Goal: Task Accomplishment & Management: Complete application form

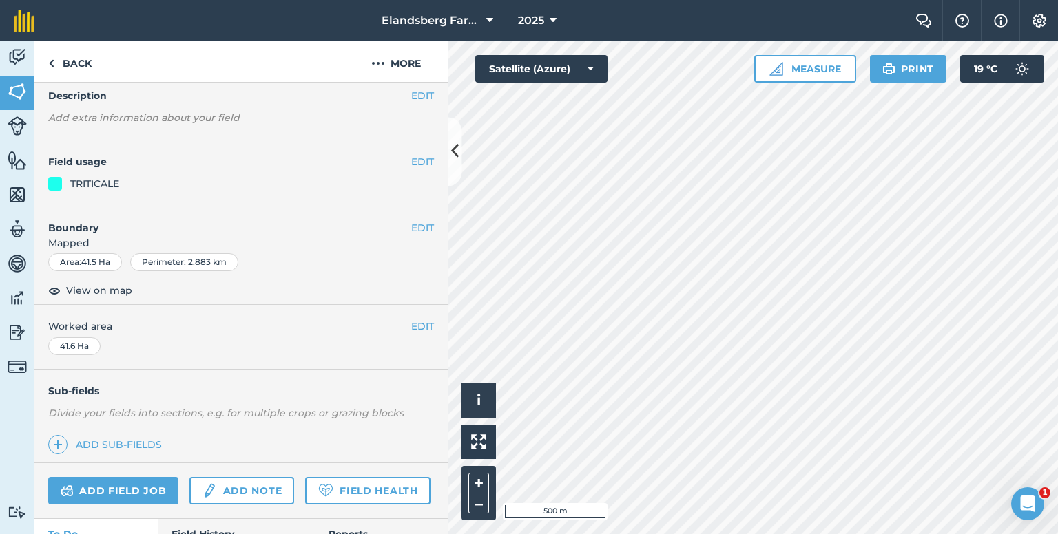
scroll to position [150, 0]
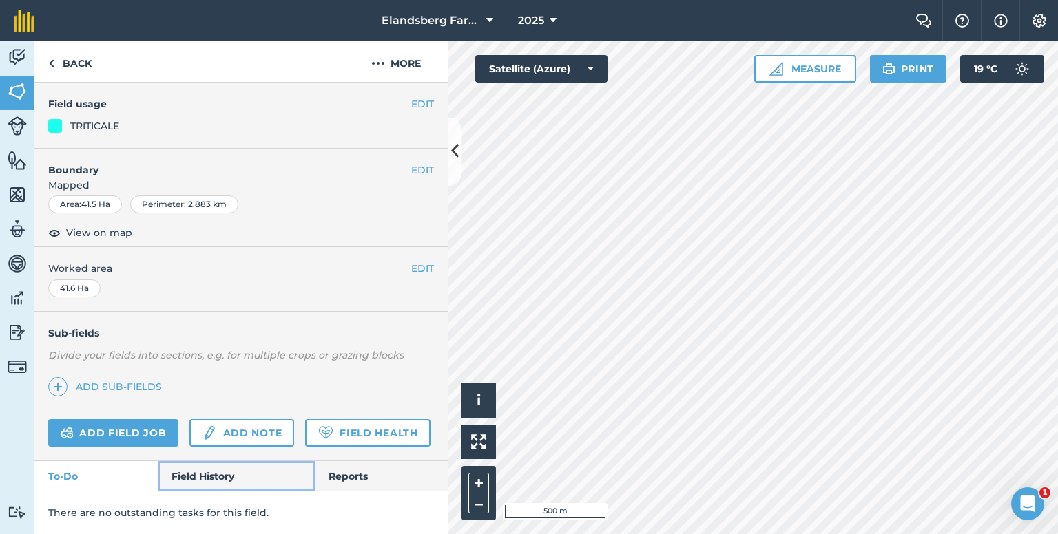
click at [244, 461] on link "Field History" at bounding box center [236, 476] width 156 height 30
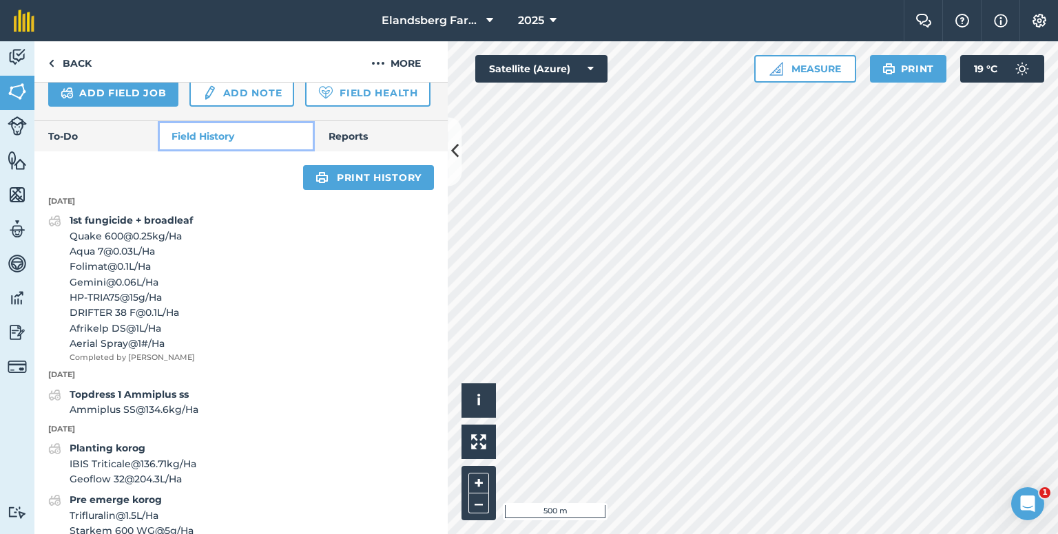
scroll to position [494, 0]
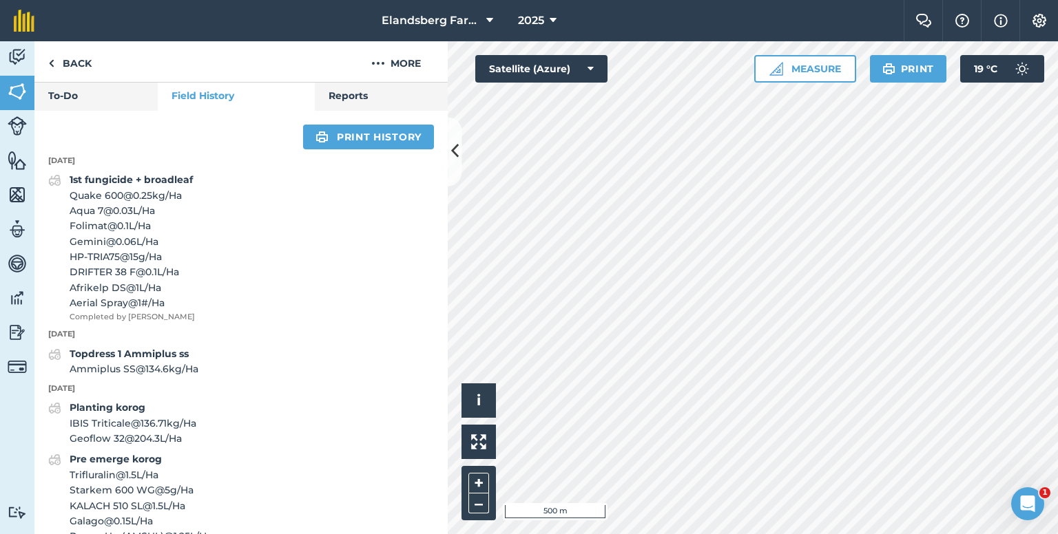
scroll to position [150, 0]
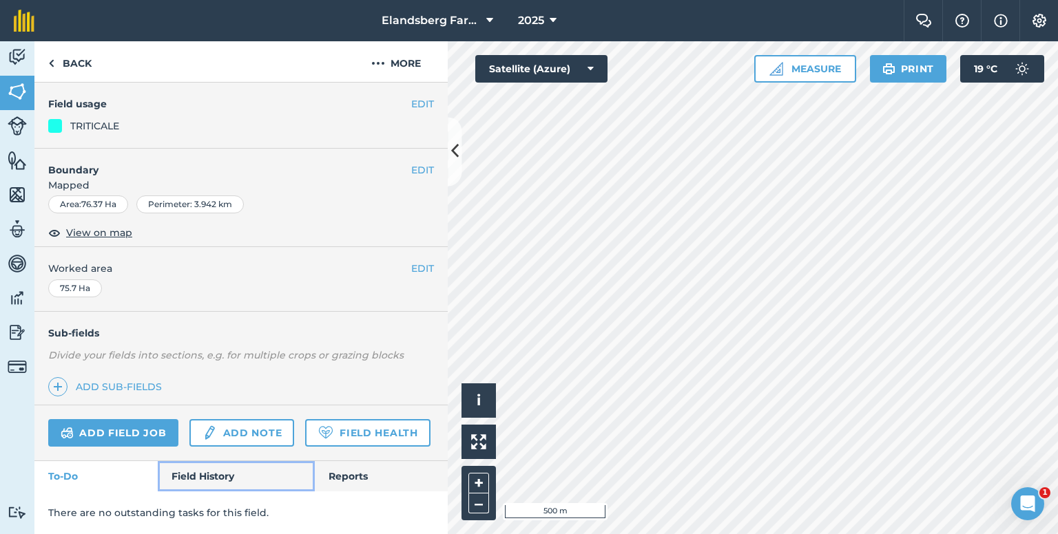
click at [201, 468] on link "Field History" at bounding box center [236, 476] width 156 height 30
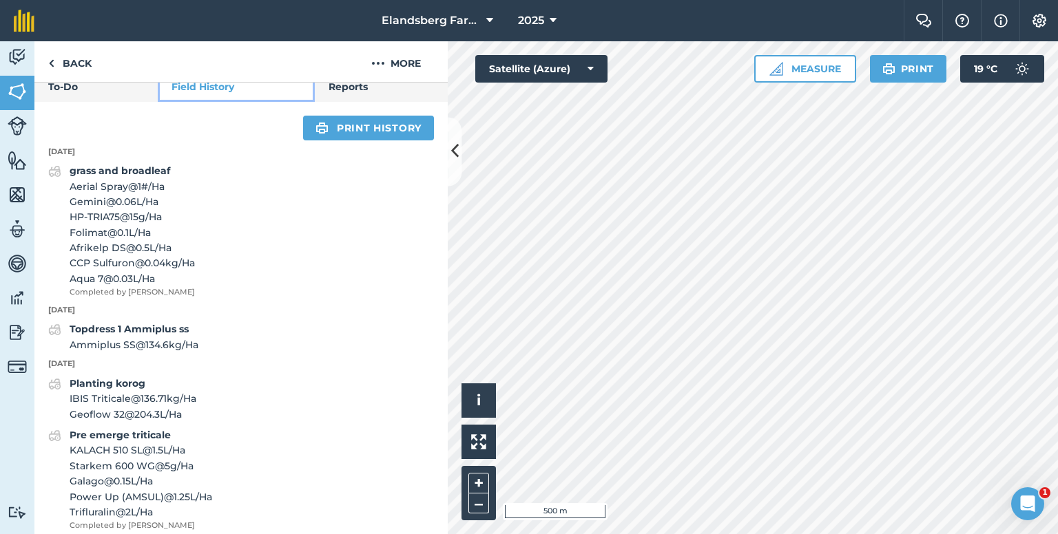
scroll to position [494, 0]
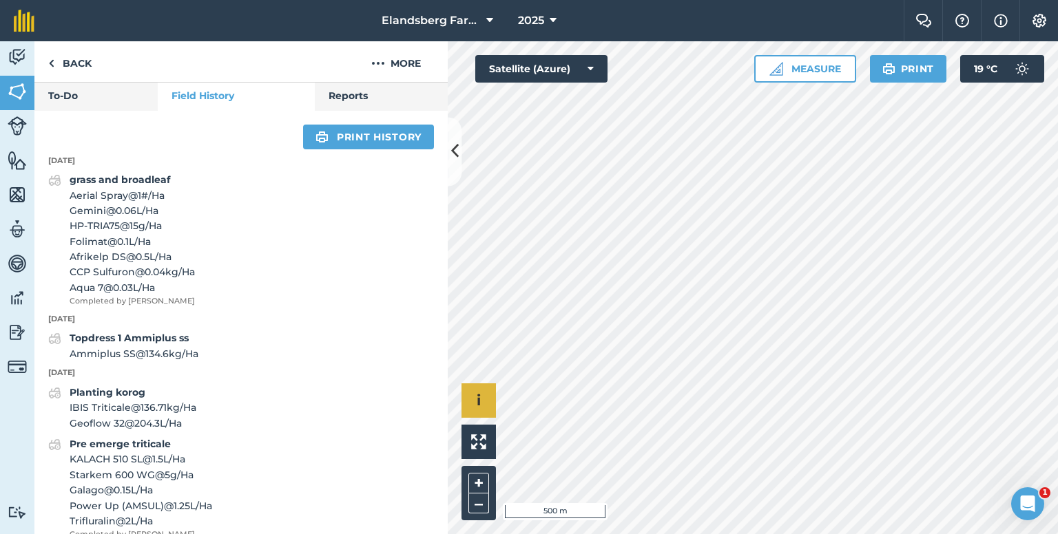
click at [469, 441] on div "Hello i © 2025 TomTom, Microsoft 500 m + – Satellite (Azure) Measure Print 19 °…" at bounding box center [753, 287] width 610 height 493
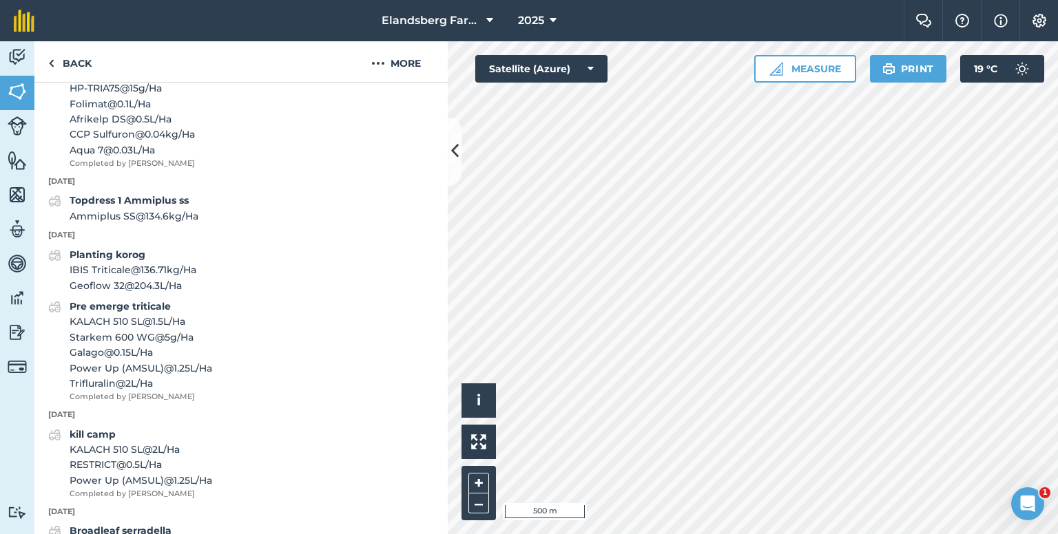
scroll to position [563, 0]
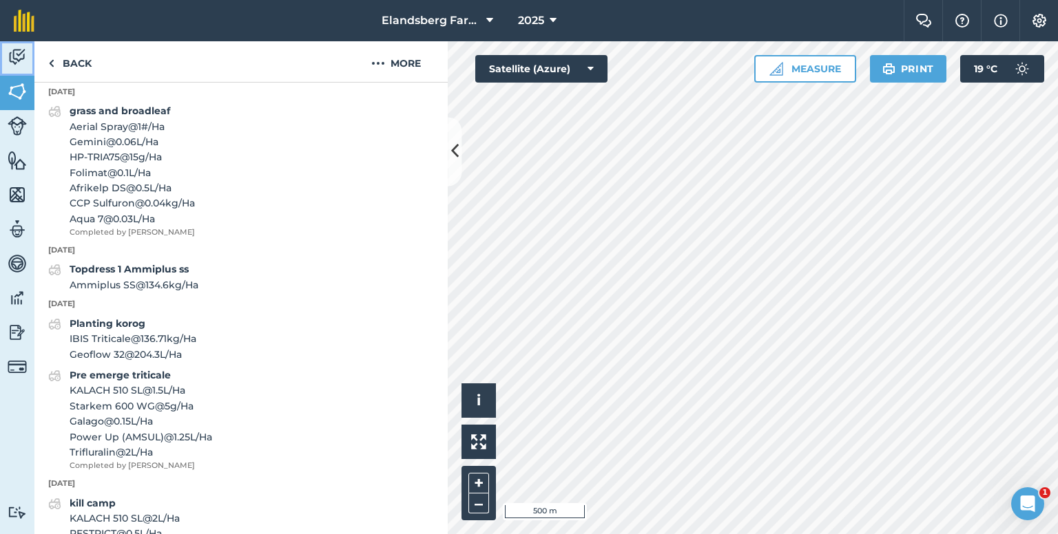
click at [26, 54] on img at bounding box center [17, 57] width 19 height 21
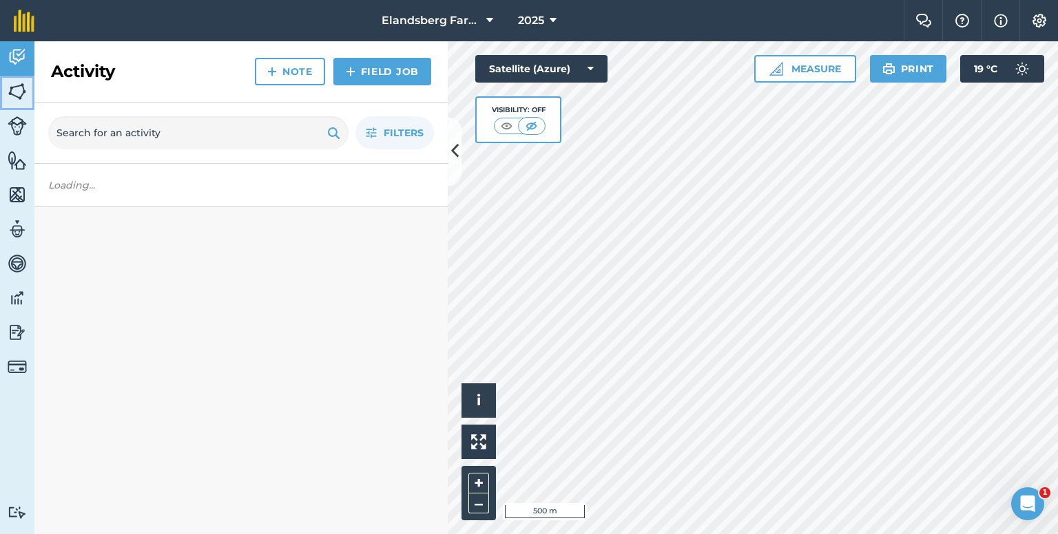
click at [22, 89] on img at bounding box center [17, 91] width 19 height 21
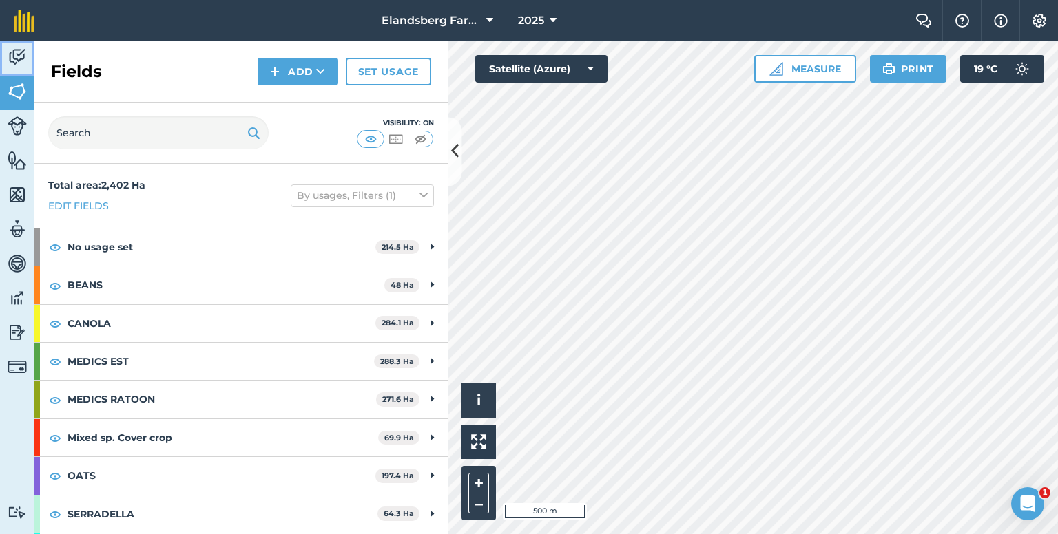
click at [14, 56] on img at bounding box center [17, 57] width 19 height 21
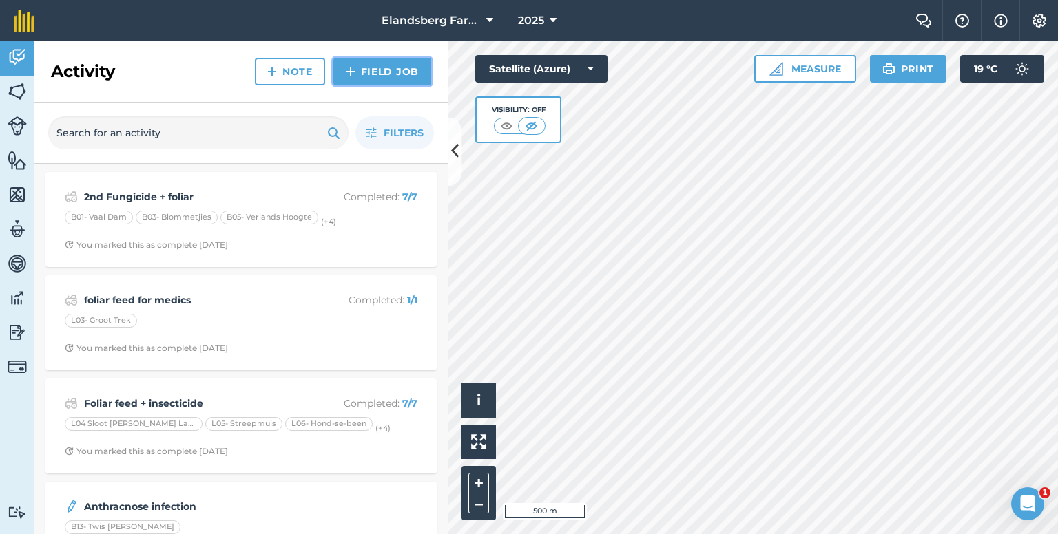
click at [365, 73] on link "Field Job" at bounding box center [382, 72] width 98 height 28
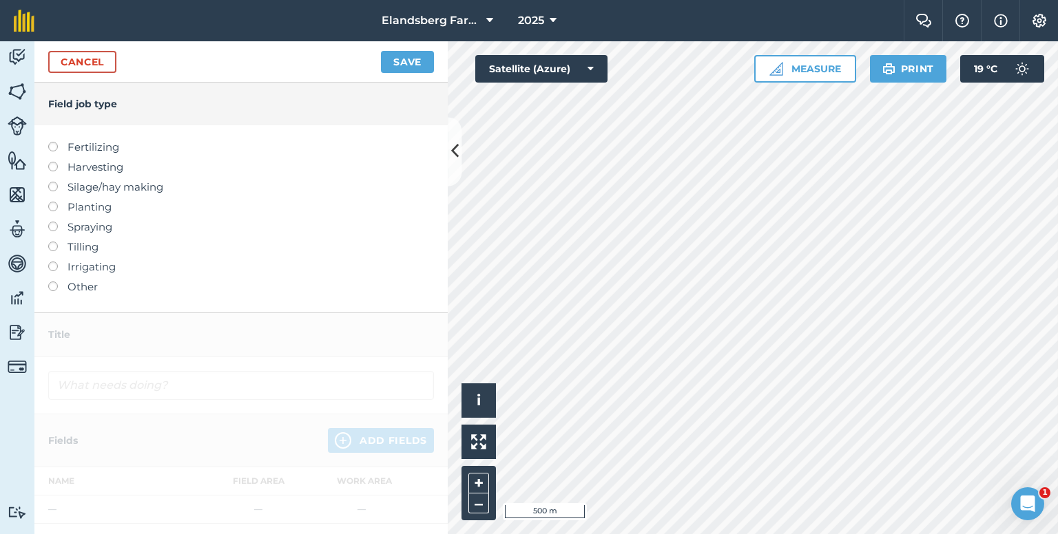
click at [55, 222] on label at bounding box center [57, 222] width 19 height 0
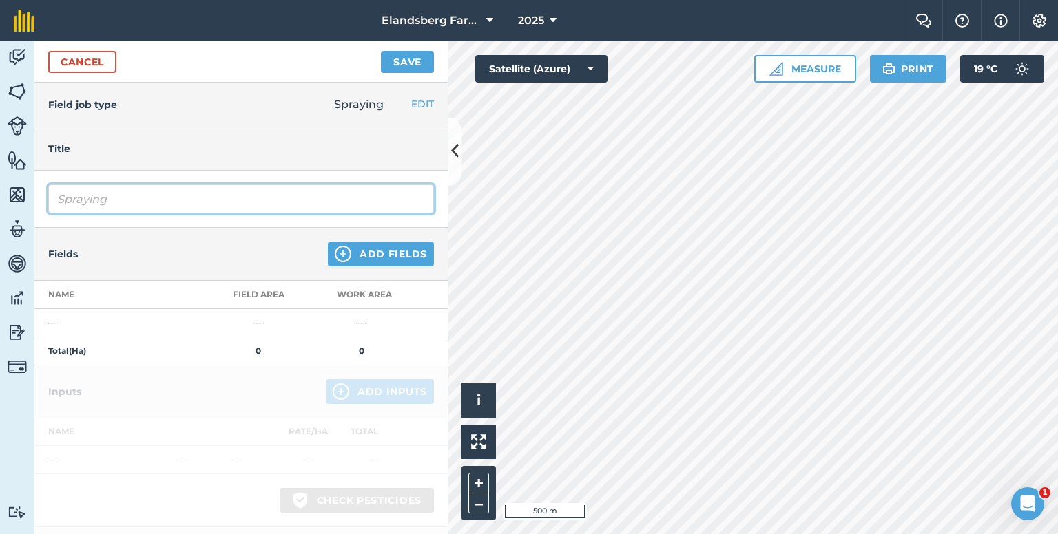
click at [85, 191] on input "Spraying" at bounding box center [241, 199] width 386 height 29
drag, startPoint x: 227, startPoint y: 195, endPoint x: 48, endPoint y: 189, distance: 178.5
click at [48, 194] on input "Spraying" at bounding box center [241, 199] width 386 height 29
type input "2nd fungicide + foliar"
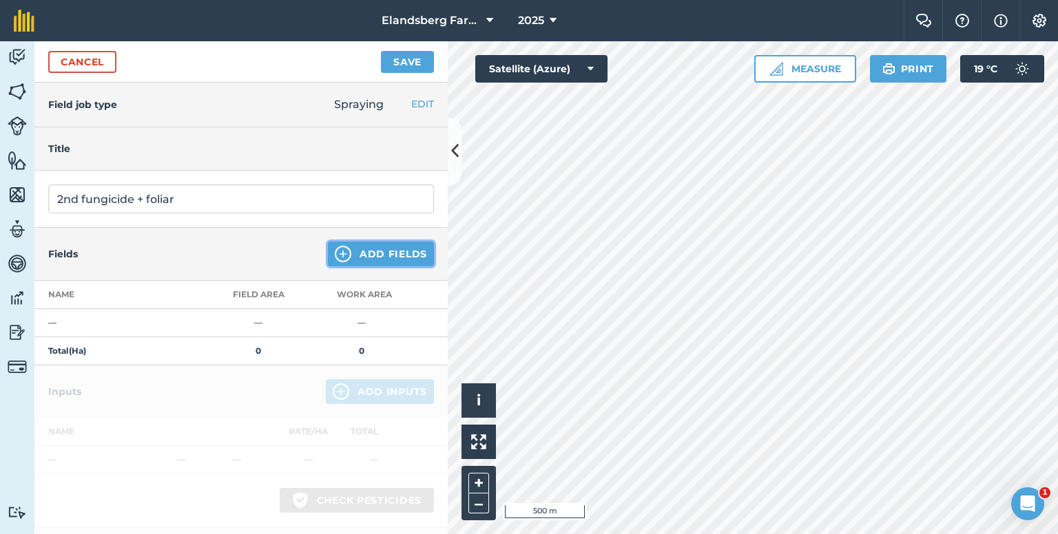
click at [346, 254] on button "Add Fields" at bounding box center [381, 254] width 106 height 25
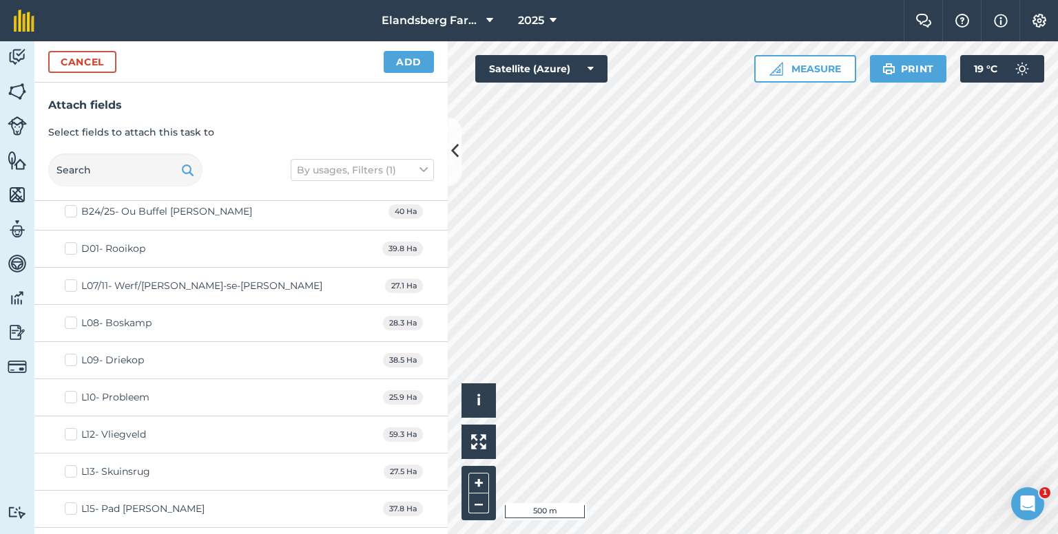
scroll to position [2751, 0]
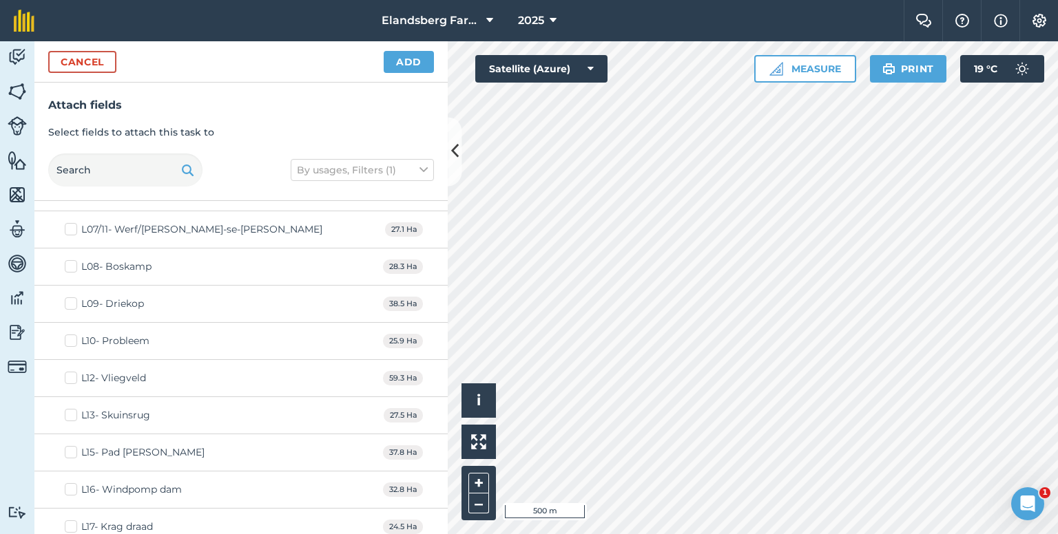
drag, startPoint x: 72, startPoint y: 514, endPoint x: 75, endPoint y: 497, distance: 16.8
click at [72, 520] on label "L17- Krag draad" at bounding box center [109, 527] width 88 height 14
click at [72, 520] on input "L17- Krag draad" at bounding box center [69, 524] width 9 height 9
checkbox input "true"
drag, startPoint x: 74, startPoint y: 482, endPoint x: 72, endPoint y: 466, distance: 16.1
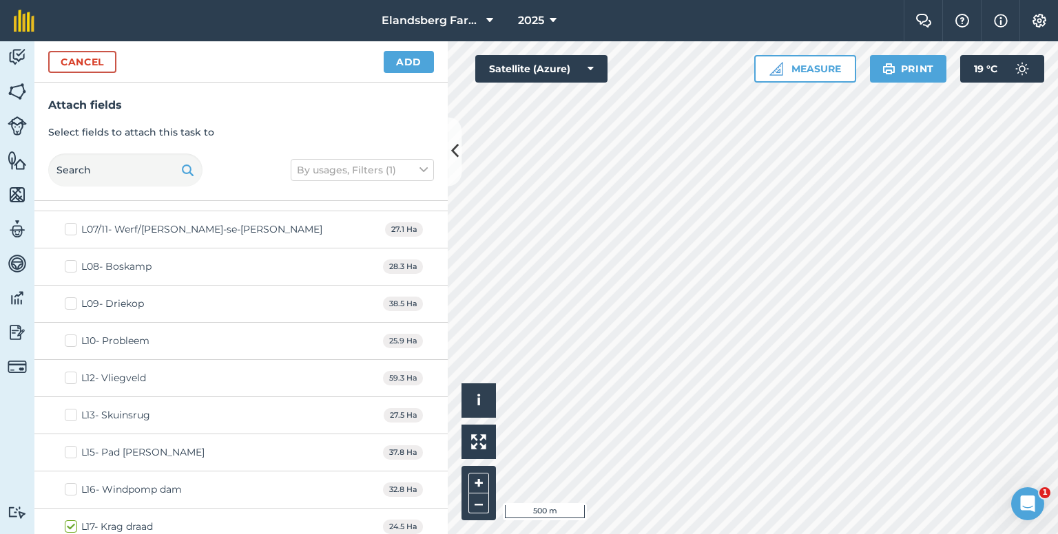
click at [74, 483] on label "L16- Windpomp dam" at bounding box center [123, 490] width 117 height 14
click at [74, 483] on input "L16- Windpomp dam" at bounding box center [69, 487] width 9 height 9
checkbox input "true"
click at [67, 450] on div "L15- Pad [PERSON_NAME] 37.8 Ha" at bounding box center [240, 453] width 413 height 37
click at [67, 408] on label "L13- Skuinsrug" at bounding box center [107, 415] width 85 height 14
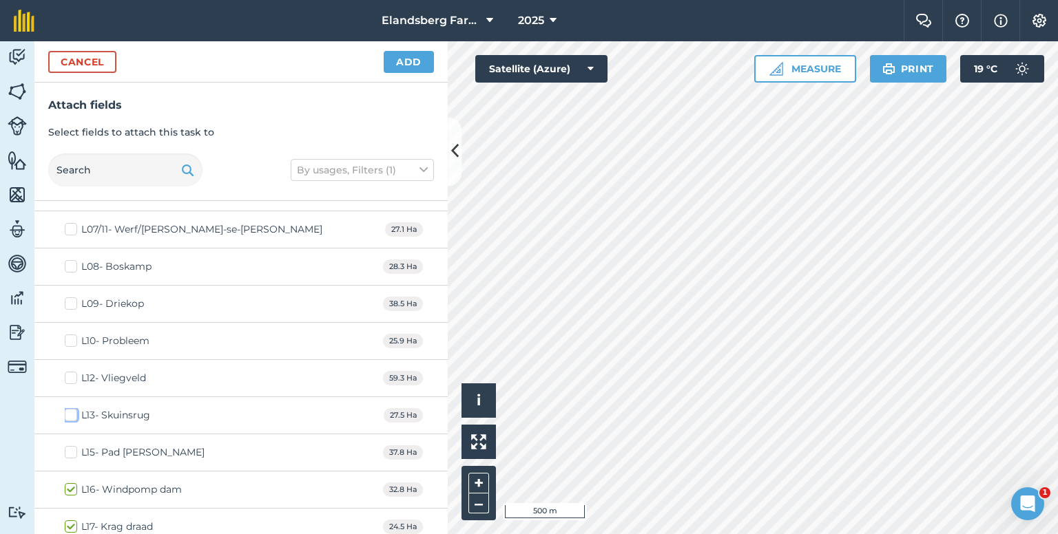
click at [67, 408] on input "L13- Skuinsrug" at bounding box center [69, 412] width 9 height 9
checkbox input "true"
click at [68, 371] on label "L12- Vliegveld" at bounding box center [105, 378] width 81 height 14
click at [68, 371] on input "L12- Vliegveld" at bounding box center [69, 375] width 9 height 9
checkbox input "true"
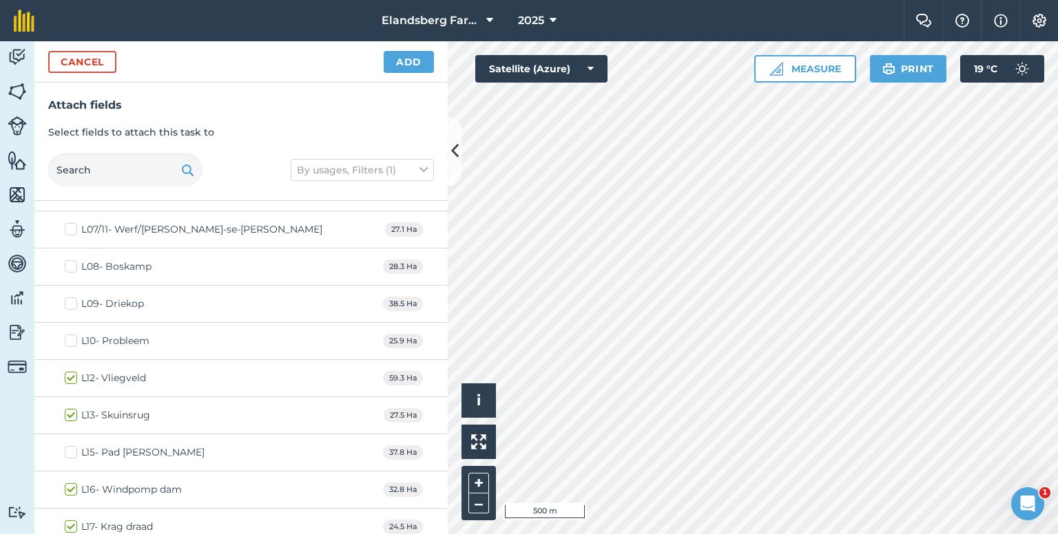
click at [66, 334] on label "L10- Probleem" at bounding box center [107, 341] width 85 height 14
click at [66, 334] on input "L10- Probleem" at bounding box center [69, 338] width 9 height 9
checkbox input "true"
click at [65, 300] on label "L09- Driekop" at bounding box center [104, 304] width 79 height 14
click at [65, 300] on input "L09- Driekop" at bounding box center [69, 301] width 9 height 9
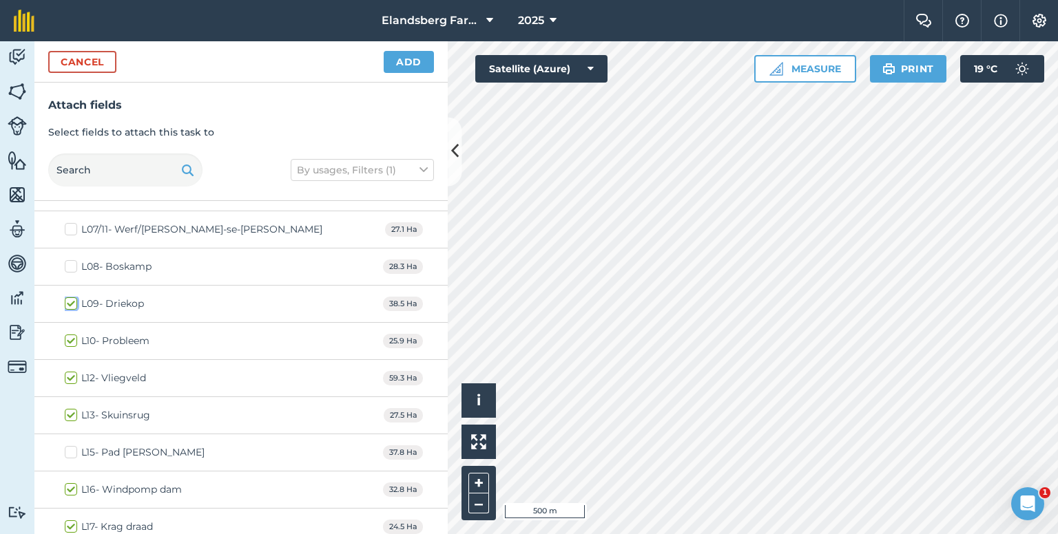
checkbox input "true"
click at [65, 260] on label "L08- Boskamp" at bounding box center [108, 267] width 87 height 14
click at [65, 260] on input "L08- Boskamp" at bounding box center [69, 264] width 9 height 9
checkbox input "true"
click at [67, 222] on label "L07/11- Werf/[PERSON_NAME]-se-[PERSON_NAME]" at bounding box center [194, 229] width 258 height 14
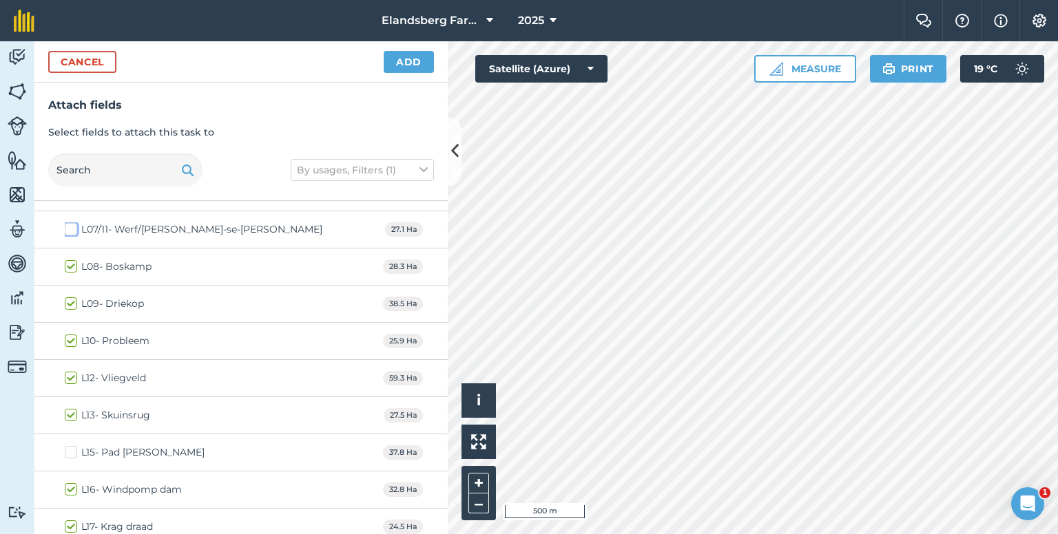
click at [67, 222] on input "L07/11- Werf/[PERSON_NAME]-se-[PERSON_NAME]" at bounding box center [69, 226] width 9 height 9
checkbox input "true"
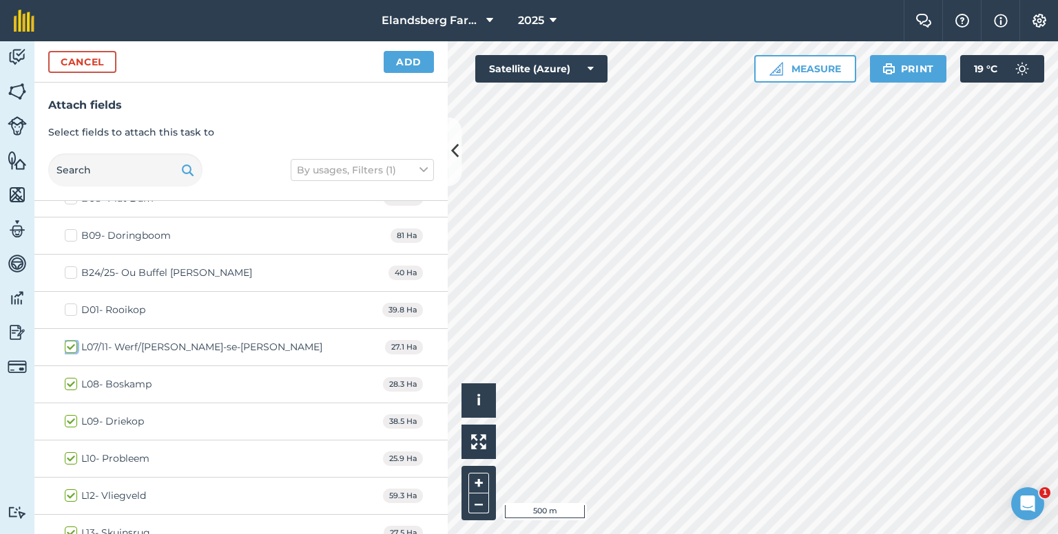
scroll to position [2613, 0]
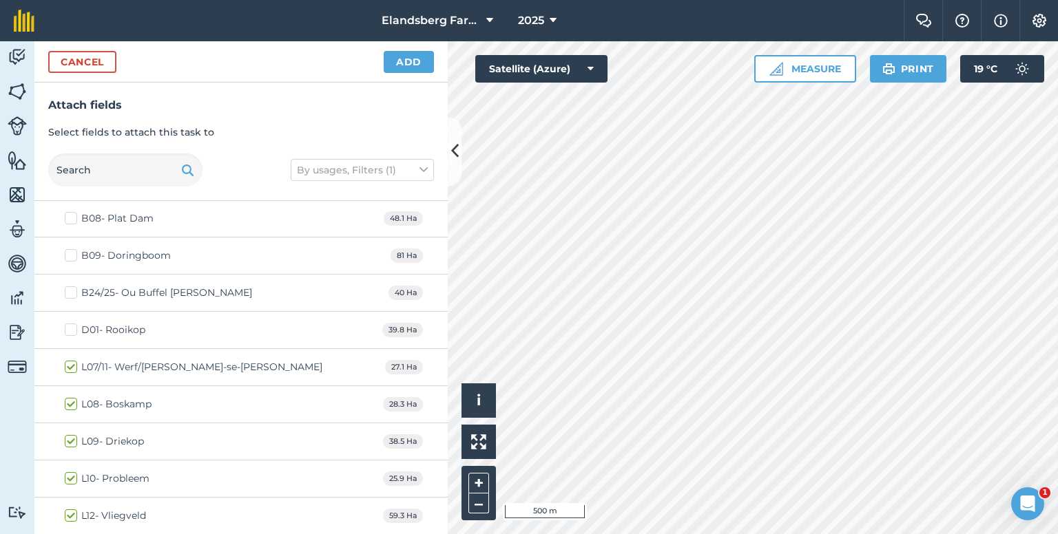
click at [69, 323] on label "D01- Rooikop" at bounding box center [105, 330] width 81 height 14
click at [69, 323] on input "D01- Rooikop" at bounding box center [69, 327] width 9 height 9
checkbox input "true"
click at [63, 278] on div "B24/25- Ou Buffel [PERSON_NAME] 40 Ha" at bounding box center [240, 293] width 413 height 37
click at [70, 249] on label "B09- Doringboom" at bounding box center [118, 256] width 106 height 14
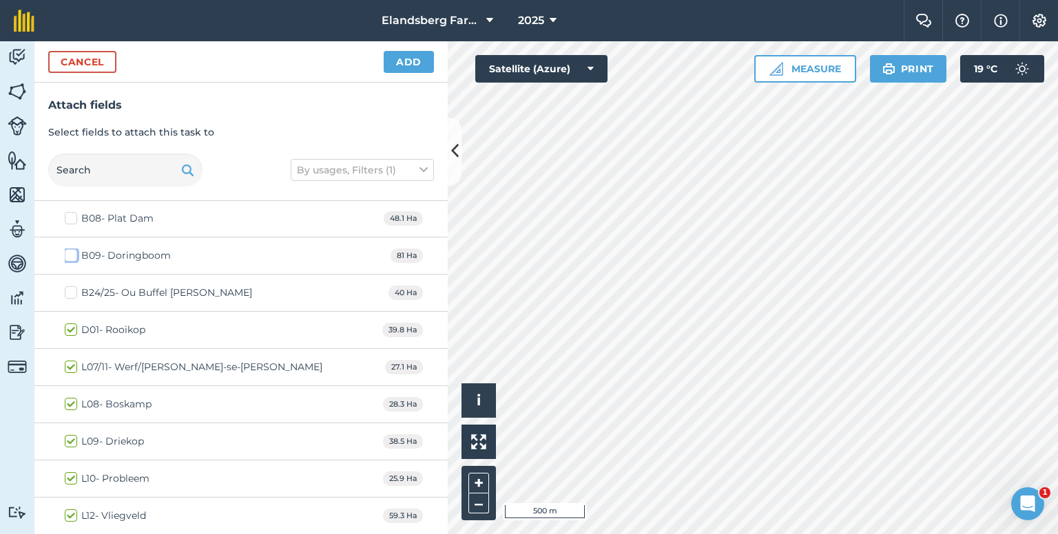
click at [70, 249] on input "B09- Doringboom" at bounding box center [69, 253] width 9 height 9
checkbox input "true"
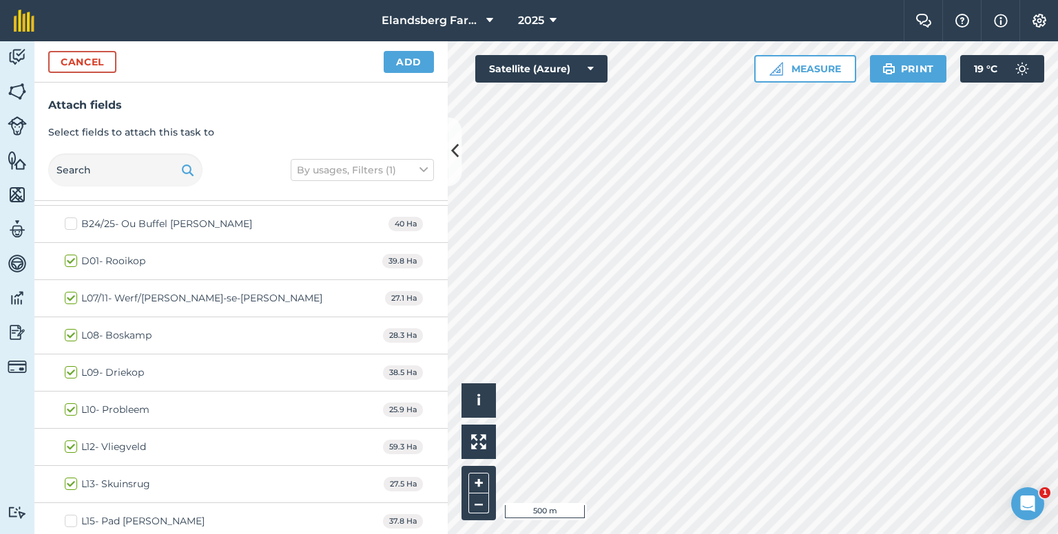
scroll to position [2751, 0]
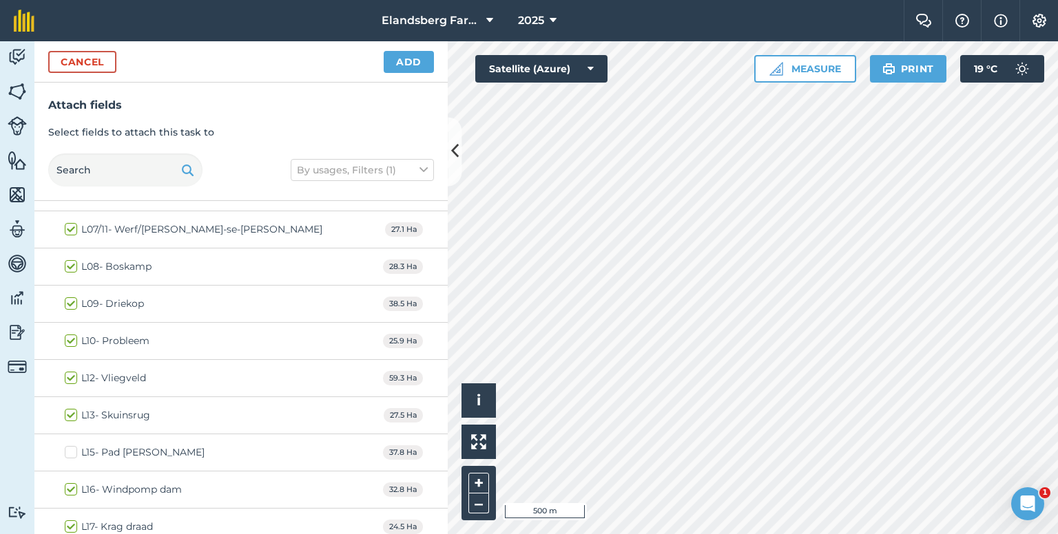
click at [71, 446] on label "L15- Pad [PERSON_NAME]" at bounding box center [135, 453] width 140 height 14
click at [71, 446] on input "L15- Pad [PERSON_NAME]" at bounding box center [69, 450] width 9 height 9
checkbox input "true"
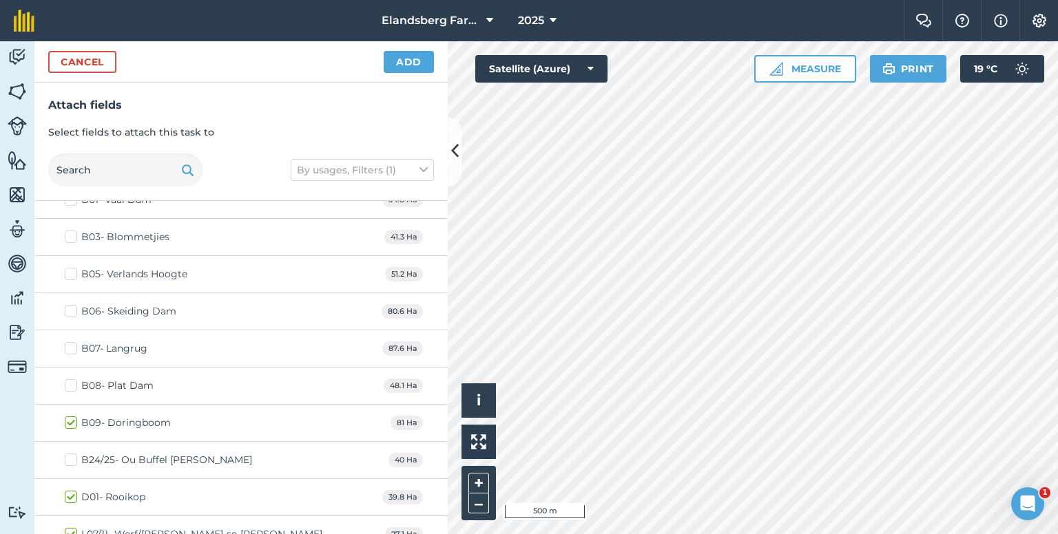
scroll to position [2476, 0]
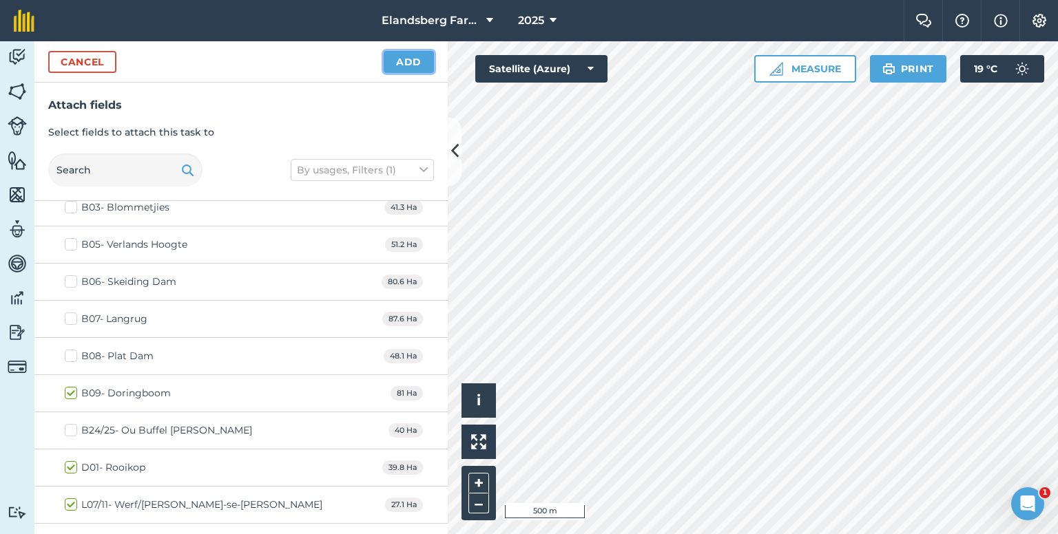
click at [418, 64] on button "Add" at bounding box center [409, 62] width 50 height 22
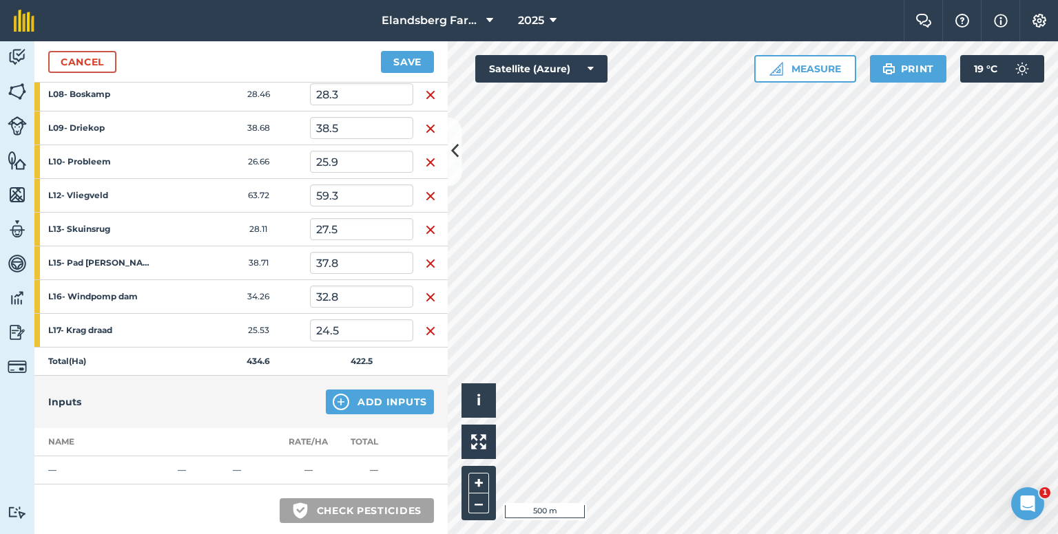
scroll to position [413, 0]
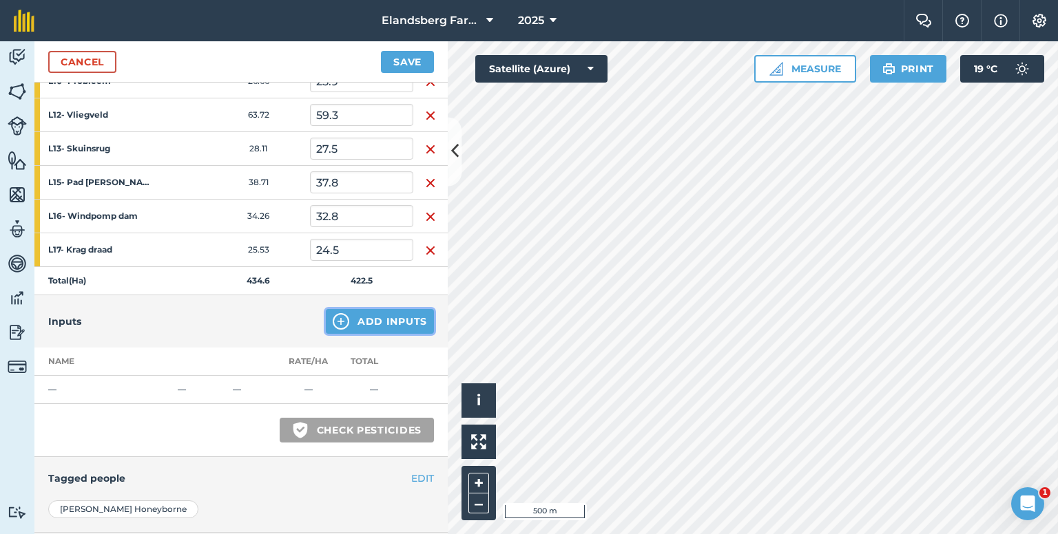
click at [335, 318] on img at bounding box center [341, 321] width 17 height 17
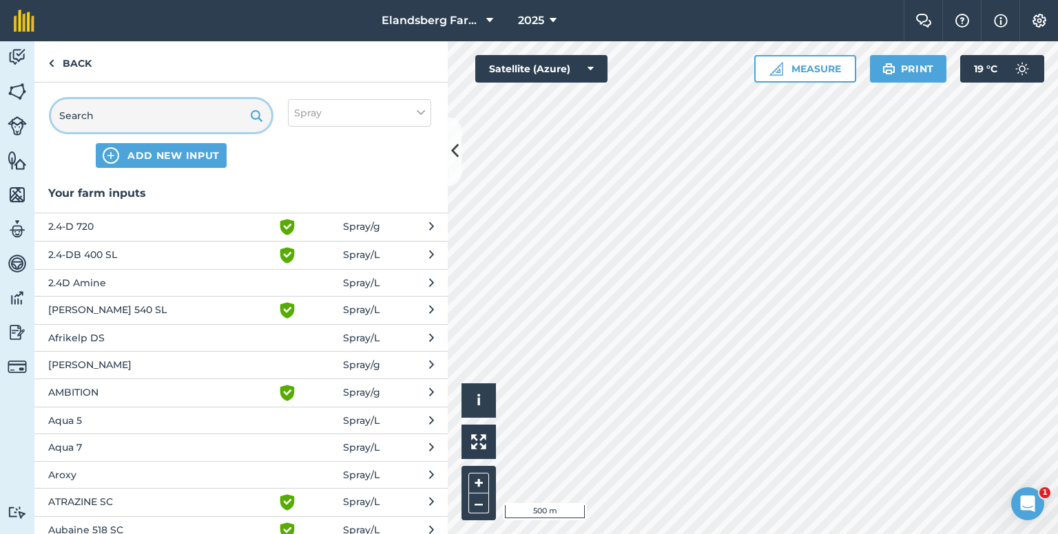
click at [153, 111] on input "text" at bounding box center [161, 115] width 220 height 33
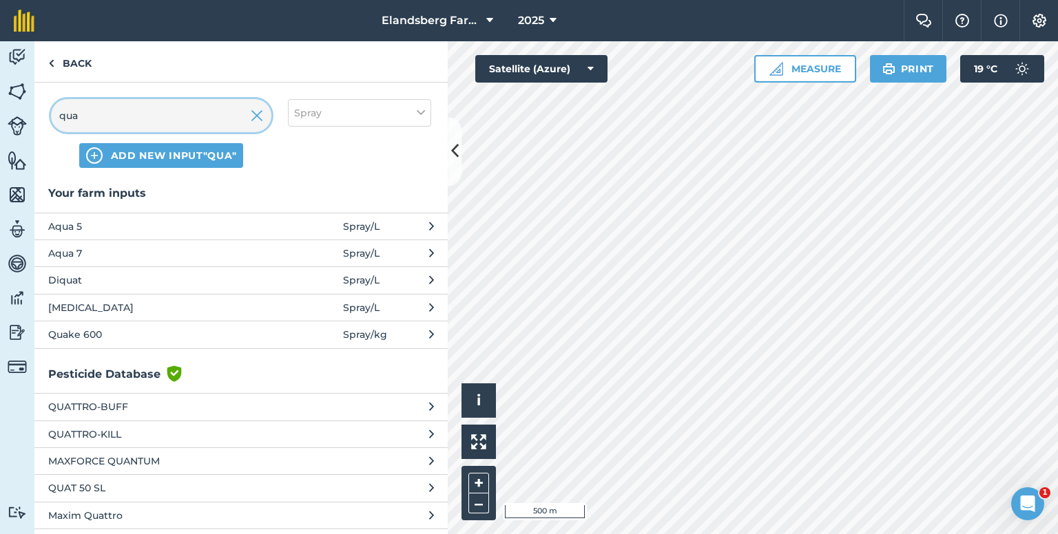
type input "qua"
click at [109, 333] on span "Quake 600" at bounding box center [160, 334] width 225 height 15
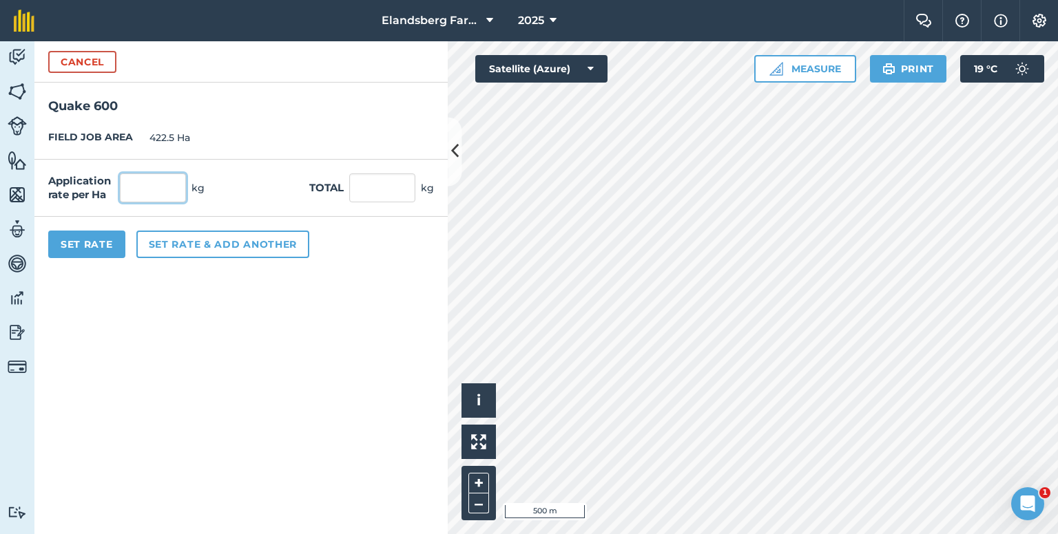
click at [160, 182] on input "text" at bounding box center [153, 188] width 66 height 29
type input "0.25"
type input "105.625"
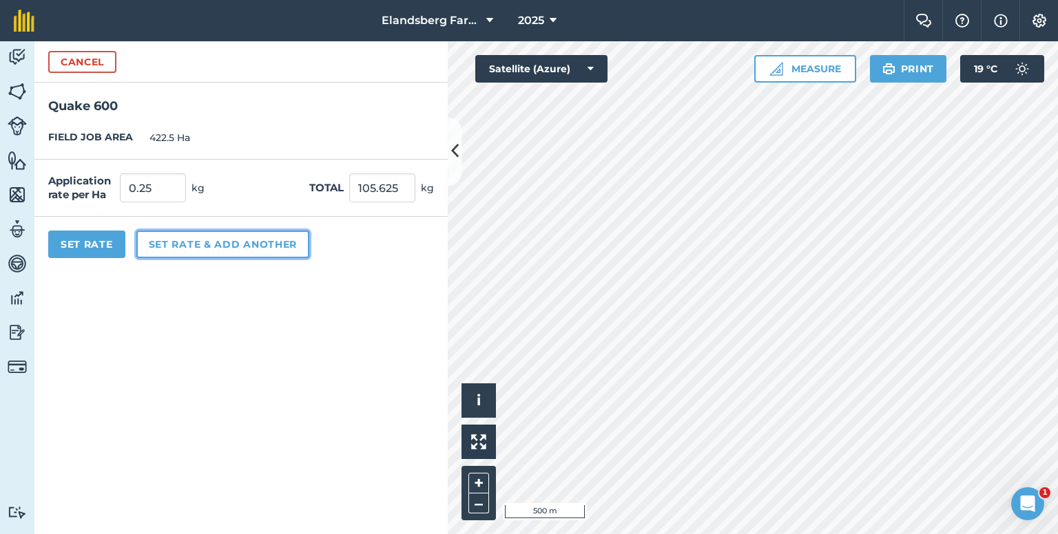
click at [196, 247] on button "Set rate & add another" at bounding box center [222, 245] width 173 height 28
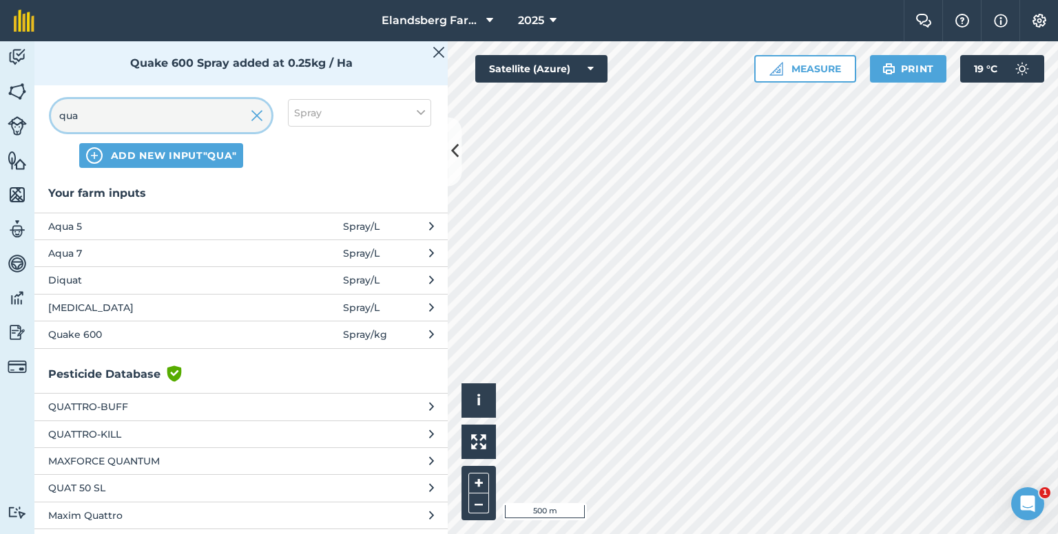
drag, startPoint x: 132, startPoint y: 118, endPoint x: 40, endPoint y: 123, distance: 92.4
click at [40, 123] on div "qua ADD NEW INPUT "qua" Spray" at bounding box center [240, 134] width 413 height 102
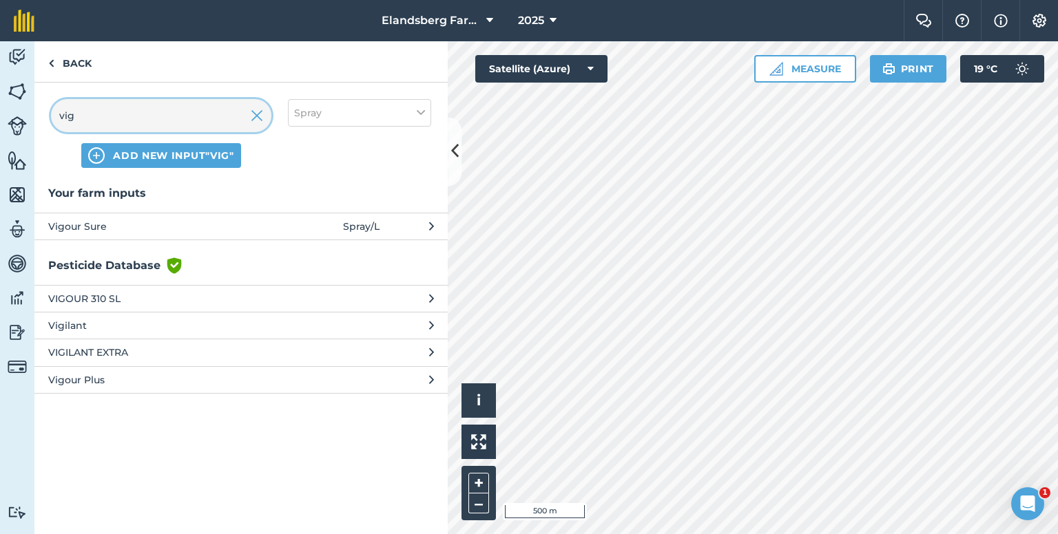
type input "vig"
click at [112, 229] on span "Vigour Sure" at bounding box center [160, 226] width 225 height 15
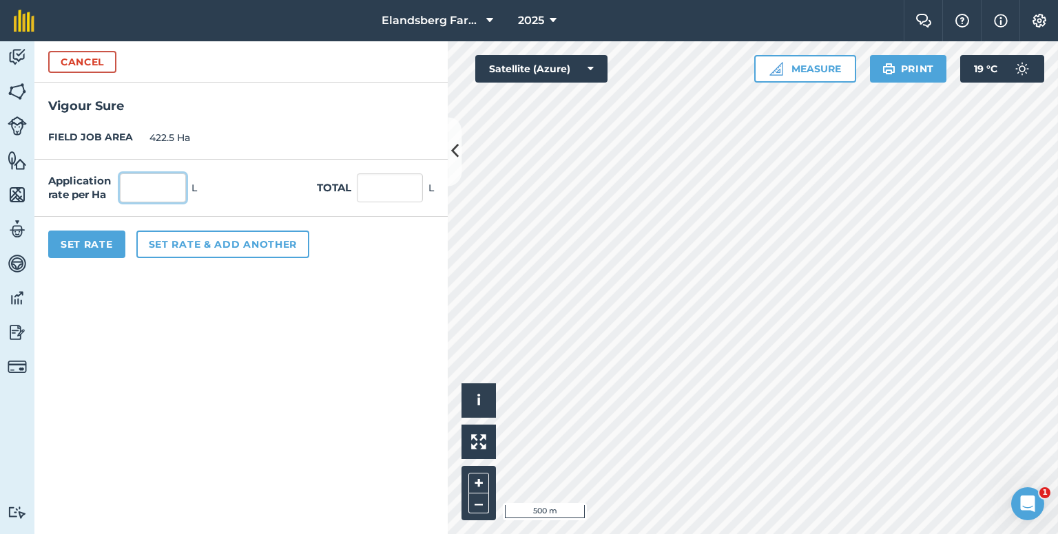
click at [152, 182] on input "text" at bounding box center [153, 188] width 66 height 29
type input "2"
type input "845"
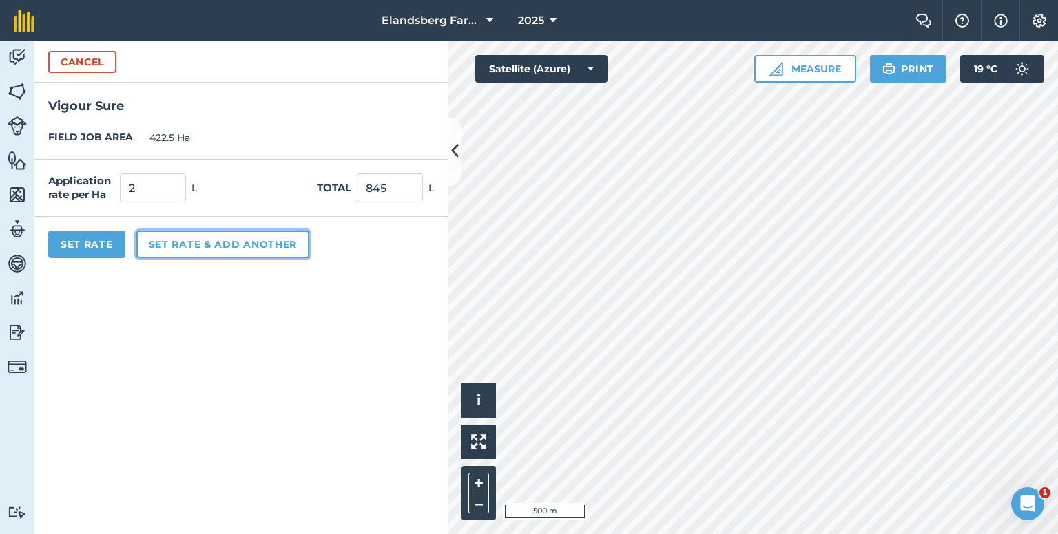
click at [152, 240] on button "Set rate & add another" at bounding box center [222, 245] width 173 height 28
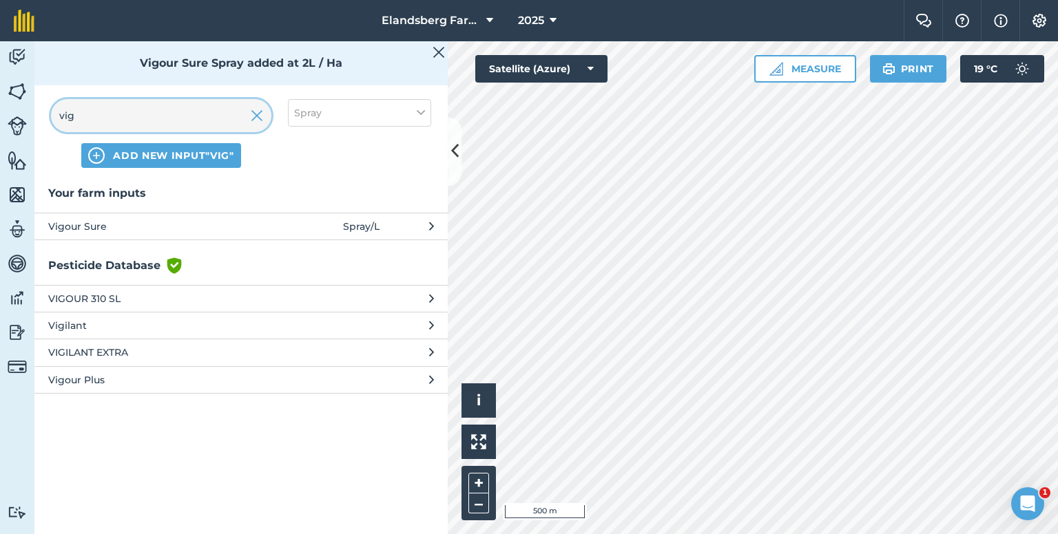
drag, startPoint x: 149, startPoint y: 115, endPoint x: 44, endPoint y: 128, distance: 105.5
click at [44, 128] on div "vig ADD NEW INPUT "vig" Spray" at bounding box center [240, 134] width 413 height 102
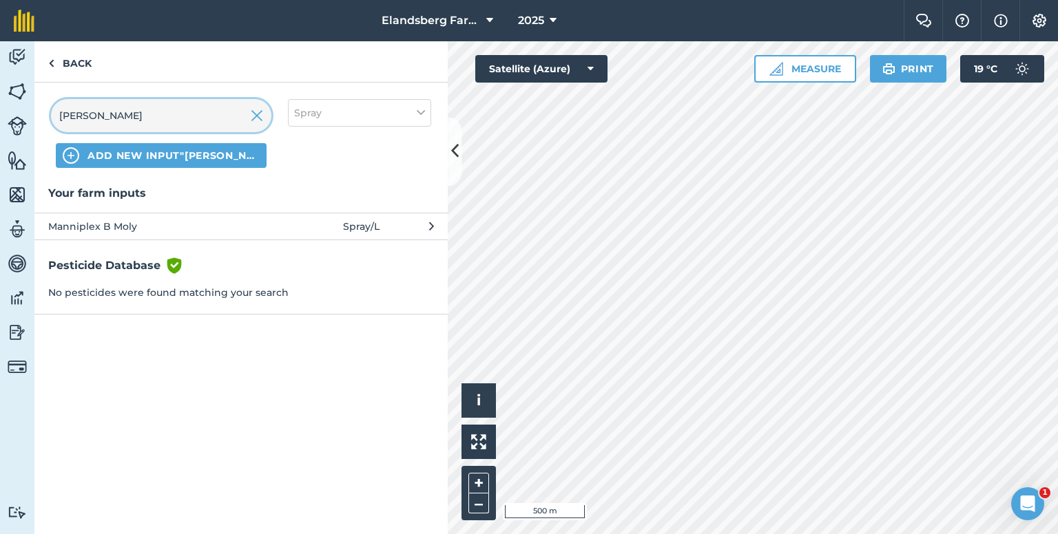
type input "[PERSON_NAME]"
click at [124, 223] on span "Manniplex B Moly" at bounding box center [160, 226] width 225 height 15
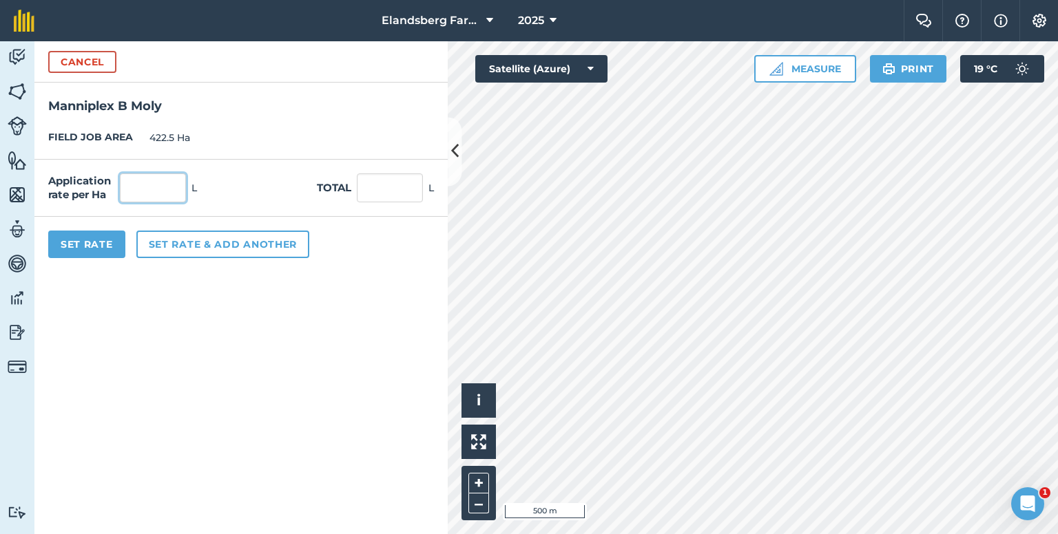
click at [178, 187] on input "text" at bounding box center [153, 188] width 66 height 29
type input "1"
type input "422.5"
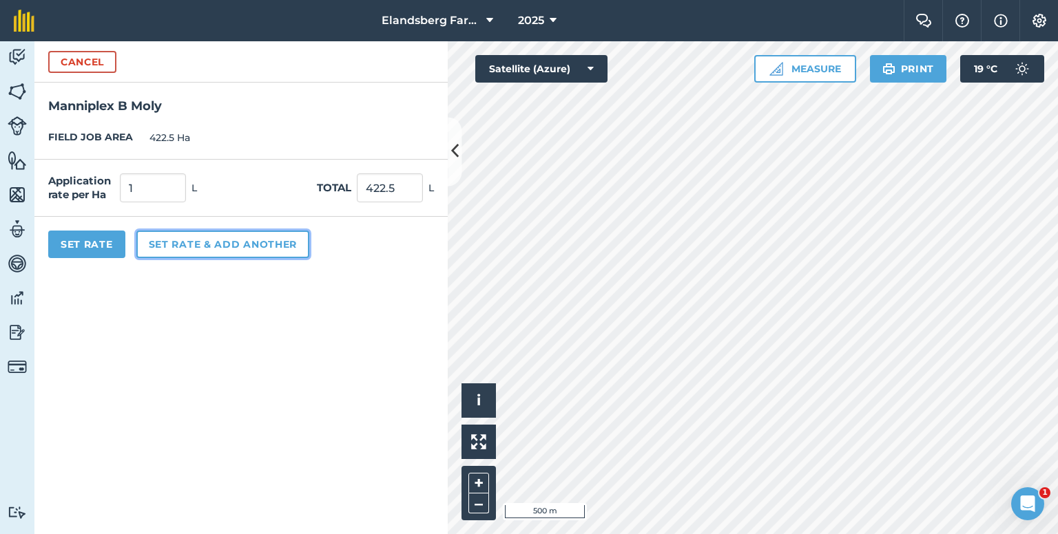
click at [187, 247] on button "Set rate & add another" at bounding box center [222, 245] width 173 height 28
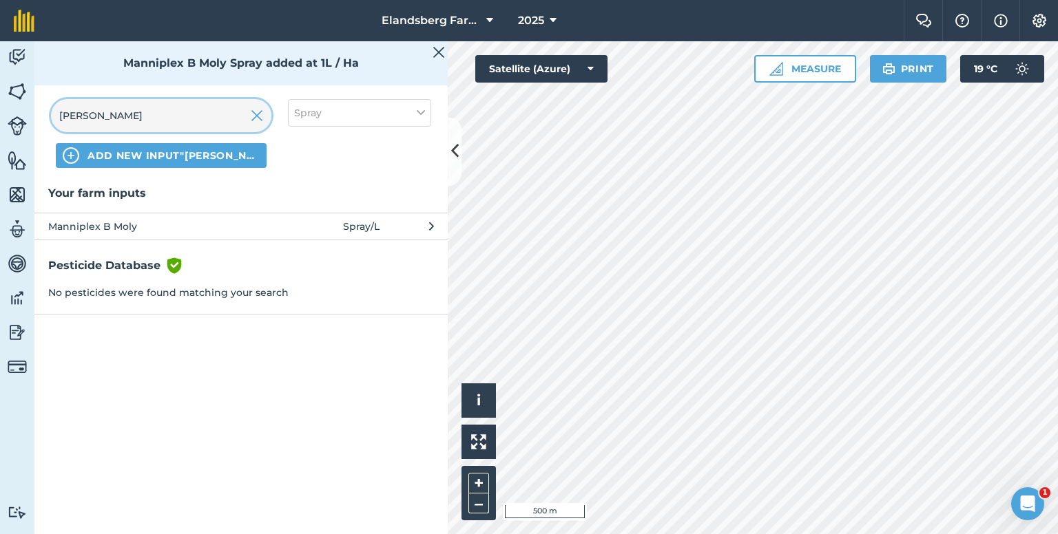
drag, startPoint x: 121, startPoint y: 124, endPoint x: 46, endPoint y: 127, distance: 74.5
click at [47, 127] on div "[PERSON_NAME] ADD NEW INPUT "[PERSON_NAME]" Spray" at bounding box center [240, 134] width 413 height 102
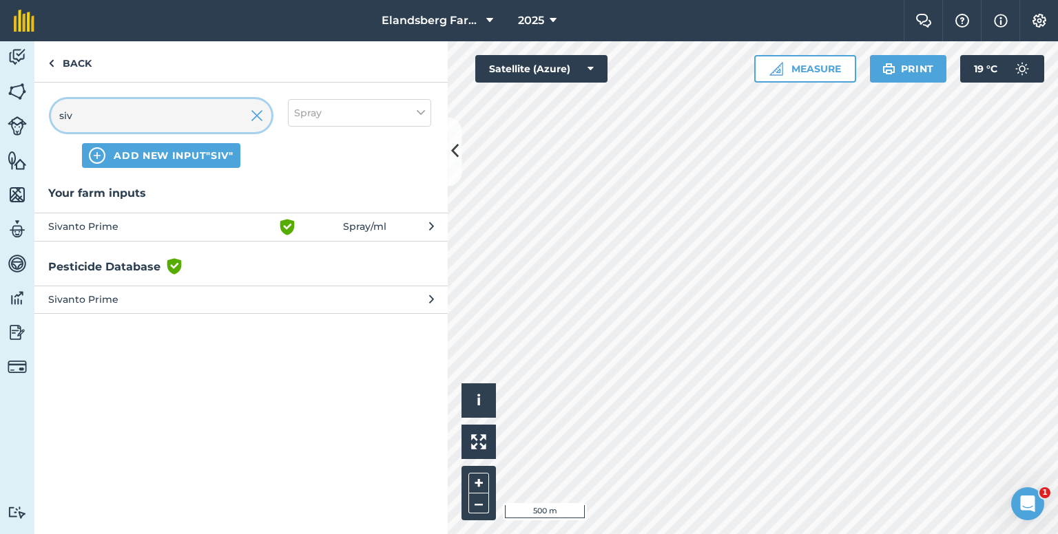
type input "siv"
click at [110, 219] on span "Sivanto Prime" at bounding box center [160, 227] width 225 height 17
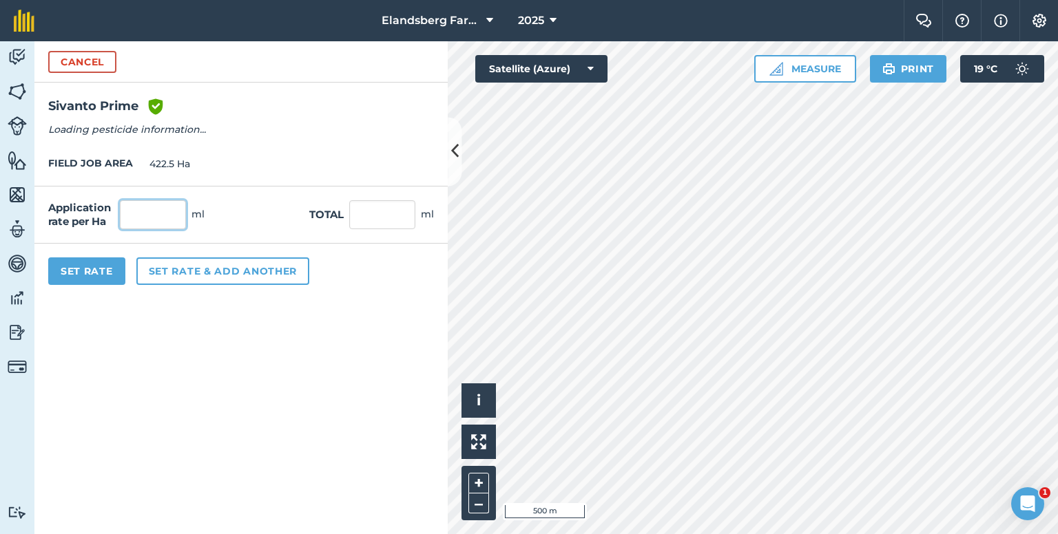
click at [143, 203] on input "text" at bounding box center [153, 214] width 66 height 29
type input "200"
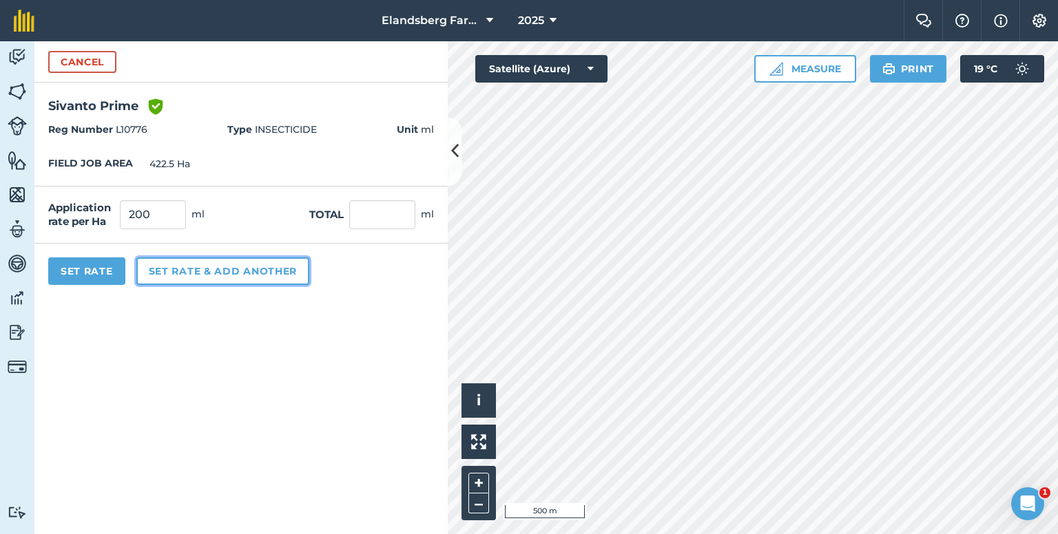
type input "84,500"
click at [189, 269] on button "Set rate & add another" at bounding box center [222, 272] width 173 height 28
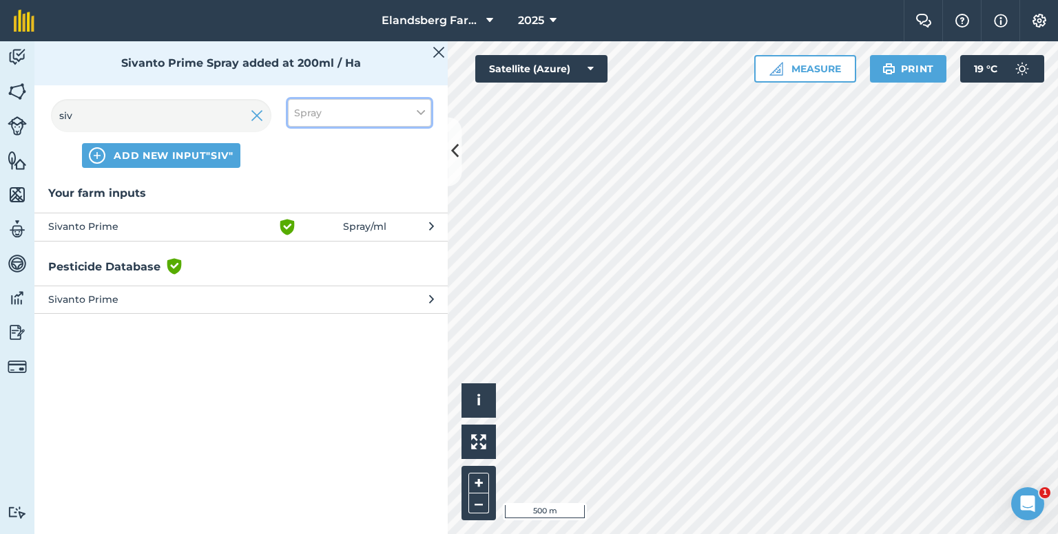
click at [382, 111] on button "Spray" at bounding box center [359, 113] width 143 height 28
click at [313, 240] on label "Other" at bounding box center [359, 245] width 131 height 14
click at [303, 240] on input "Other" at bounding box center [298, 242] width 9 height 9
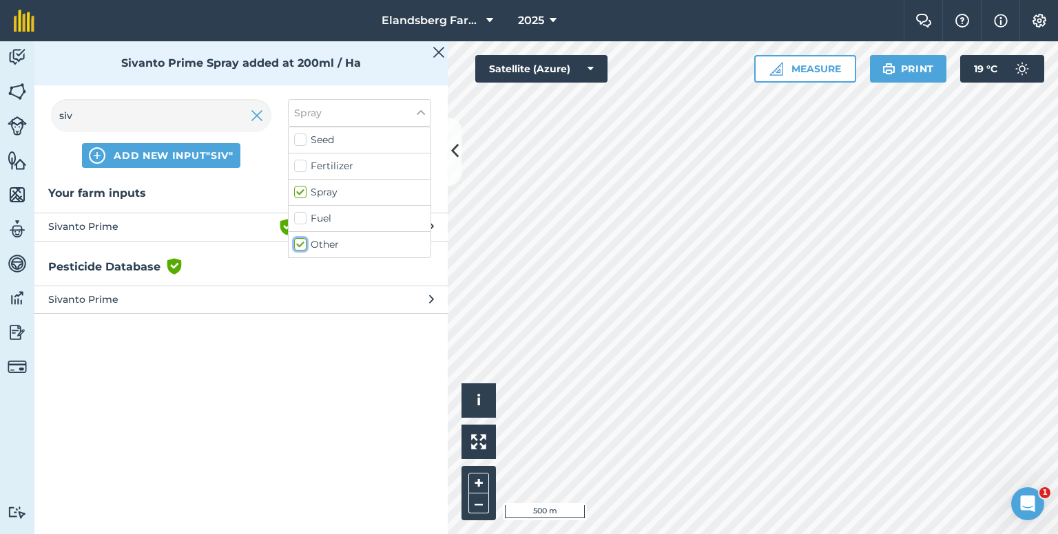
checkbox input "true"
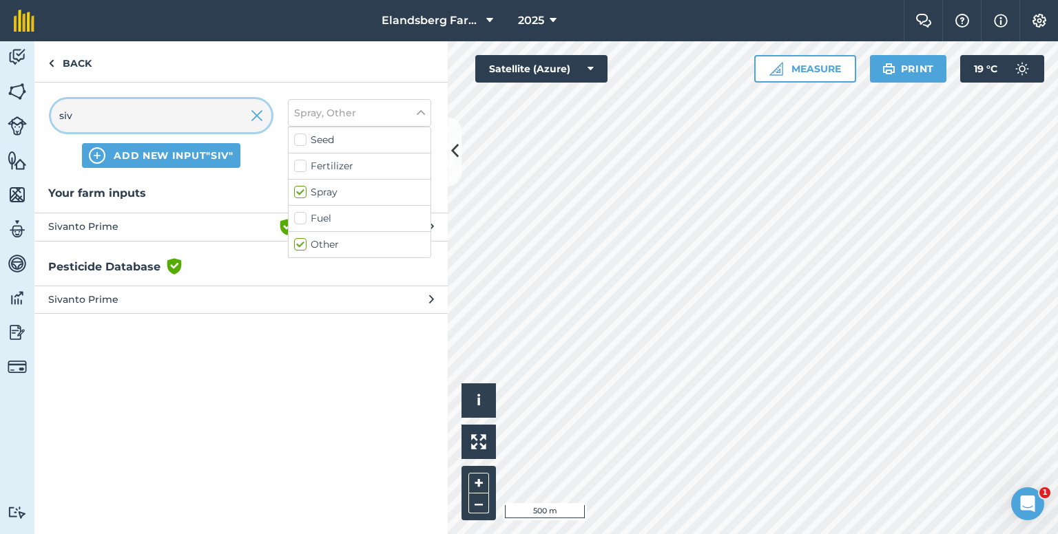
drag, startPoint x: 194, startPoint y: 118, endPoint x: 34, endPoint y: 116, distance: 159.1
click at [36, 119] on div "siv ADD NEW INPUT "siv" Spray, Other Seed Fertilizer Spray Fuel Other" at bounding box center [240, 134] width 413 height 102
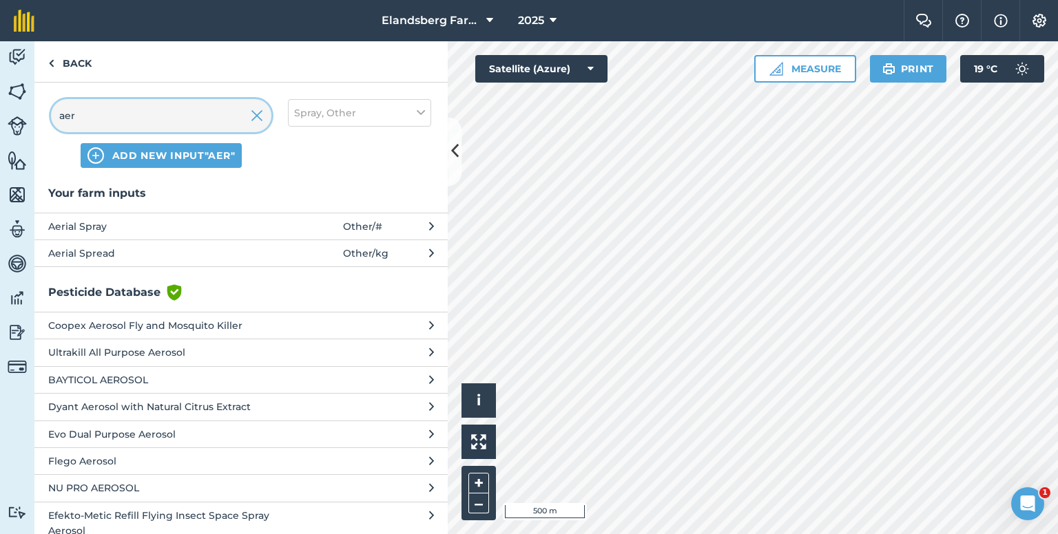
type input "aer"
click at [135, 224] on span "Aerial Spray" at bounding box center [160, 226] width 225 height 15
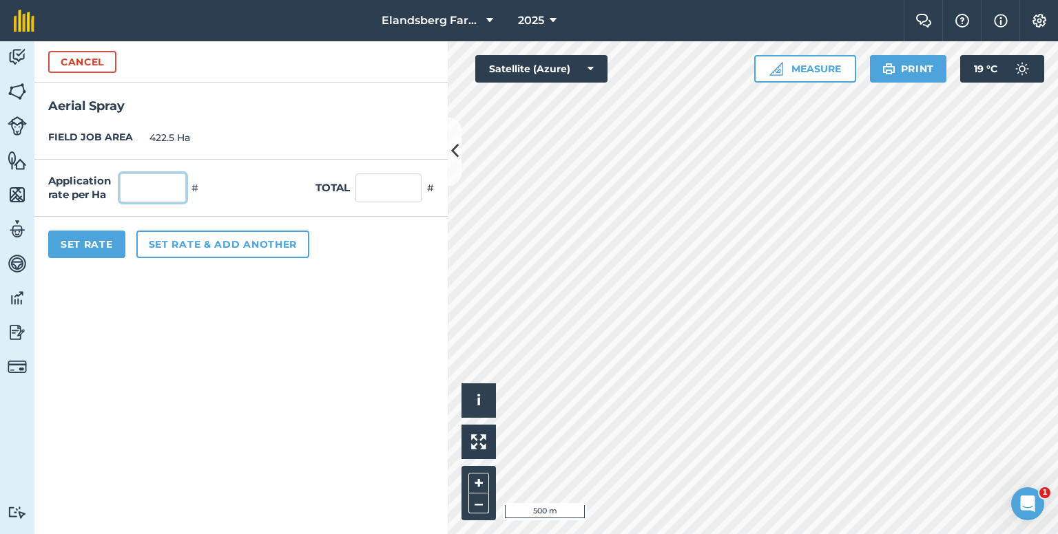
click at [154, 189] on input "text" at bounding box center [153, 188] width 66 height 29
type input "1"
type input "422.5"
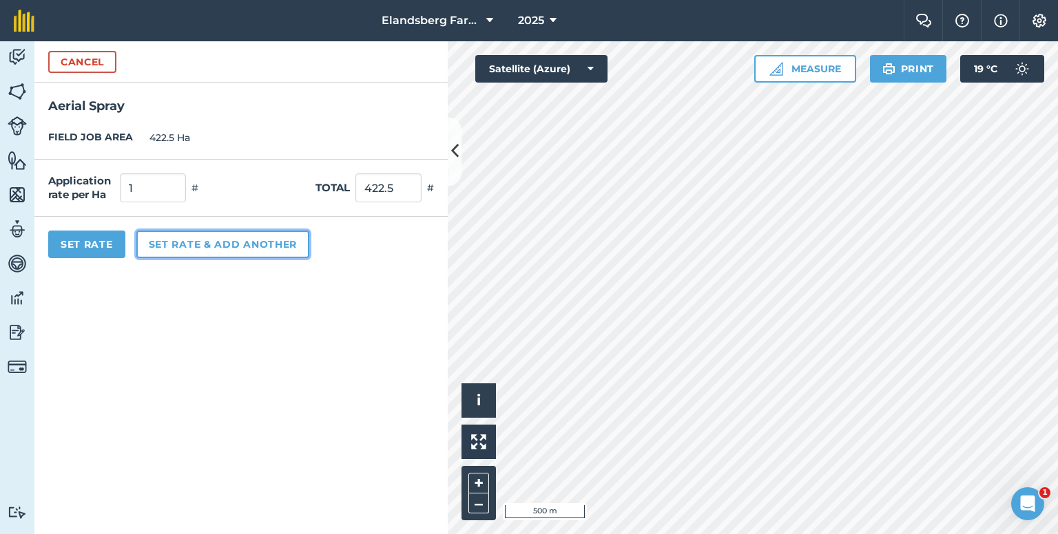
click at [166, 247] on button "Set rate & add another" at bounding box center [222, 245] width 173 height 28
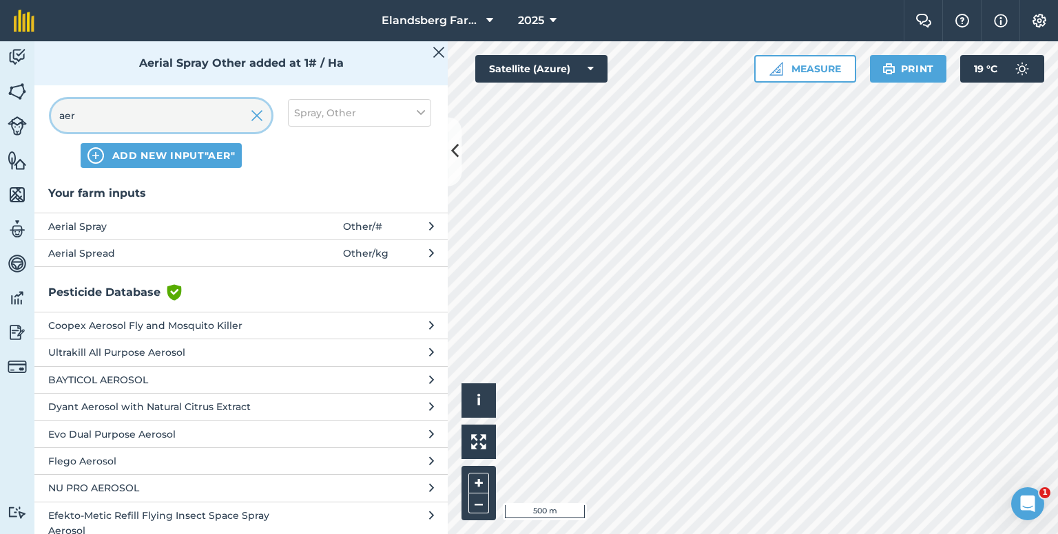
drag, startPoint x: 134, startPoint y: 125, endPoint x: 14, endPoint y: 123, distance: 119.8
click at [14, 123] on div "Activity Fields Livestock Features Maps Team Vehicles Data Reporting Billing Tu…" at bounding box center [529, 287] width 1058 height 493
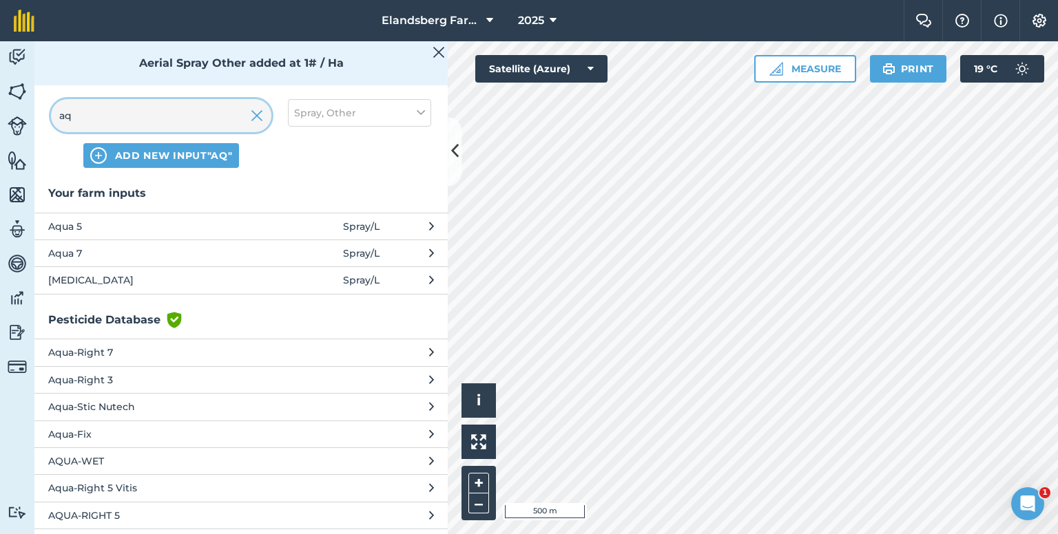
type input "aq"
click at [100, 216] on button "Aqua 5 Spray / L" at bounding box center [240, 226] width 413 height 27
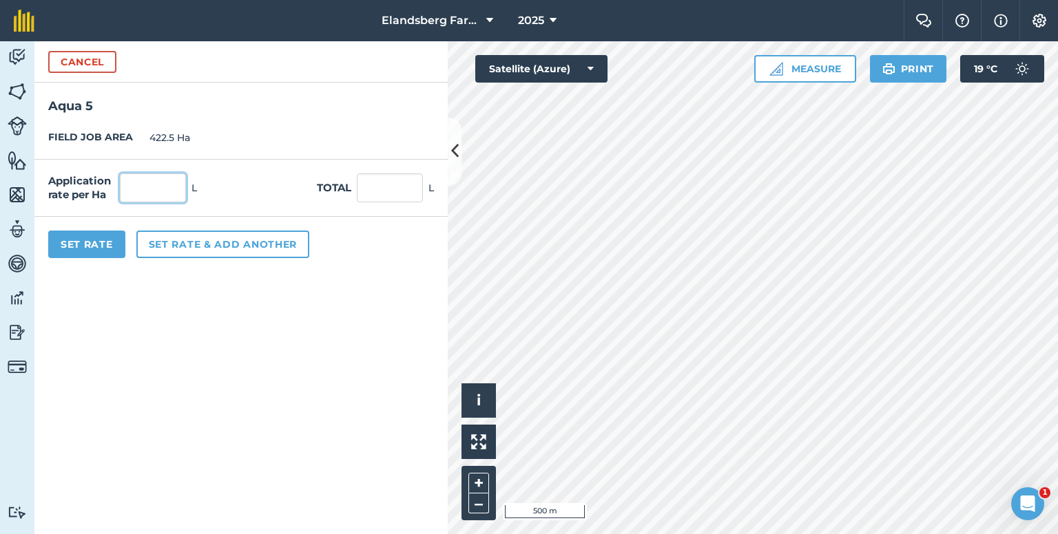
click at [133, 180] on input "text" at bounding box center [153, 188] width 66 height 29
type input "3"
type input "0.03"
type input "12.675"
click at [103, 246] on button "Set Rate" at bounding box center [86, 245] width 77 height 28
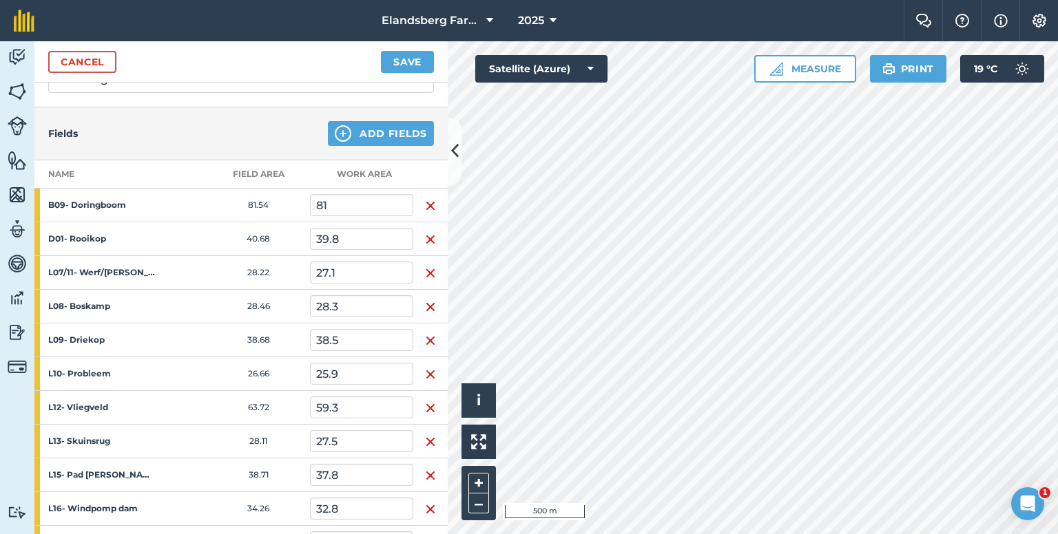
scroll to position [0, 0]
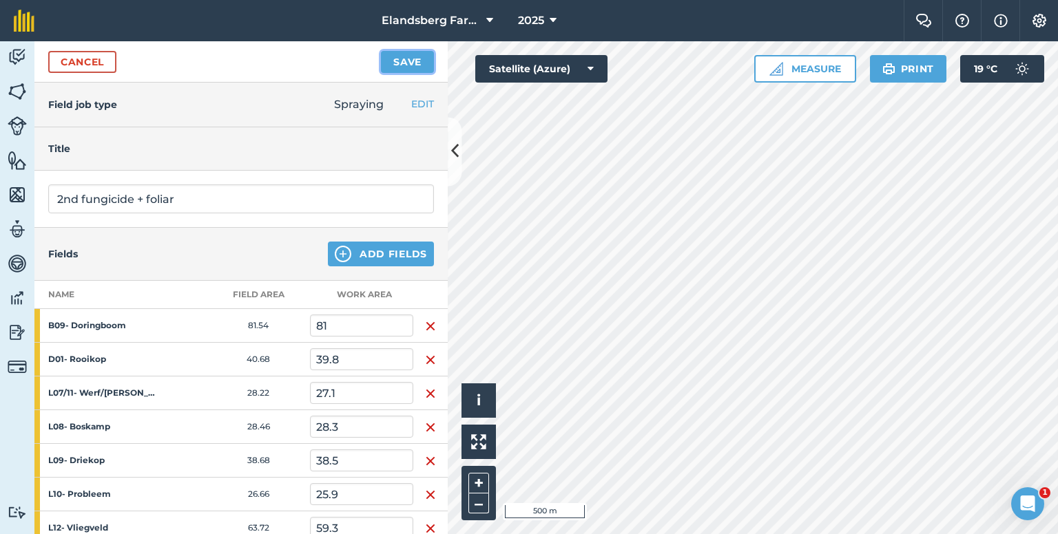
click at [406, 56] on button "Save" at bounding box center [407, 62] width 53 height 22
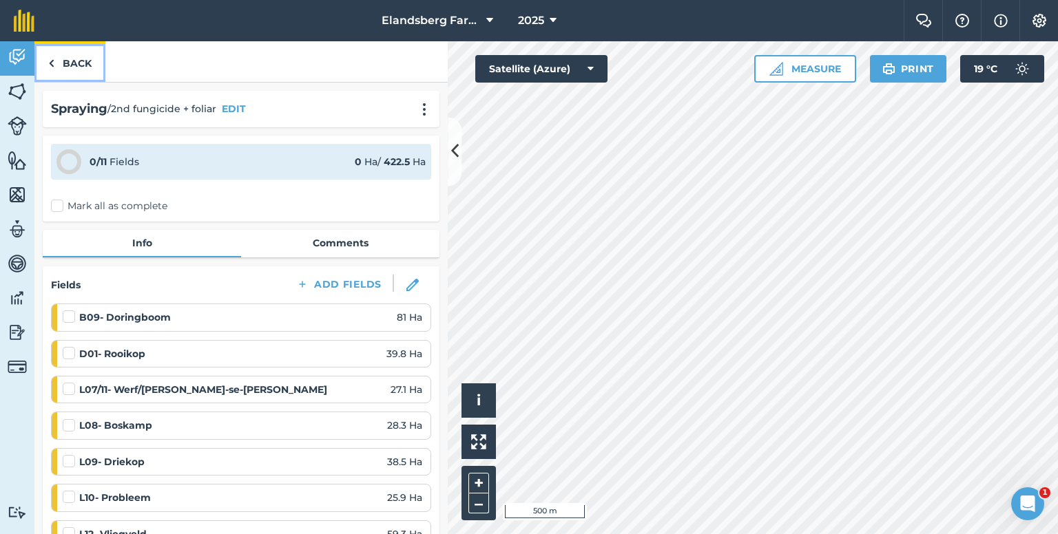
click at [72, 64] on link "Back" at bounding box center [69, 61] width 71 height 41
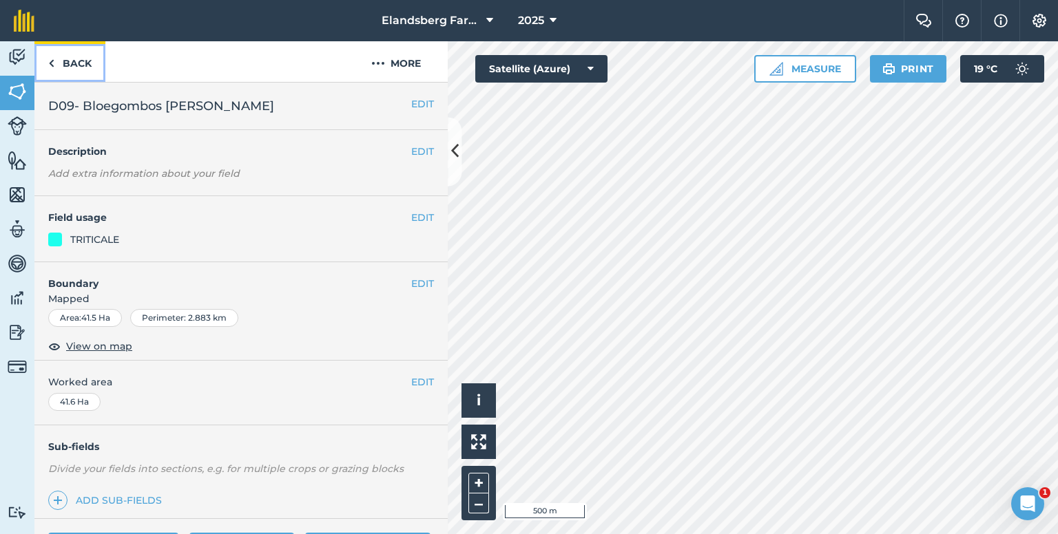
click at [94, 70] on link "Back" at bounding box center [69, 61] width 71 height 41
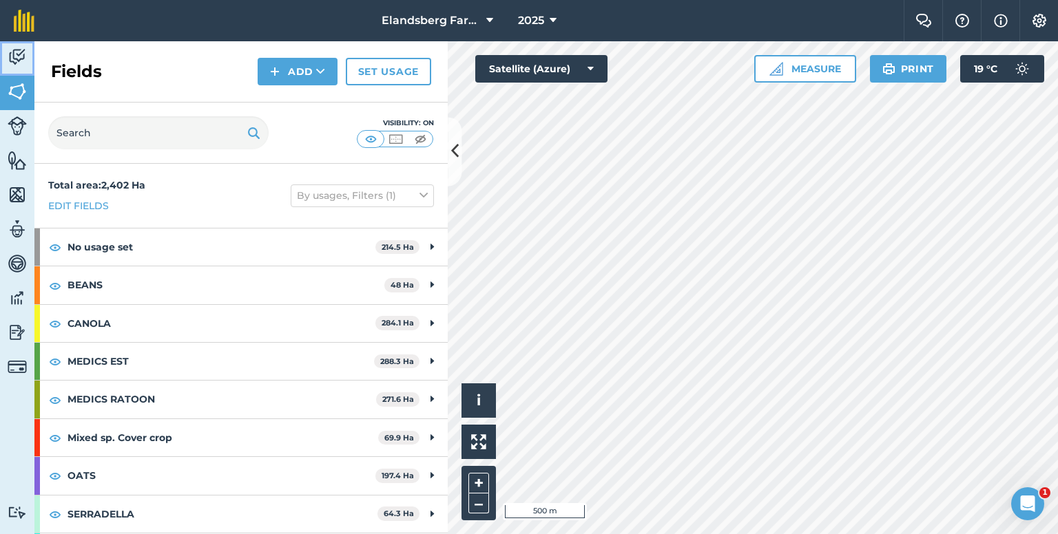
click at [25, 59] on img at bounding box center [17, 57] width 19 height 21
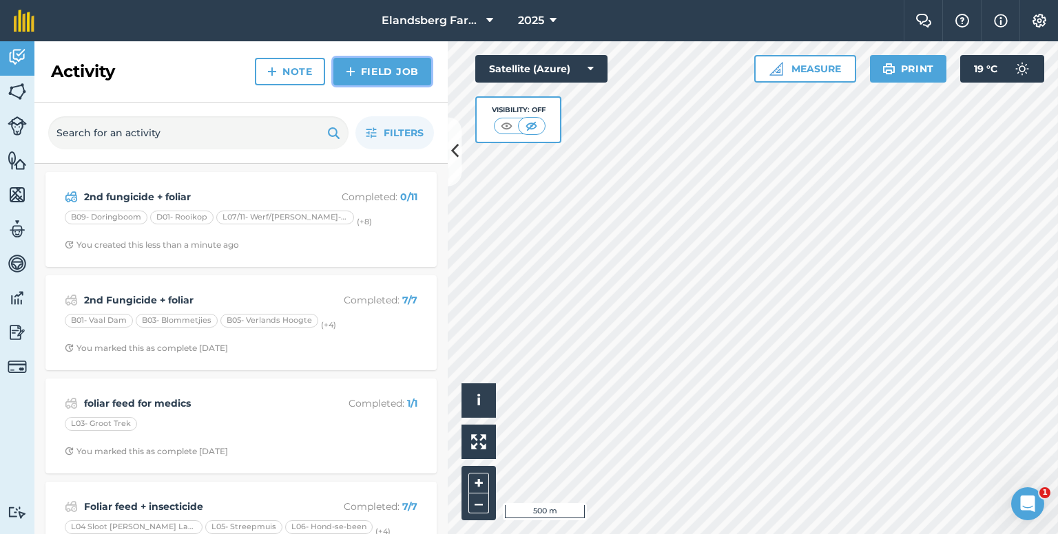
click at [364, 80] on link "Field Job" at bounding box center [382, 72] width 98 height 28
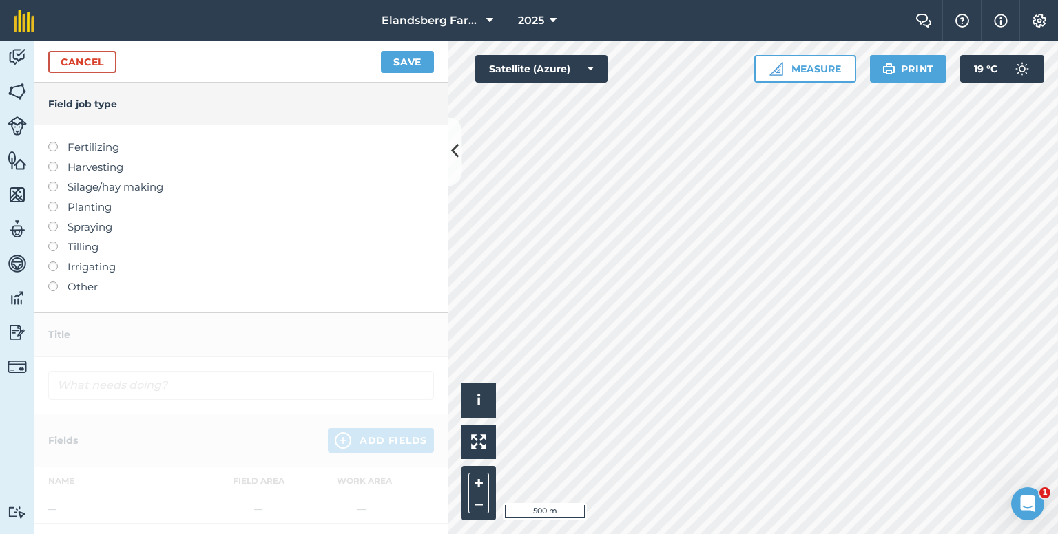
click at [52, 222] on label at bounding box center [57, 222] width 19 height 0
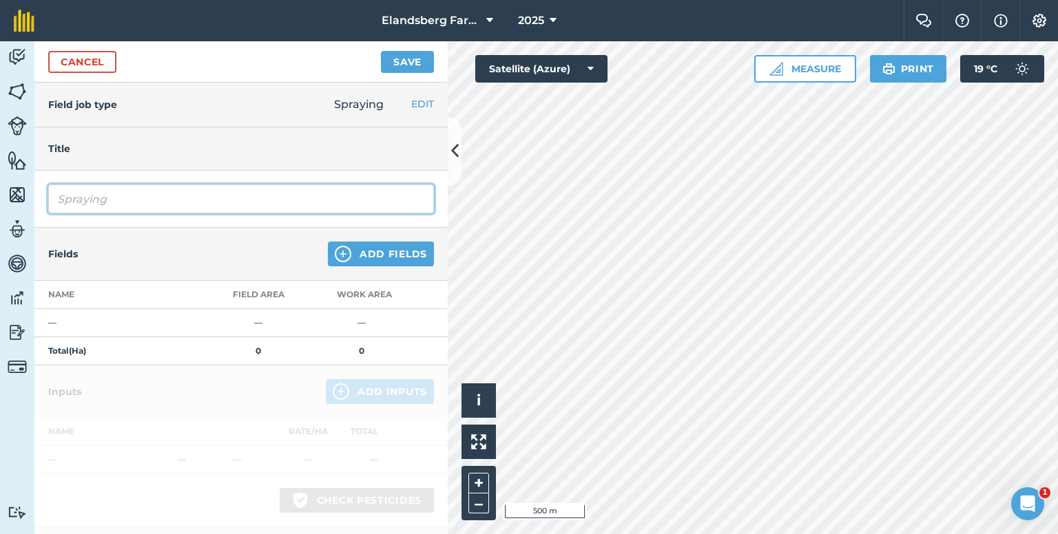
drag, startPoint x: 144, startPoint y: 204, endPoint x: 14, endPoint y: 200, distance: 129.5
click at [14, 207] on div "Activity Fields Livestock Features Maps Team Vehicles Data Reporting Billing Tu…" at bounding box center [529, 287] width 1058 height 493
type input "1"
type input "Fungicide + foliar"
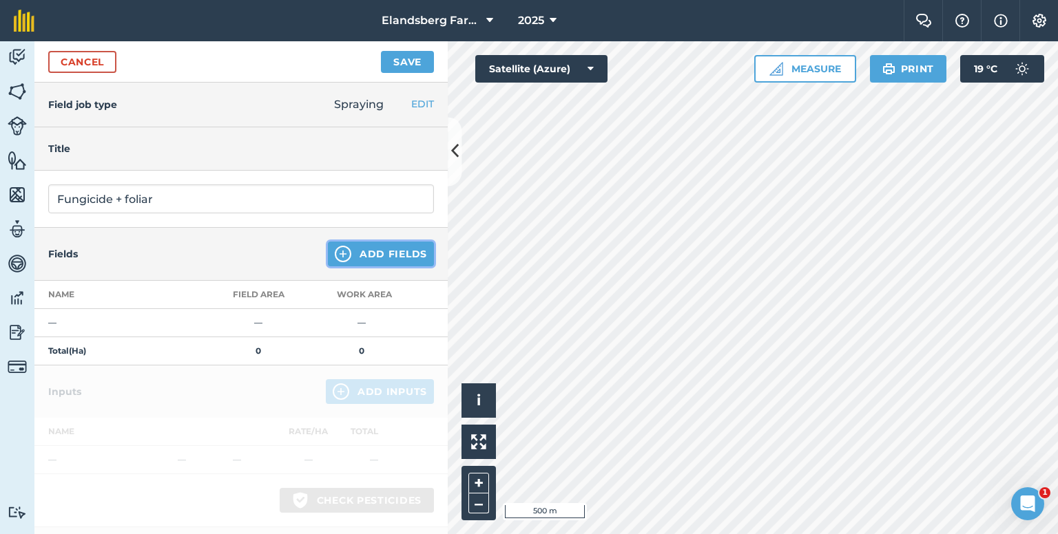
click at [372, 247] on button "Add Fields" at bounding box center [381, 254] width 106 height 25
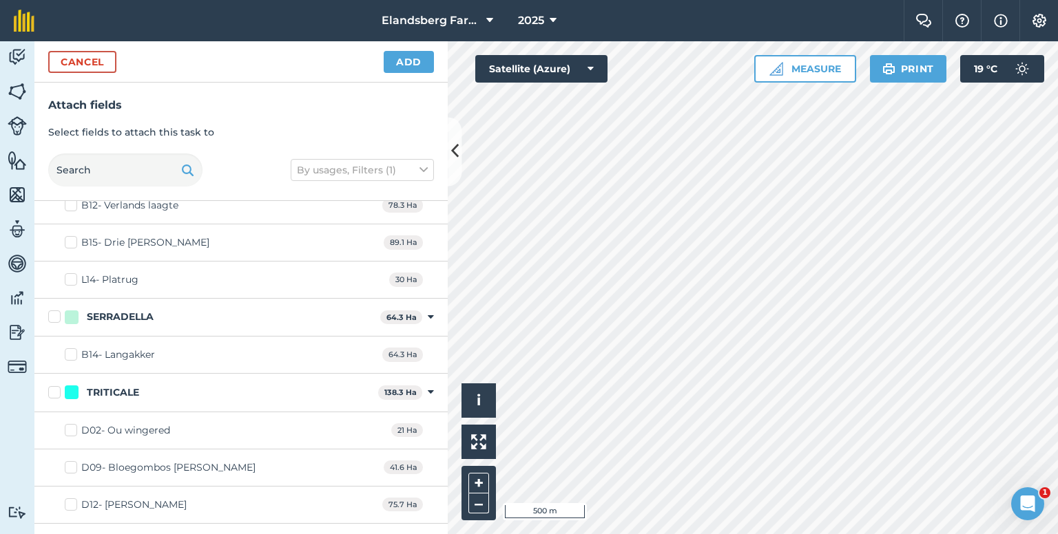
scroll to position [2135, 0]
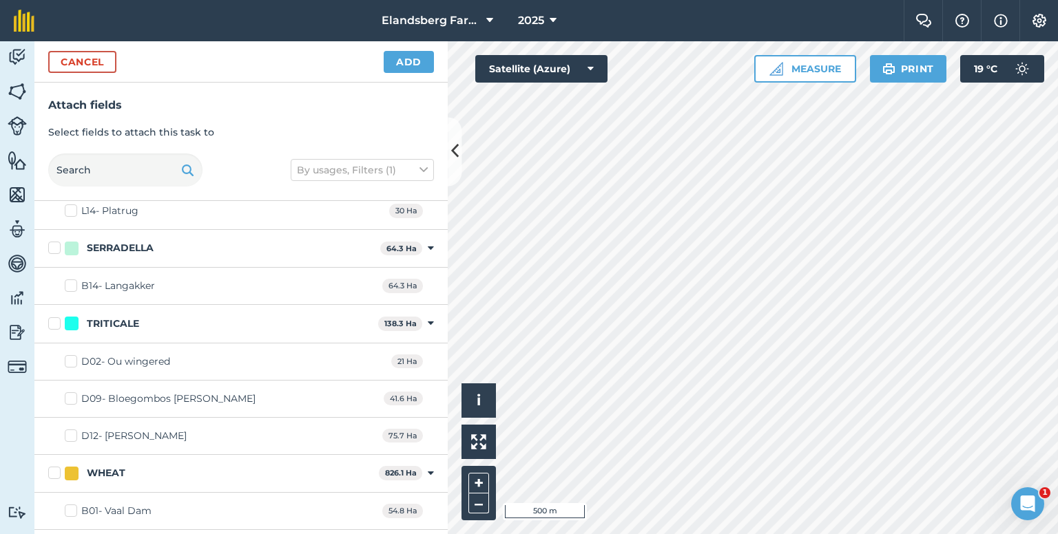
click at [77, 429] on label "D12- [PERSON_NAME]" at bounding box center [126, 436] width 122 height 14
click at [74, 429] on input "D12- [PERSON_NAME]" at bounding box center [69, 433] width 9 height 9
checkbox input "true"
click at [399, 60] on button "Add" at bounding box center [409, 62] width 50 height 22
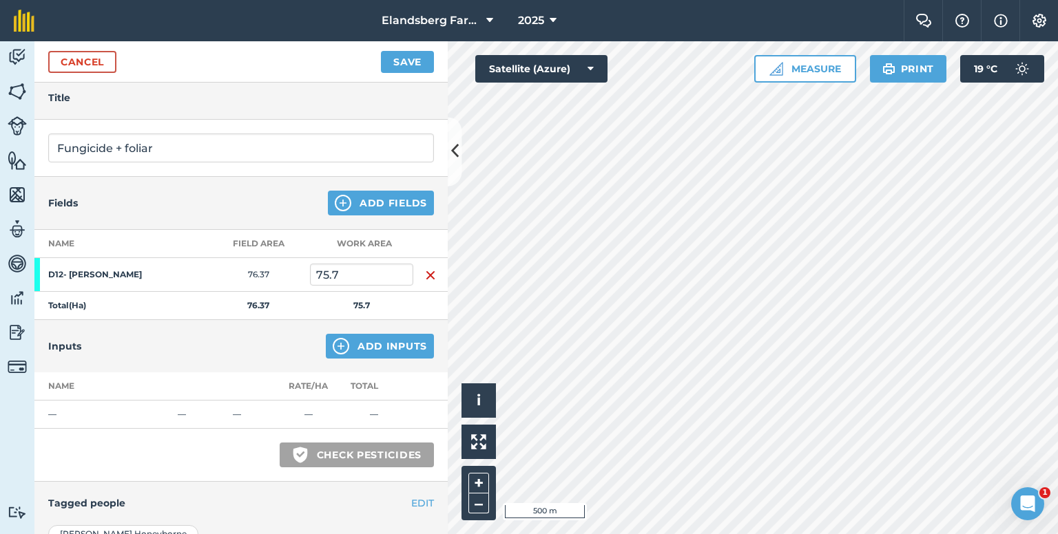
scroll to position [138, 0]
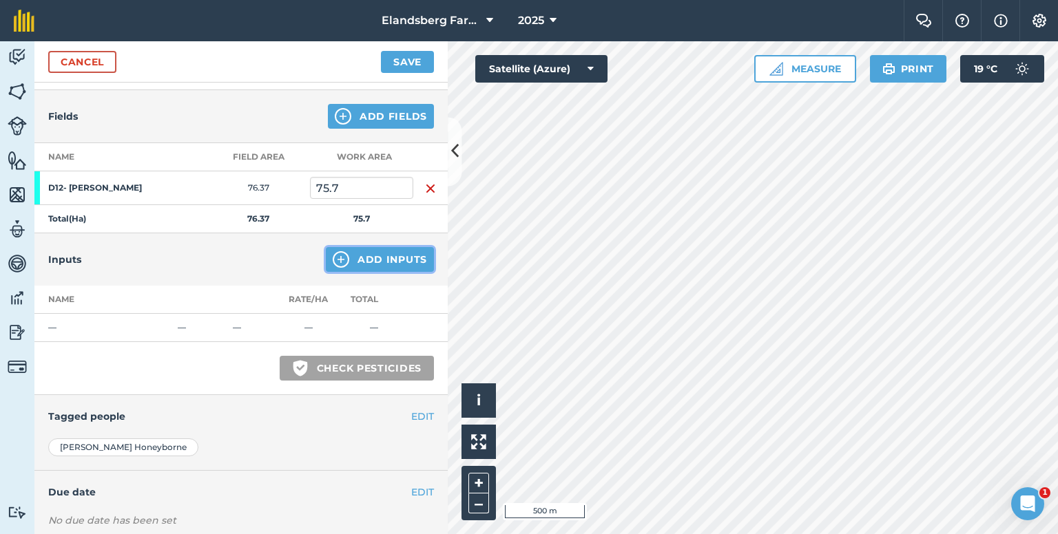
click at [346, 251] on button "Add Inputs" at bounding box center [380, 259] width 108 height 25
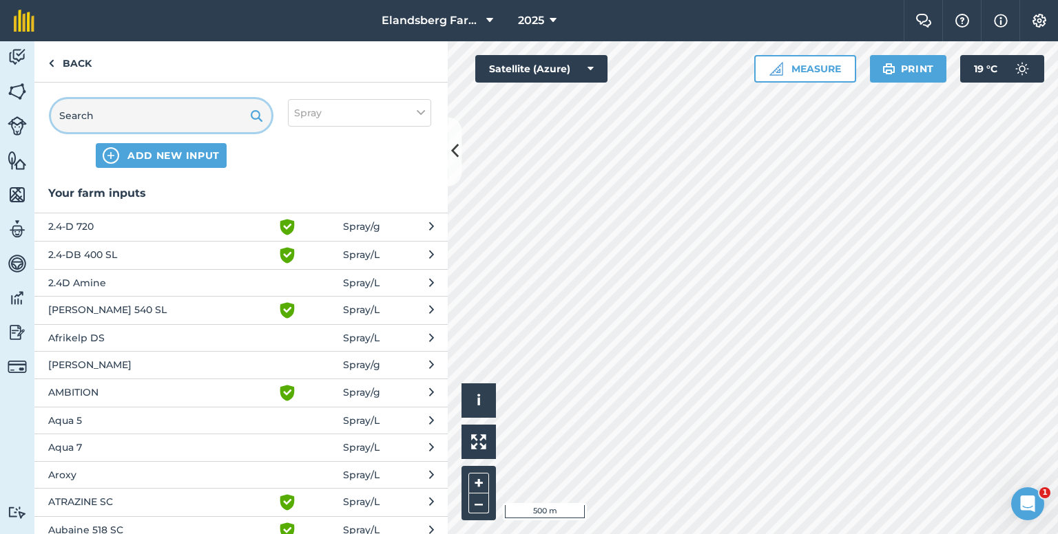
drag, startPoint x: 184, startPoint y: 116, endPoint x: 167, endPoint y: 116, distance: 17.2
click at [168, 116] on input "text" at bounding box center [161, 115] width 220 height 33
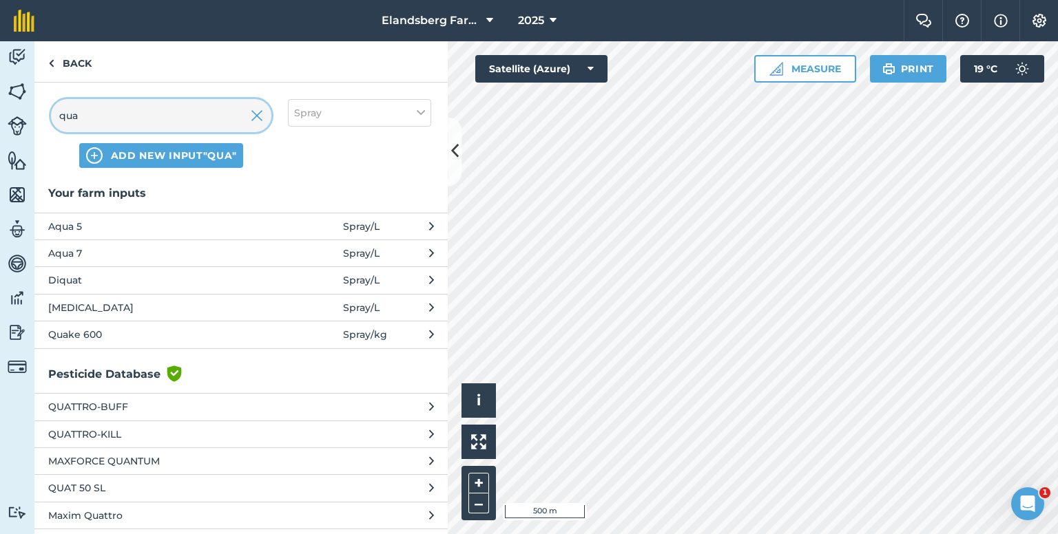
type input "qua"
click at [122, 336] on span "Quake 600" at bounding box center [160, 334] width 225 height 15
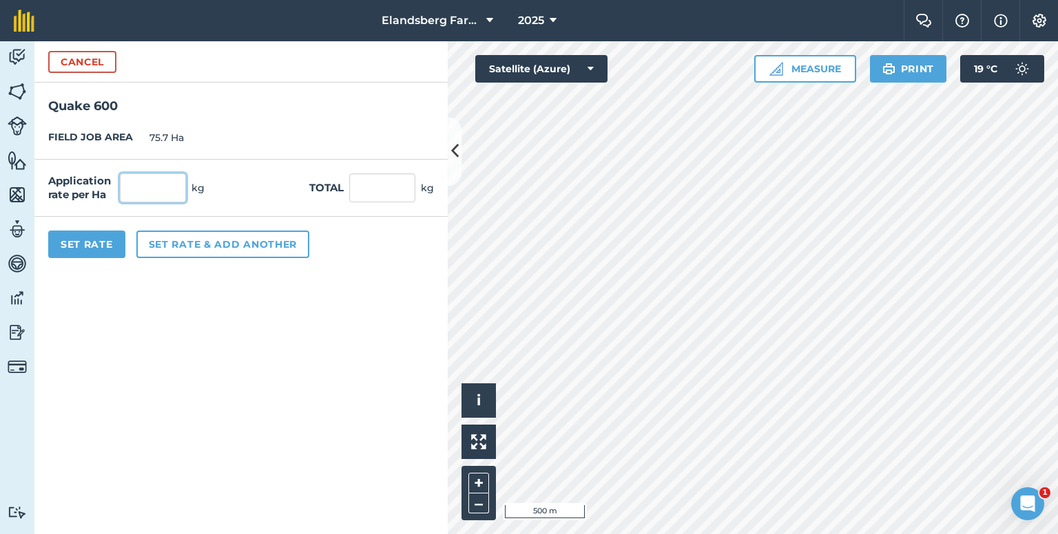
click at [147, 189] on input "text" at bounding box center [153, 188] width 66 height 29
type input "0.2"
type input "15.14"
click at [83, 70] on button "Cancel" at bounding box center [82, 62] width 68 height 22
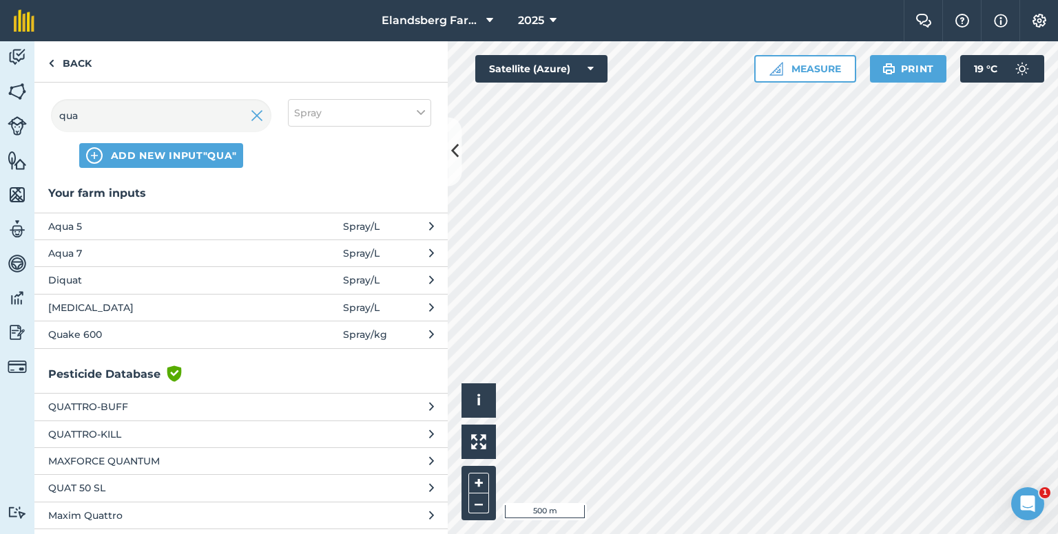
click at [109, 338] on span "Quake 600" at bounding box center [160, 334] width 225 height 15
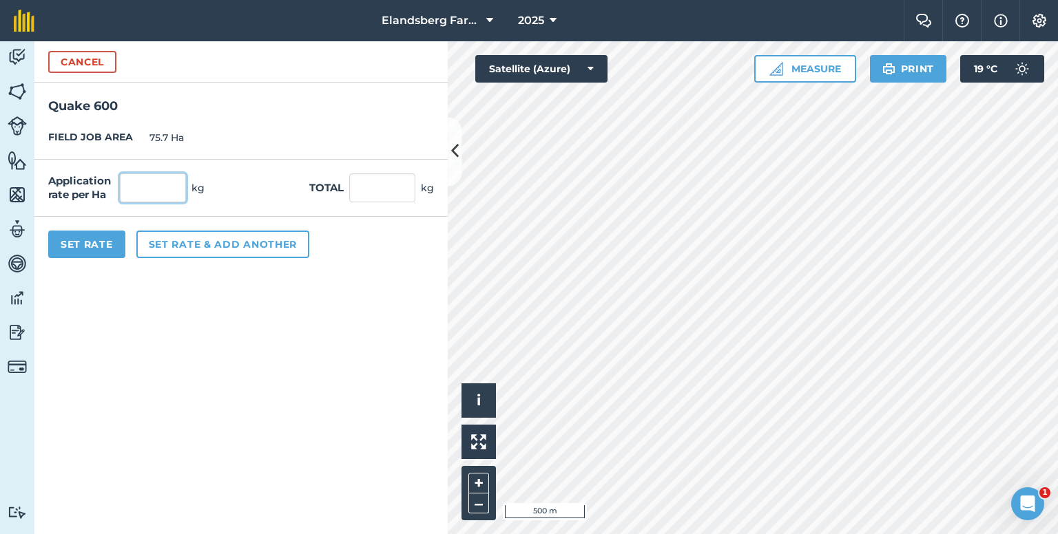
click at [160, 185] on input "text" at bounding box center [153, 188] width 66 height 29
type input "0.2"
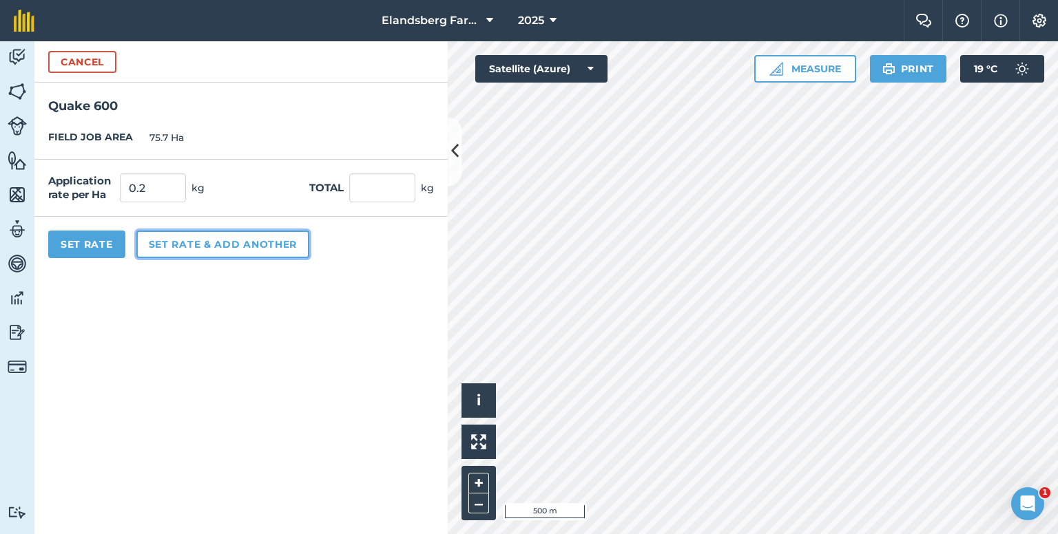
type input "15.14"
click at [213, 239] on button "Set rate & add another" at bounding box center [222, 245] width 173 height 28
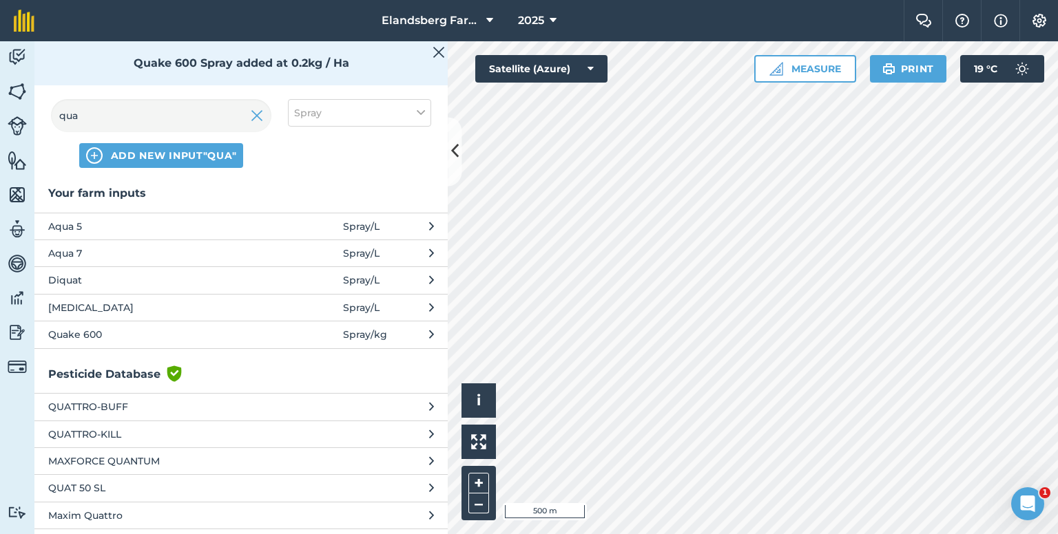
click at [160, 220] on span "Aqua 5" at bounding box center [160, 226] width 225 height 15
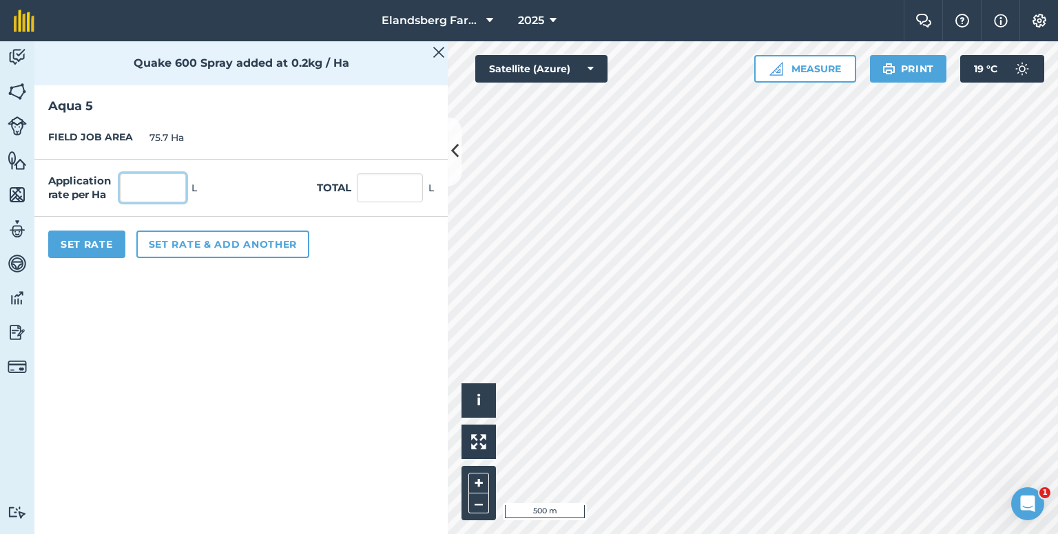
click at [149, 188] on input "text" at bounding box center [153, 188] width 66 height 29
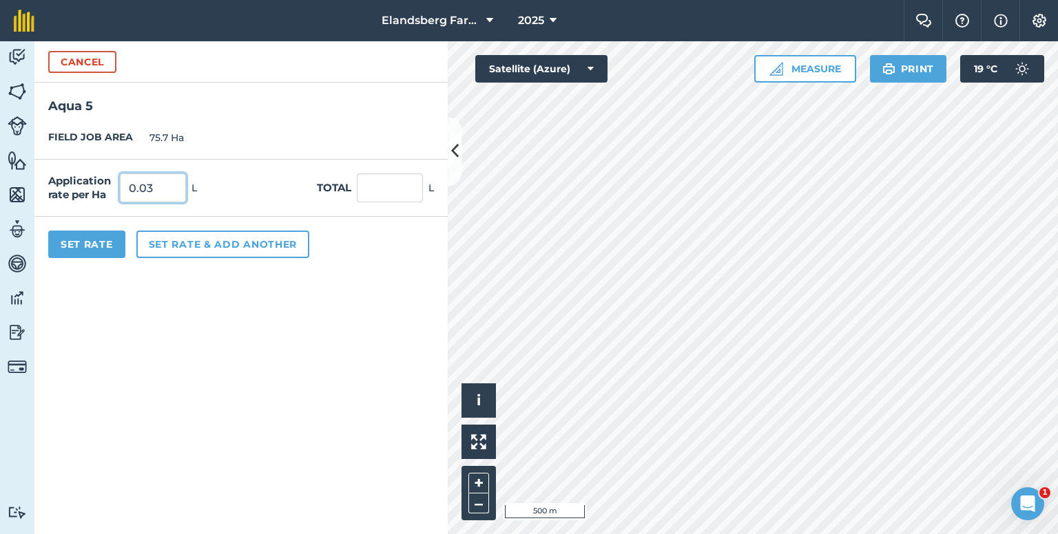
type input "0.03"
type input "2.271"
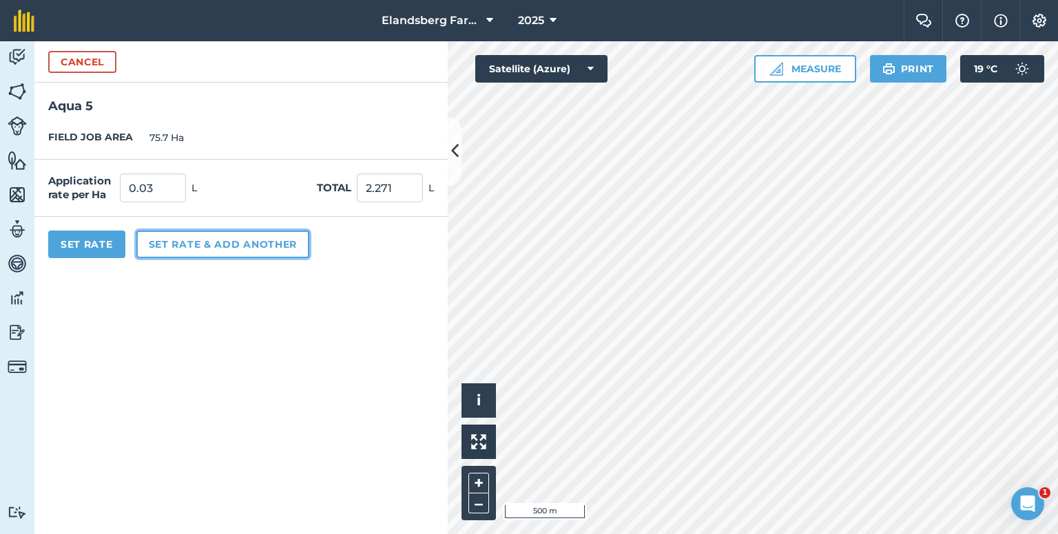
click at [187, 252] on button "Set rate & add another" at bounding box center [222, 245] width 173 height 28
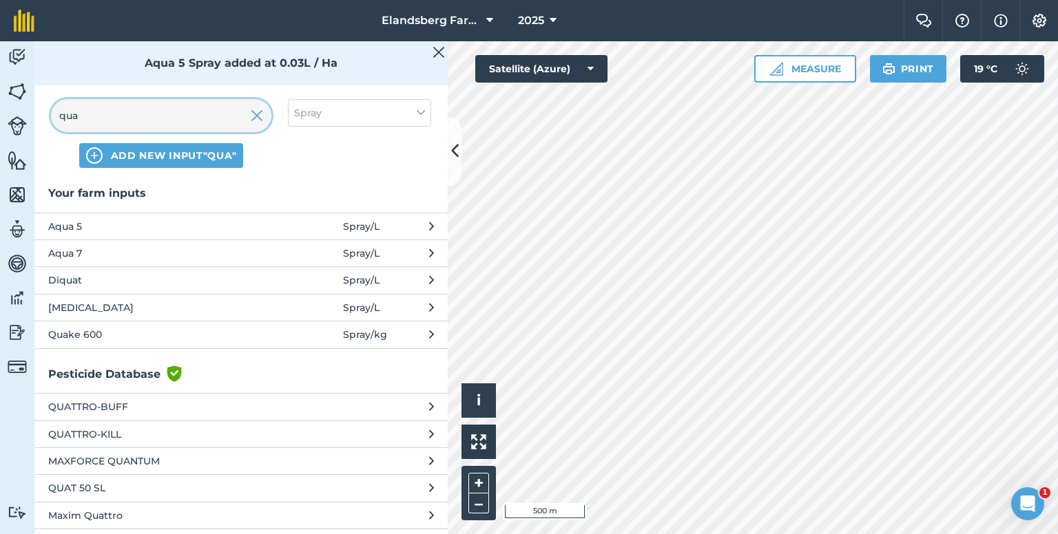
drag, startPoint x: 137, startPoint y: 121, endPoint x: 7, endPoint y: 122, distance: 130.2
click at [7, 122] on div "Activity Fields Livestock Features Maps Team Vehicles Data Reporting Billing Tu…" at bounding box center [529, 287] width 1058 height 493
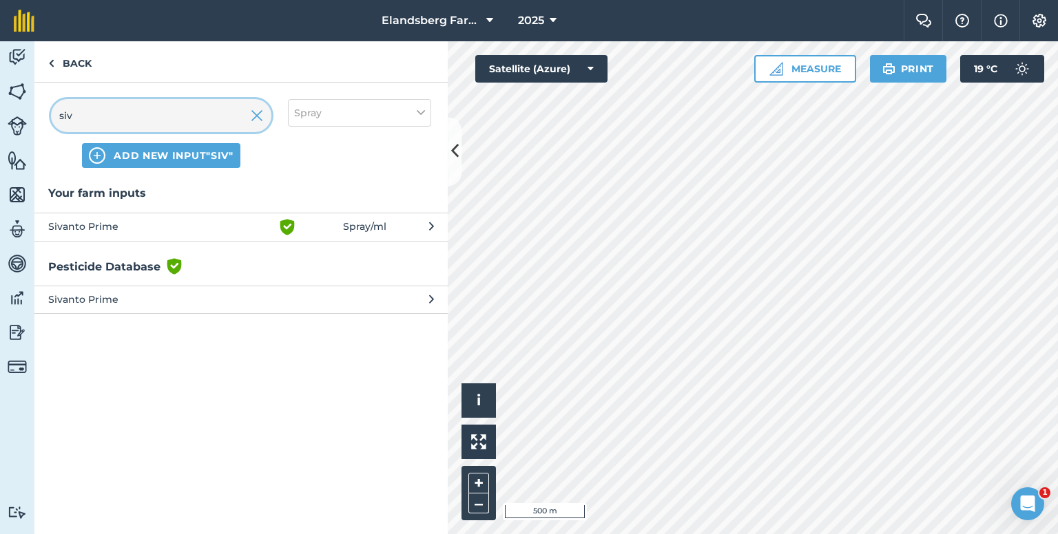
type input "siv"
click at [125, 228] on span "Sivanto Prime" at bounding box center [160, 227] width 225 height 17
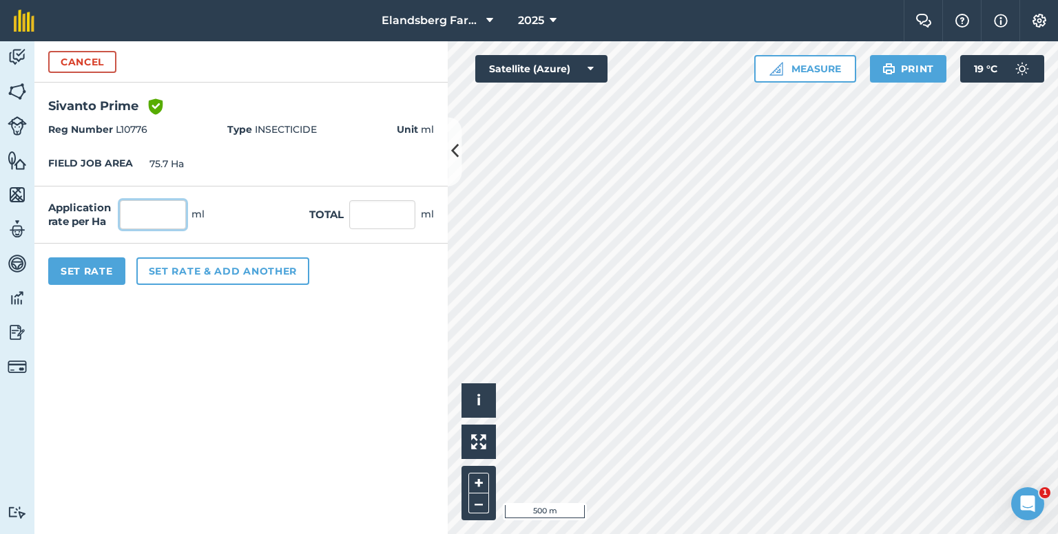
click at [165, 219] on input "text" at bounding box center [153, 214] width 66 height 29
type input "200"
type input "15,140"
click at [205, 266] on button "Set rate & add another" at bounding box center [222, 272] width 173 height 28
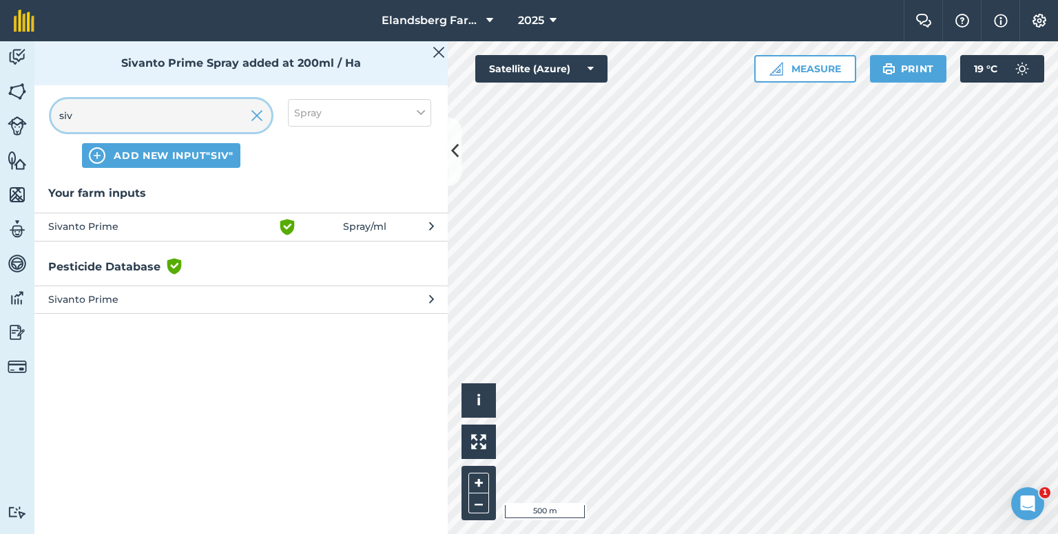
drag, startPoint x: 157, startPoint y: 122, endPoint x: 23, endPoint y: 121, distance: 133.6
click at [23, 121] on div "Activity Fields Livestock Features Maps Team Vehicles Data Reporting Billing Tu…" at bounding box center [529, 287] width 1058 height 493
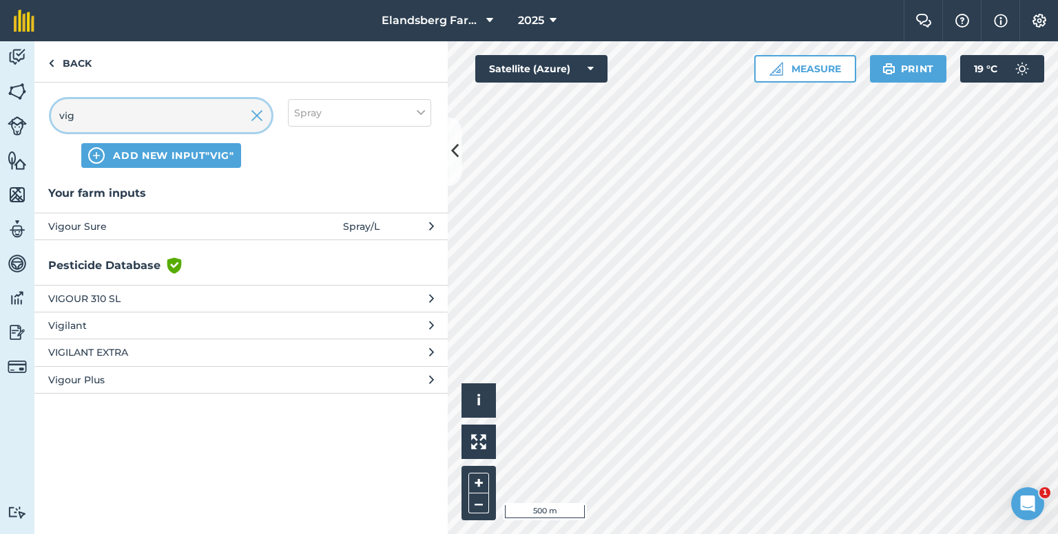
type input "vig"
click at [69, 222] on span "Vigour Sure" at bounding box center [160, 226] width 225 height 15
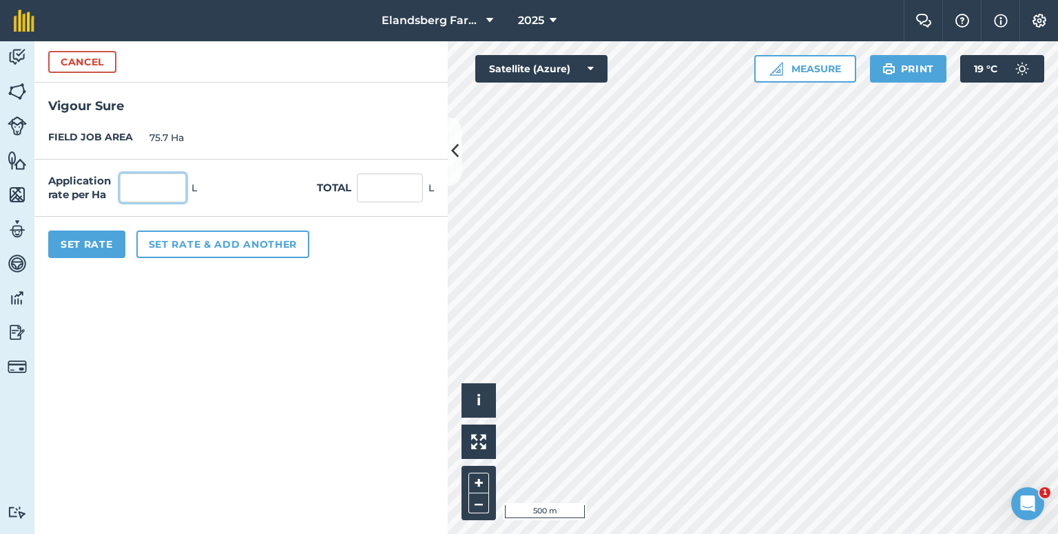
click at [155, 189] on input "text" at bounding box center [153, 188] width 66 height 29
type input "2"
type input "151.4"
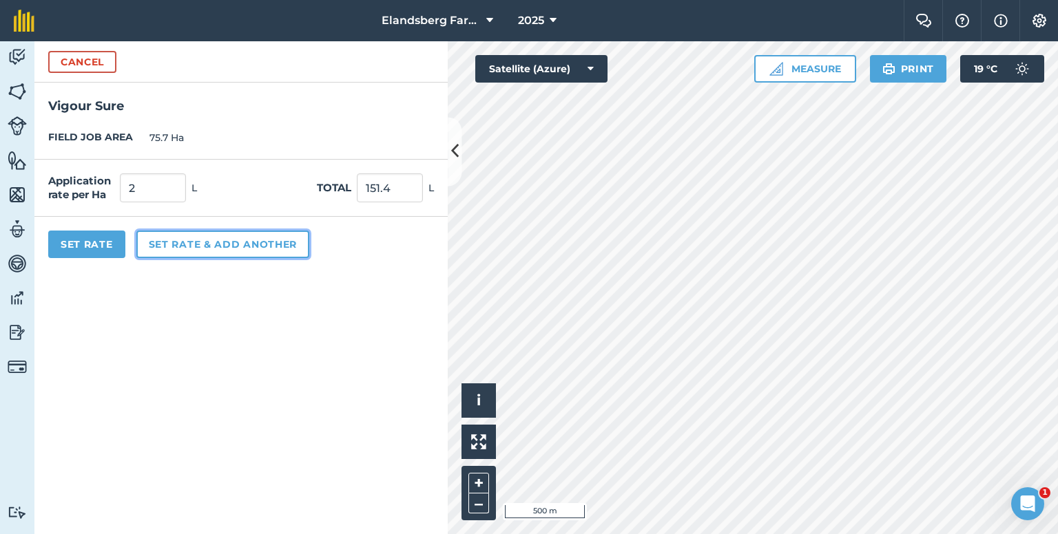
click at [160, 242] on button "Set rate & add another" at bounding box center [222, 245] width 173 height 28
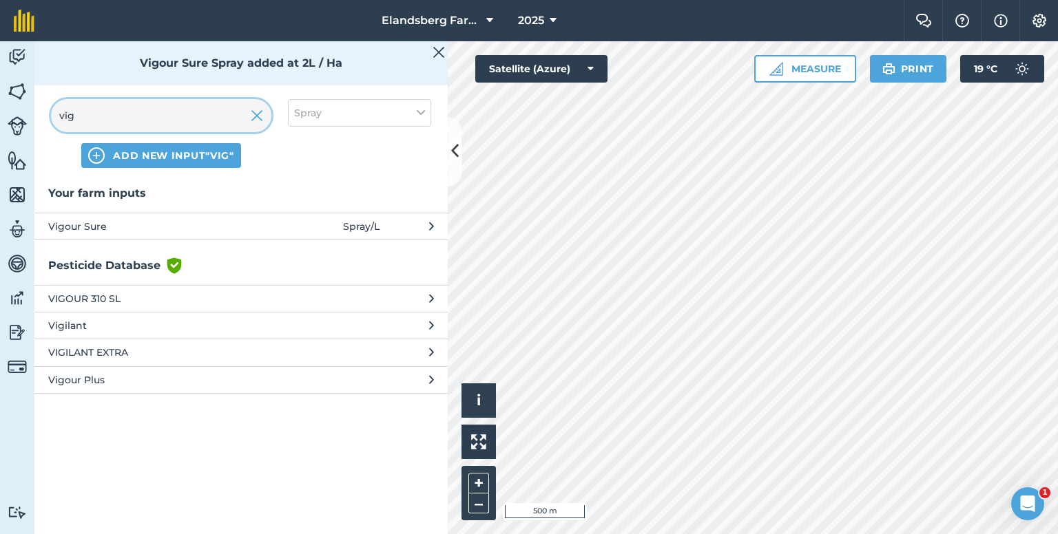
drag, startPoint x: 59, startPoint y: 121, endPoint x: 42, endPoint y: 121, distance: 17.2
click at [42, 121] on div "vig ADD NEW INPUT "vig" Spray" at bounding box center [240, 134] width 413 height 102
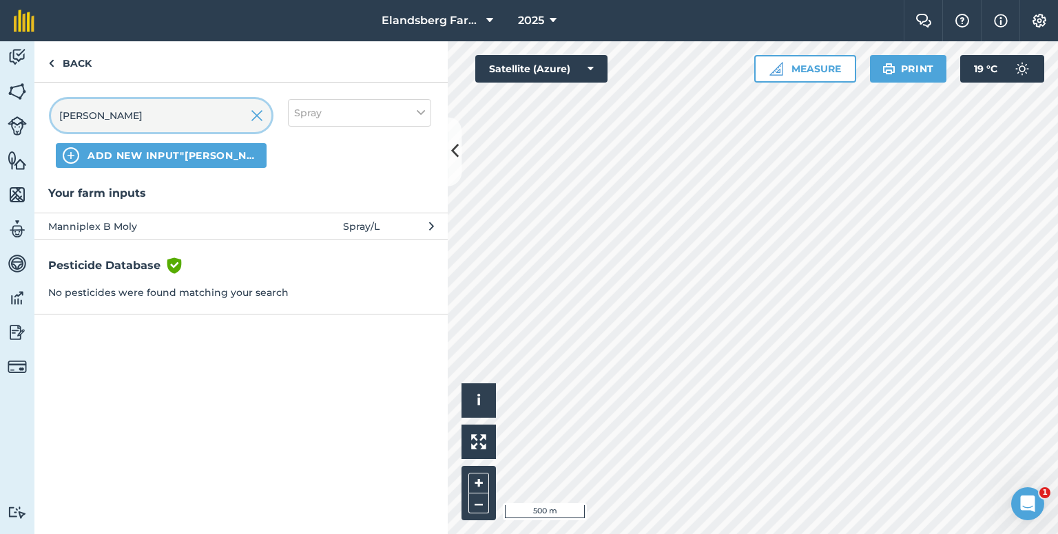
type input "[PERSON_NAME]"
click at [102, 233] on button "Manniplex B Moly Spray / L" at bounding box center [240, 226] width 413 height 27
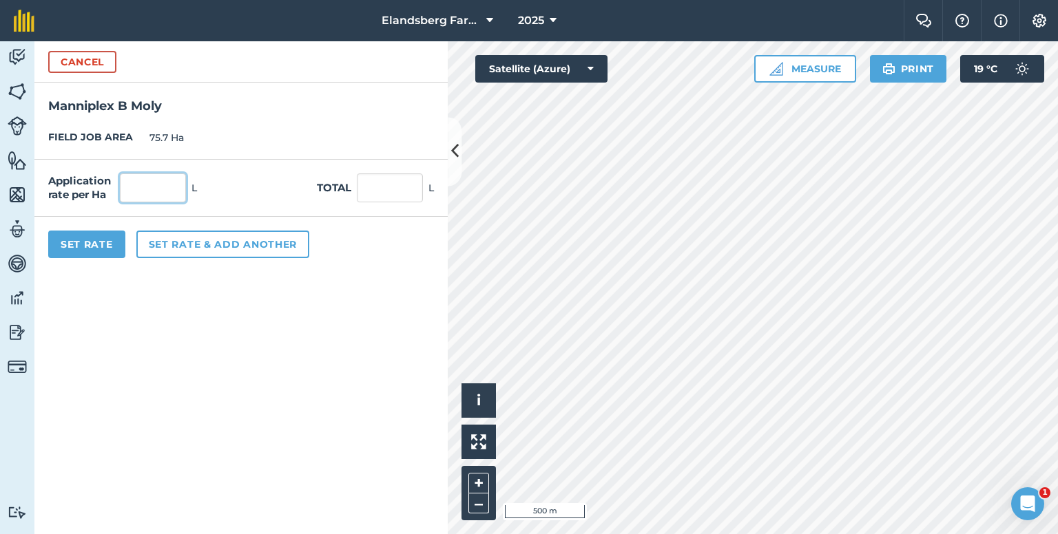
click at [158, 197] on input "text" at bounding box center [153, 188] width 66 height 29
type input "1"
type input "75.7"
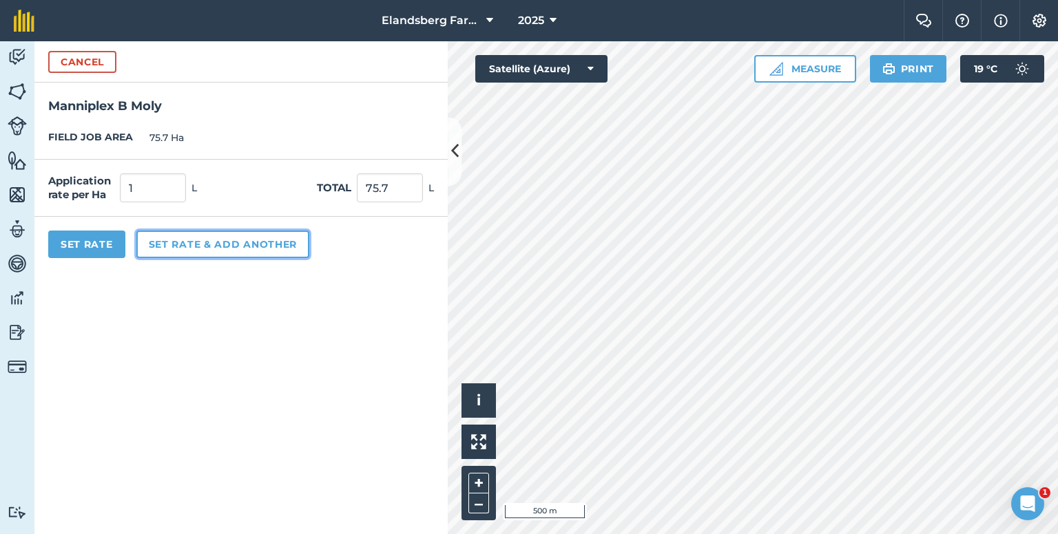
click at [187, 244] on button "Set rate & add another" at bounding box center [222, 245] width 173 height 28
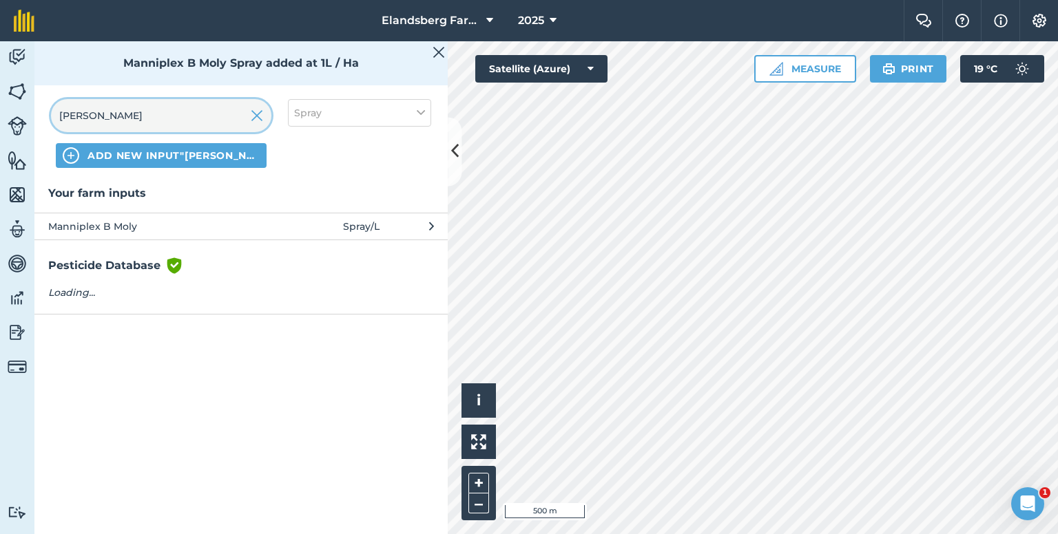
drag, startPoint x: 135, startPoint y: 121, endPoint x: 0, endPoint y: 114, distance: 135.2
click at [0, 116] on div "Activity Fields Livestock Features Maps Team Vehicles Data Reporting Billing Tu…" at bounding box center [529, 287] width 1058 height 493
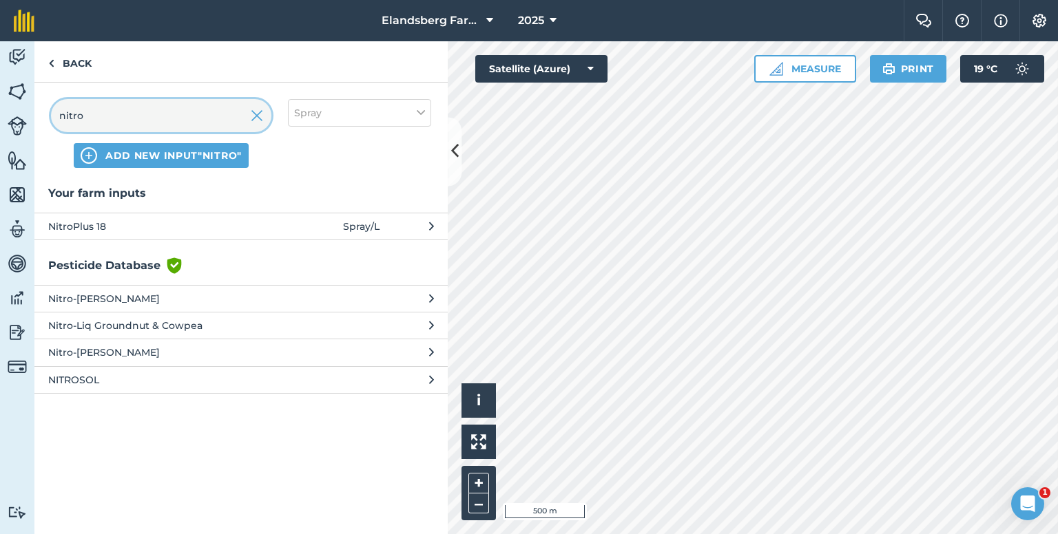
type input "nitro"
click at [88, 222] on span "NitroPlus 18" at bounding box center [160, 226] width 225 height 15
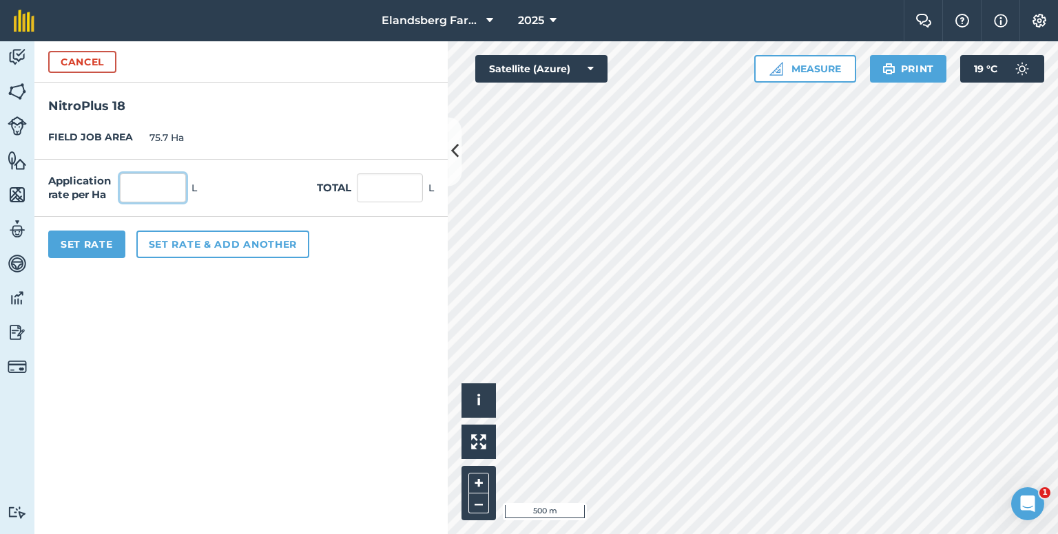
click at [155, 185] on input "text" at bounding box center [153, 188] width 66 height 29
type input "1"
type input "75.7"
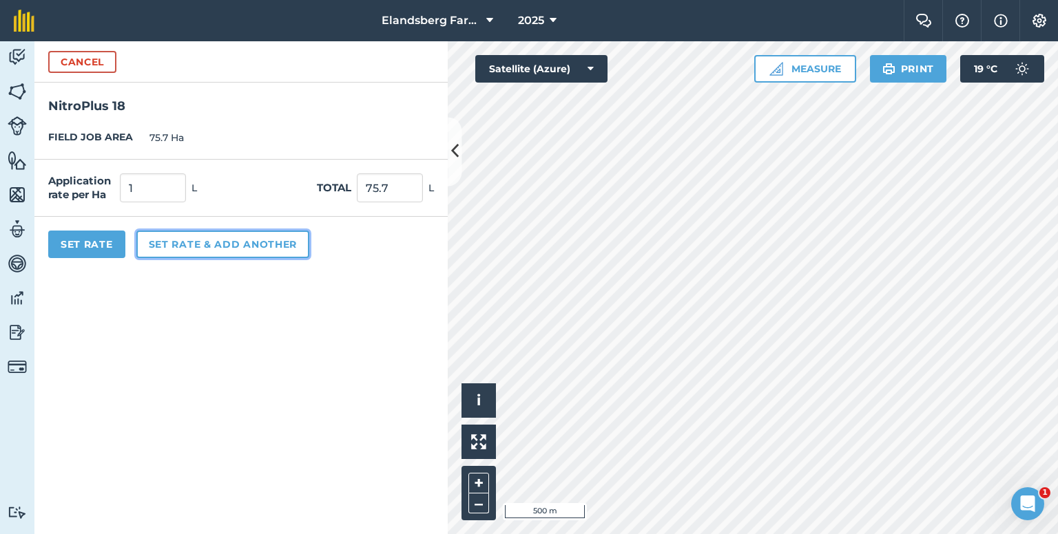
click at [185, 244] on button "Set rate & add another" at bounding box center [222, 245] width 173 height 28
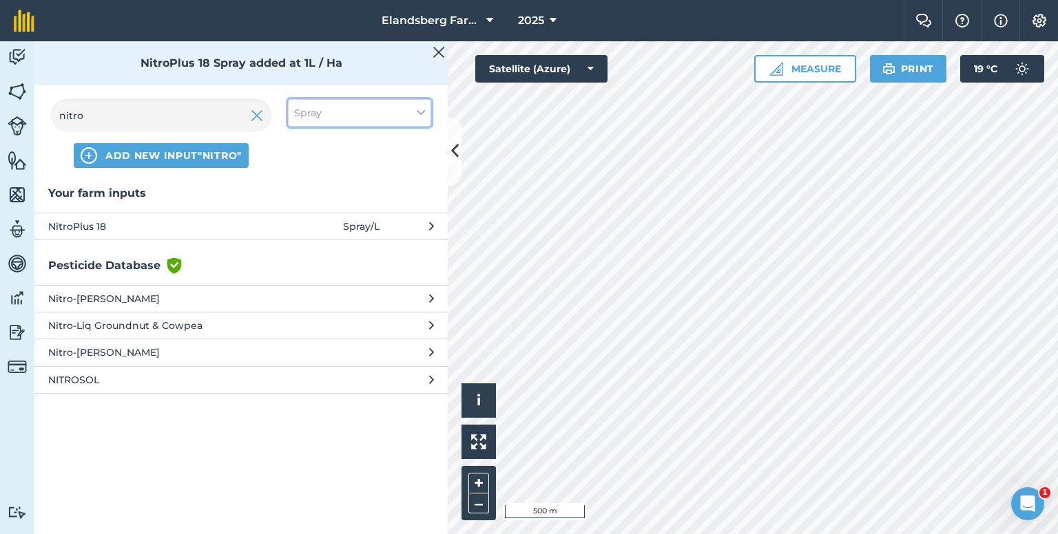
click at [366, 118] on button "Spray" at bounding box center [359, 113] width 143 height 28
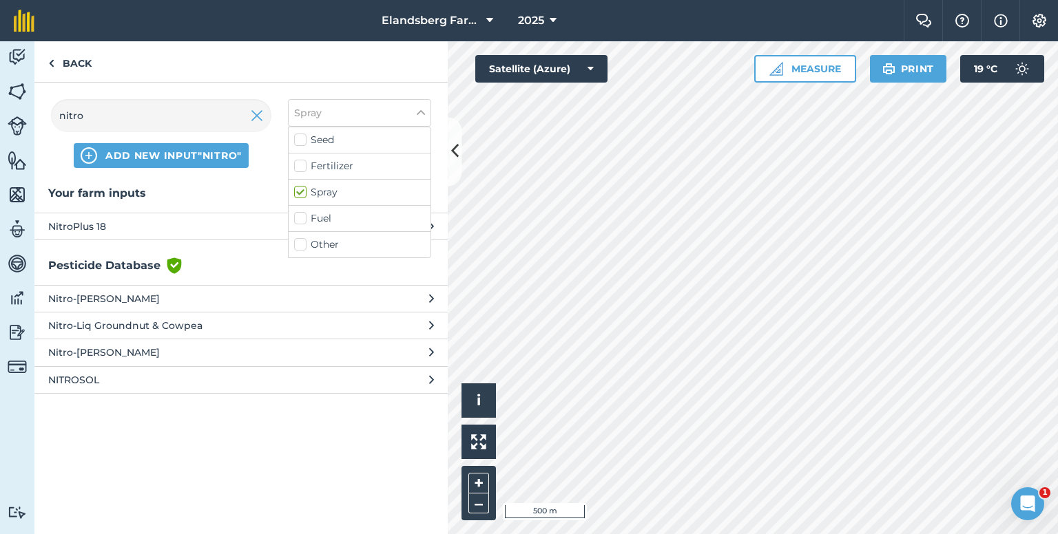
click at [297, 241] on label "Other" at bounding box center [359, 245] width 131 height 14
click at [297, 241] on input "Other" at bounding box center [298, 242] width 9 height 9
checkbox input "true"
drag, startPoint x: 143, startPoint y: 118, endPoint x: 47, endPoint y: 128, distance: 97.0
click at [48, 128] on div "nitro ADD NEW INPUT "nitro" Spray, Other Seed Fertilizer Spray Fuel Other" at bounding box center [240, 134] width 413 height 102
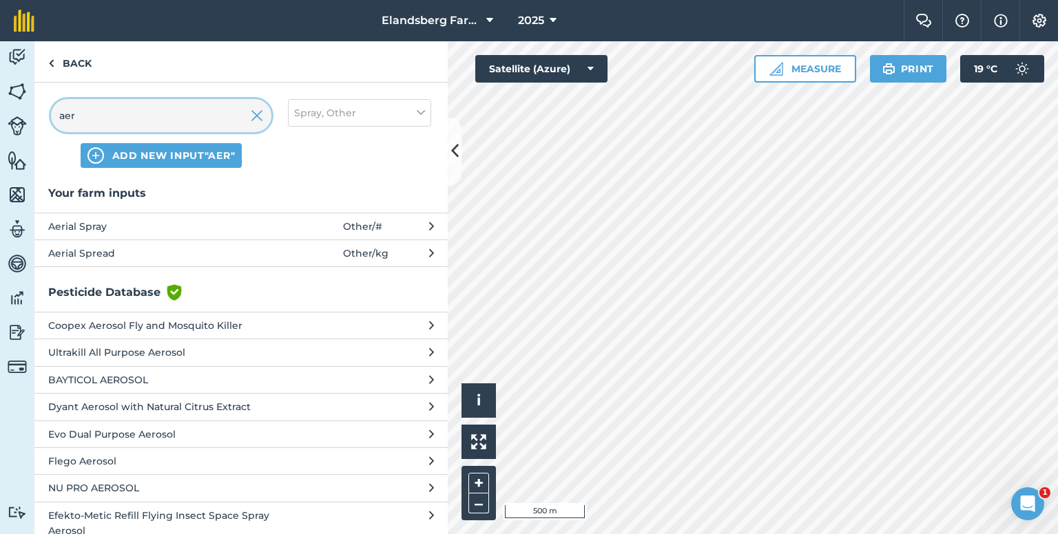
type input "aer"
click at [113, 226] on span "Aerial Spray" at bounding box center [160, 226] width 225 height 15
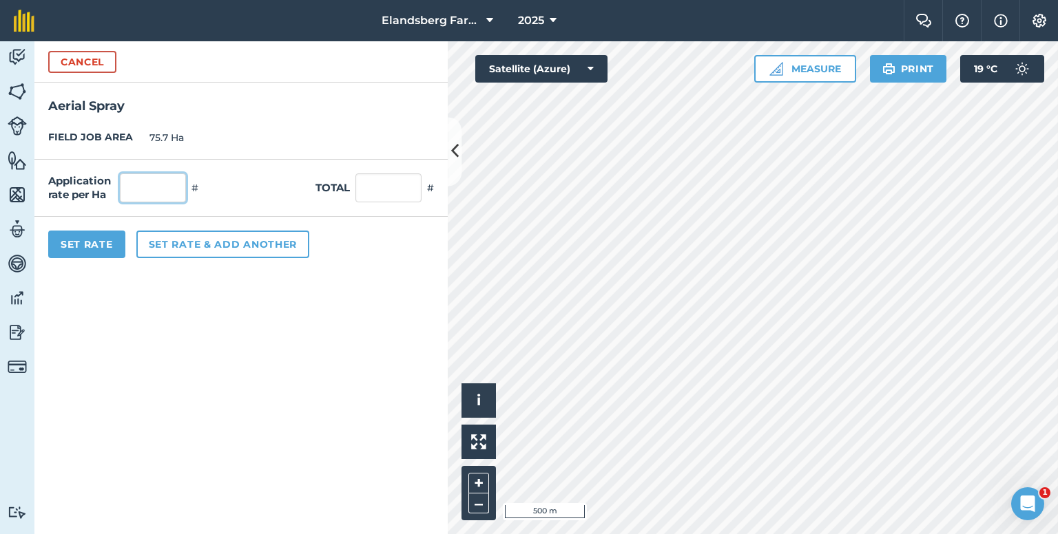
click at [156, 184] on input "text" at bounding box center [153, 188] width 66 height 29
type input "1"
type input "75.7"
click at [96, 242] on button "Set Rate" at bounding box center [86, 245] width 77 height 28
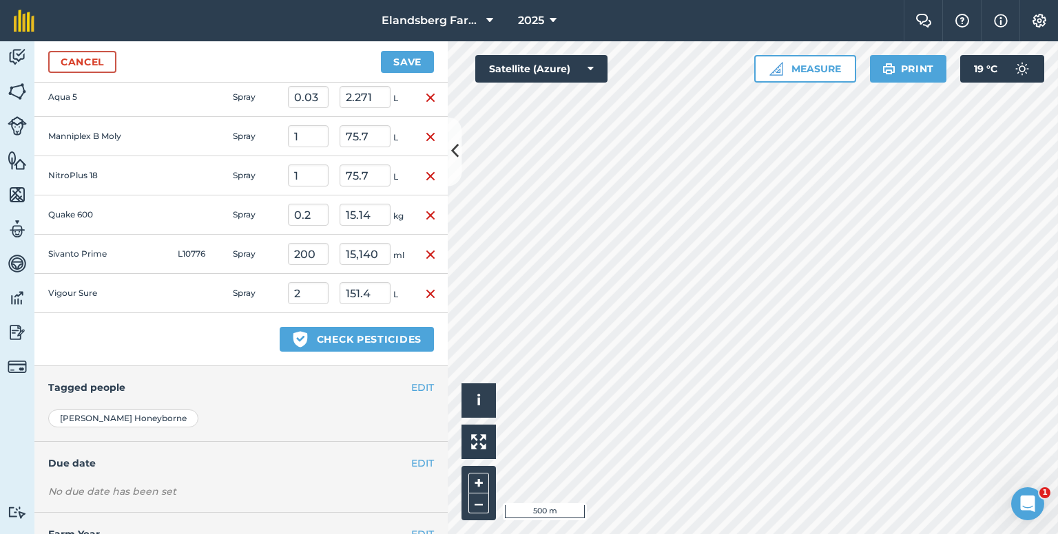
scroll to position [344, 0]
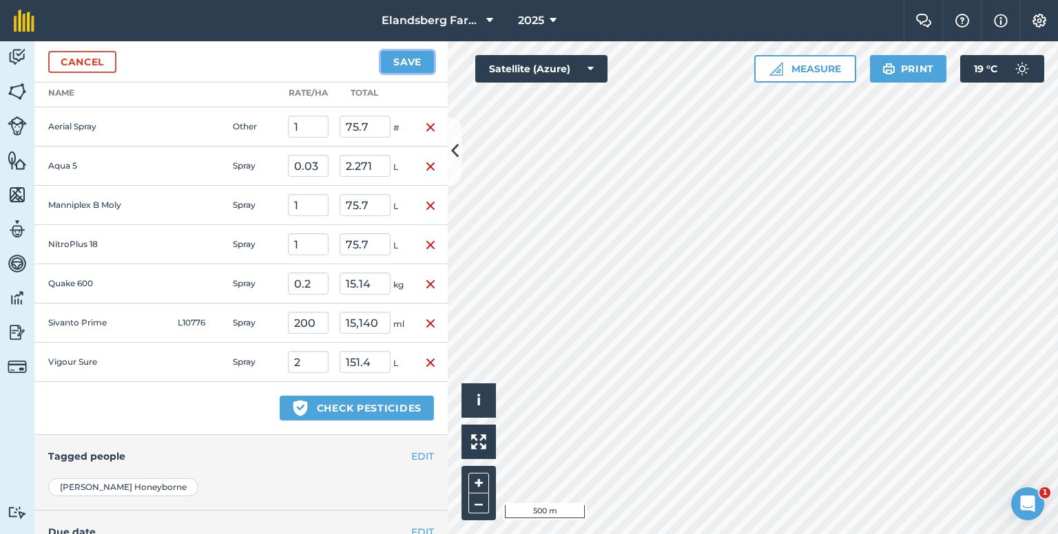
click at [408, 60] on button "Save" at bounding box center [407, 62] width 53 height 22
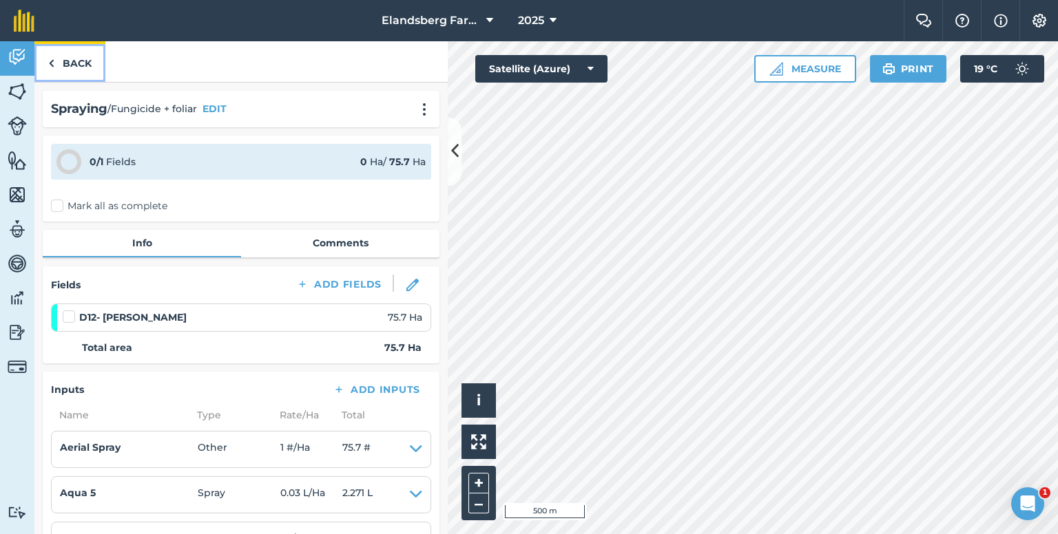
click at [94, 67] on link "Back" at bounding box center [69, 61] width 71 height 41
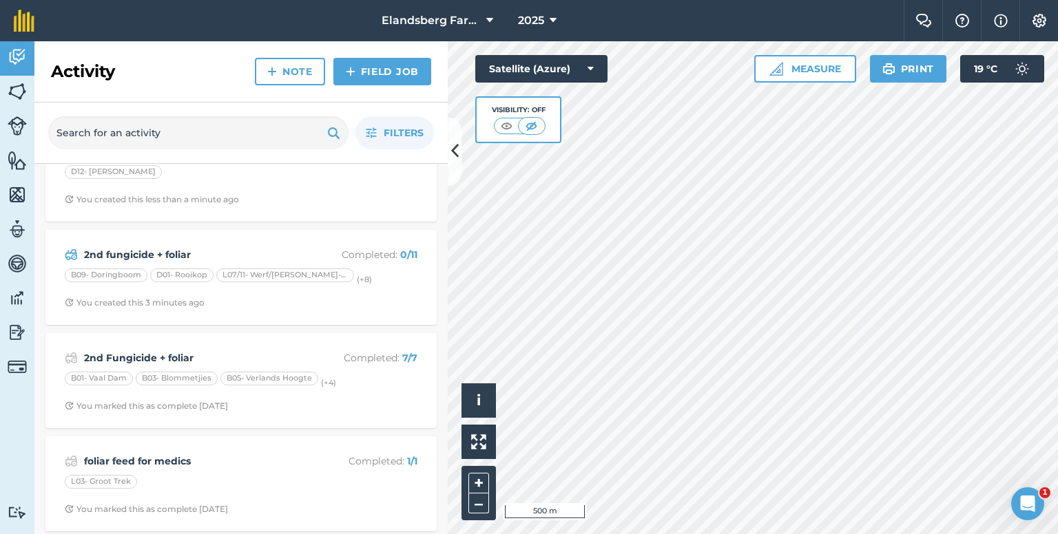
scroll to position [69, 0]
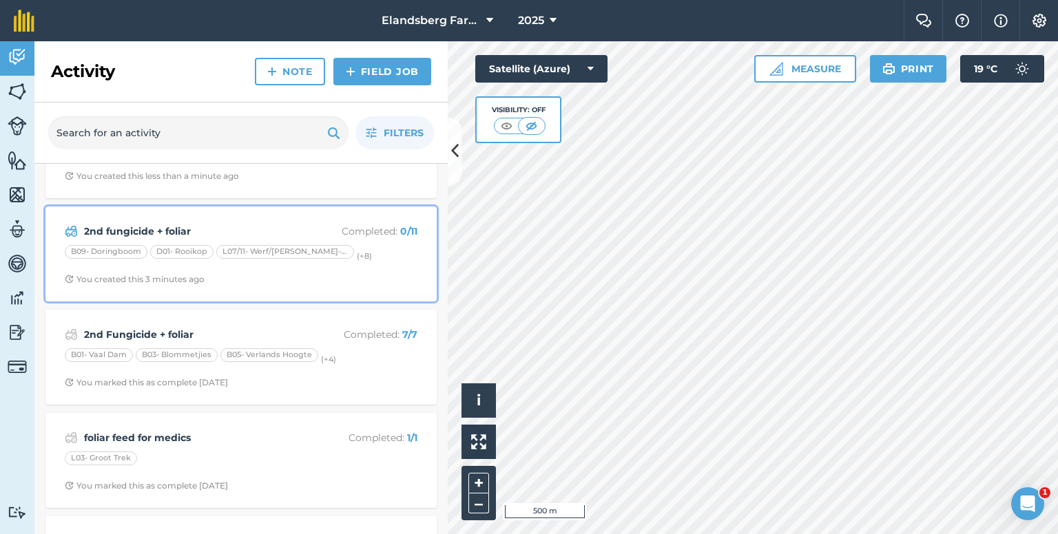
click at [255, 233] on strong "2nd fungicide + foliar" at bounding box center [193, 231] width 218 height 15
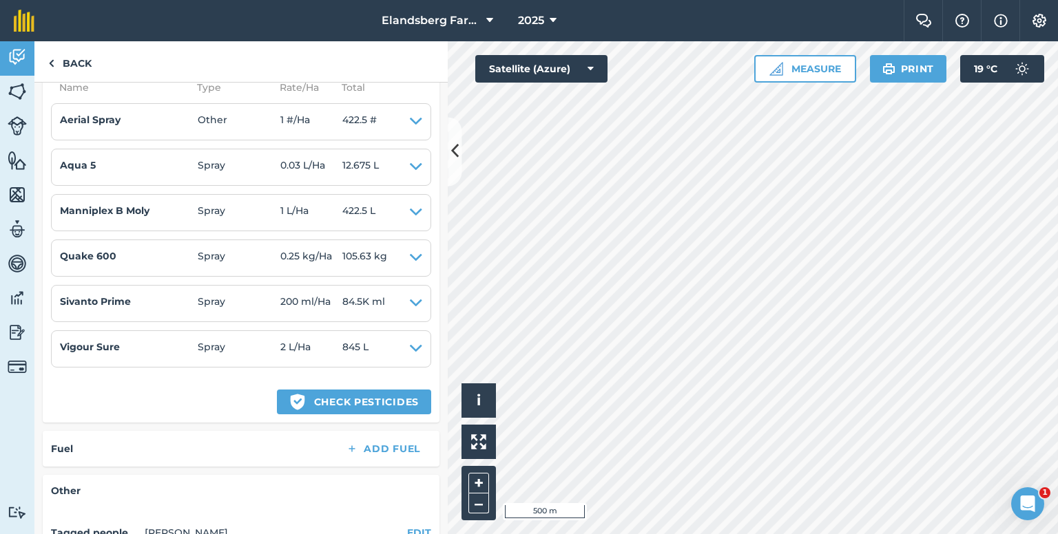
scroll to position [620, 0]
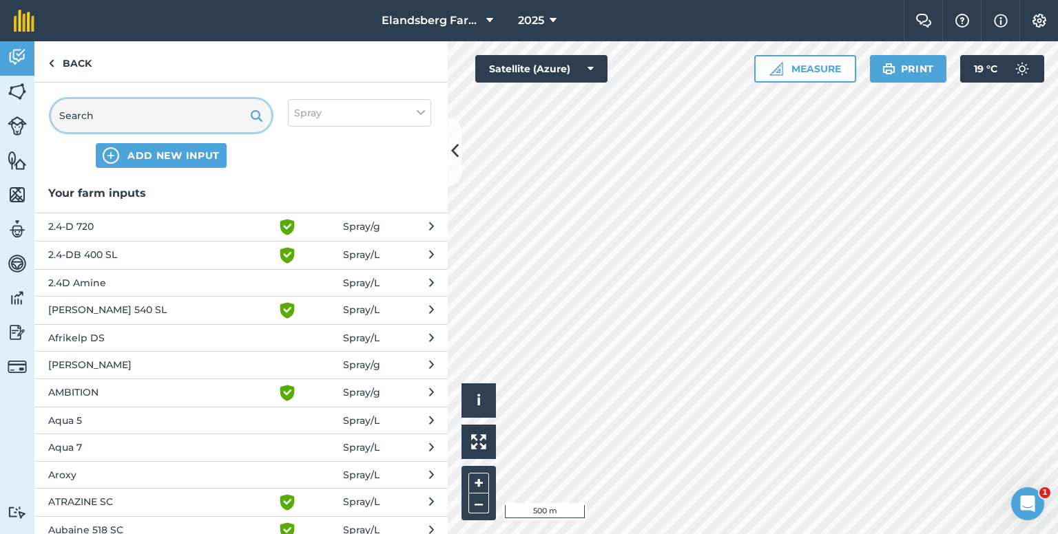
drag, startPoint x: 165, startPoint y: 123, endPoint x: 34, endPoint y: 123, distance: 131.5
click at [34, 123] on div "ADD NEW INPUT Spray" at bounding box center [240, 134] width 413 height 102
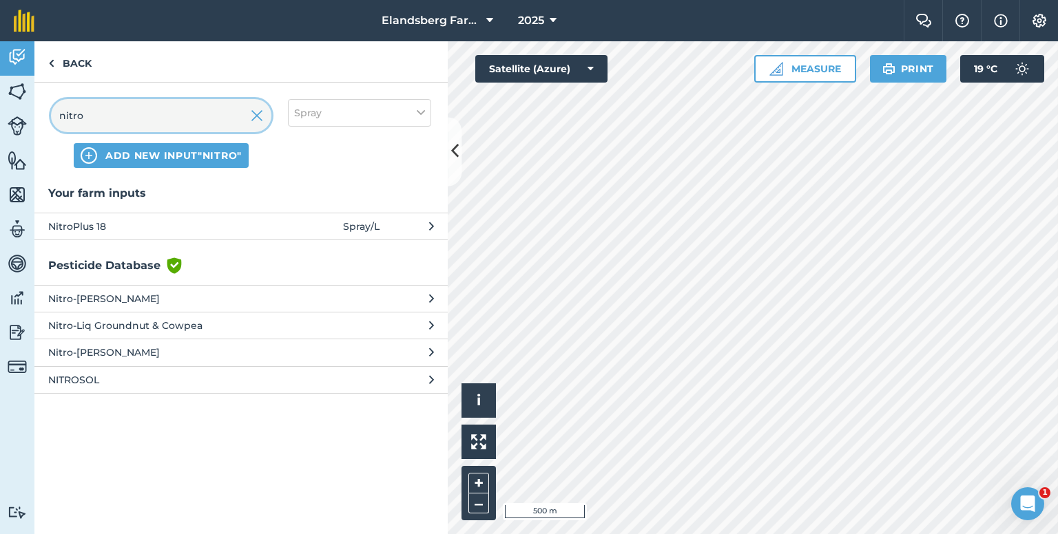
type input "nitro"
click at [74, 220] on span "NitroPlus 18" at bounding box center [160, 226] width 225 height 15
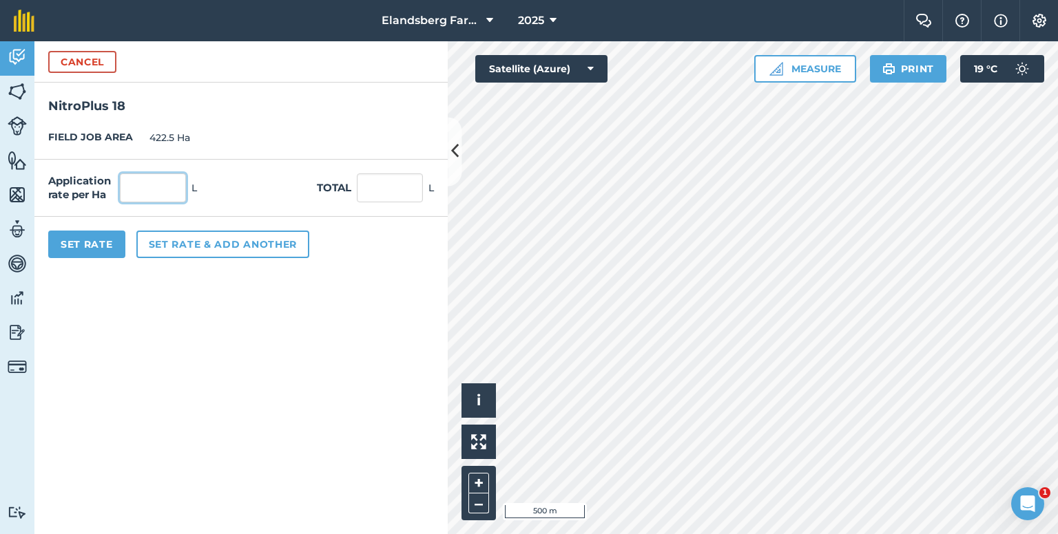
click at [150, 185] on input "text" at bounding box center [153, 188] width 66 height 29
type input "1"
type input "422.5"
click at [102, 247] on button "Set Rate" at bounding box center [86, 245] width 77 height 28
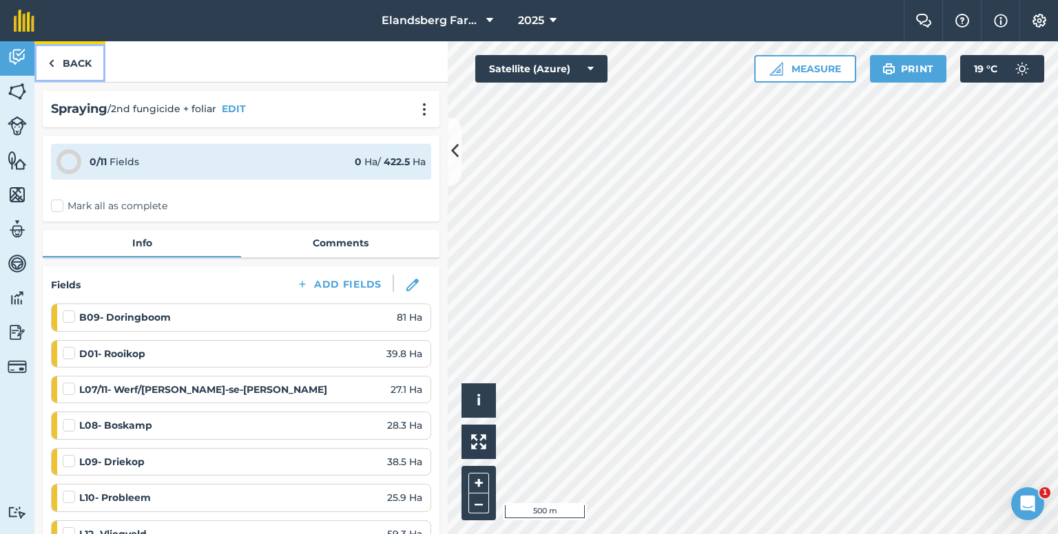
click at [74, 59] on link "Back" at bounding box center [69, 61] width 71 height 41
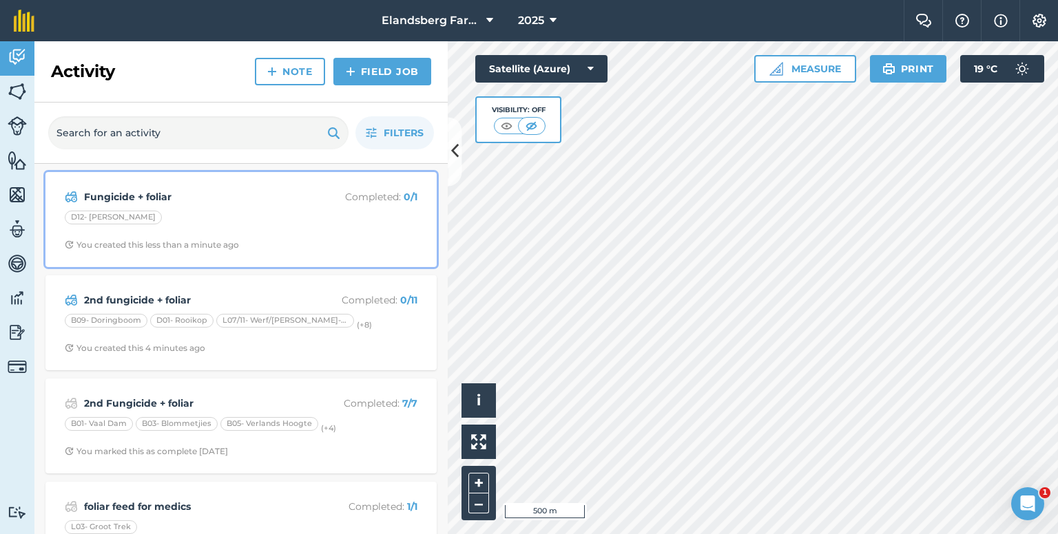
click at [154, 212] on div "D12- [PERSON_NAME]" at bounding box center [241, 220] width 353 height 18
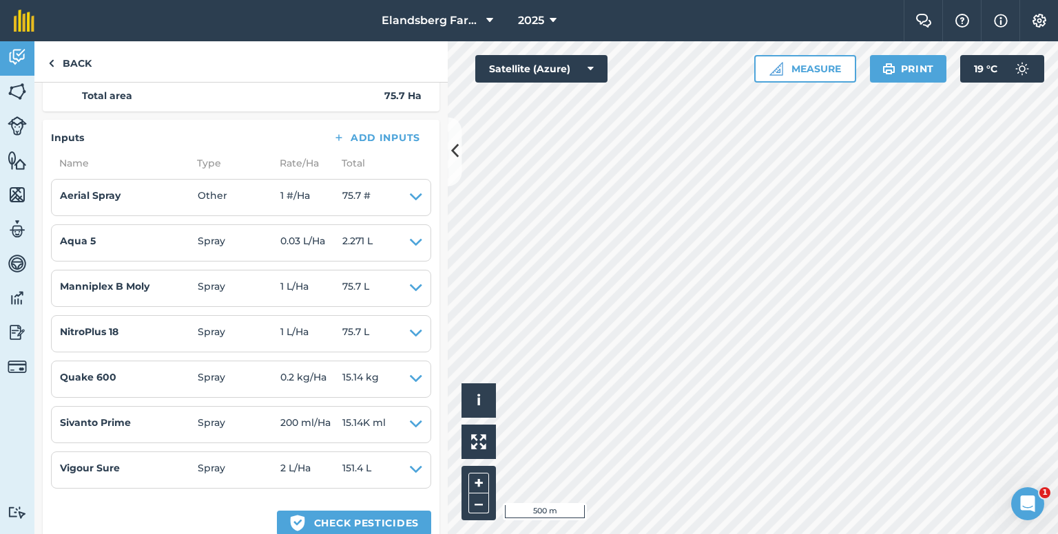
scroll to position [275, 0]
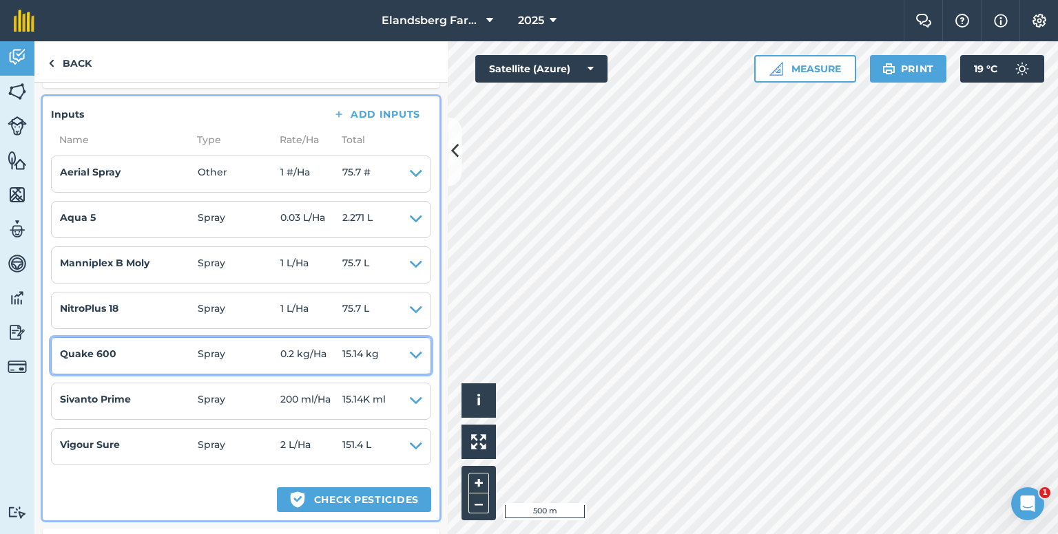
click at [410, 353] on icon at bounding box center [416, 355] width 12 height 19
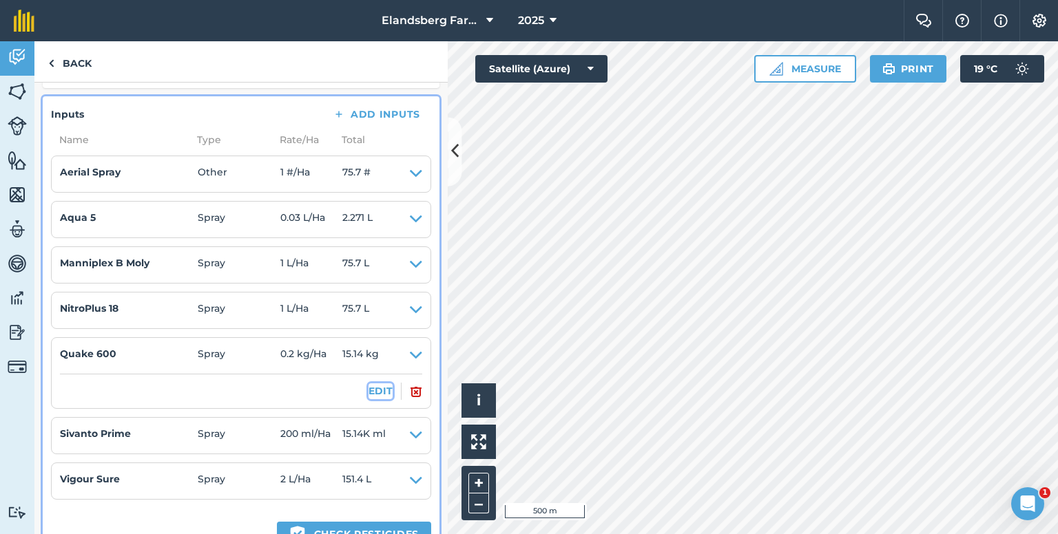
click at [368, 388] on button "EDIT" at bounding box center [380, 391] width 24 height 15
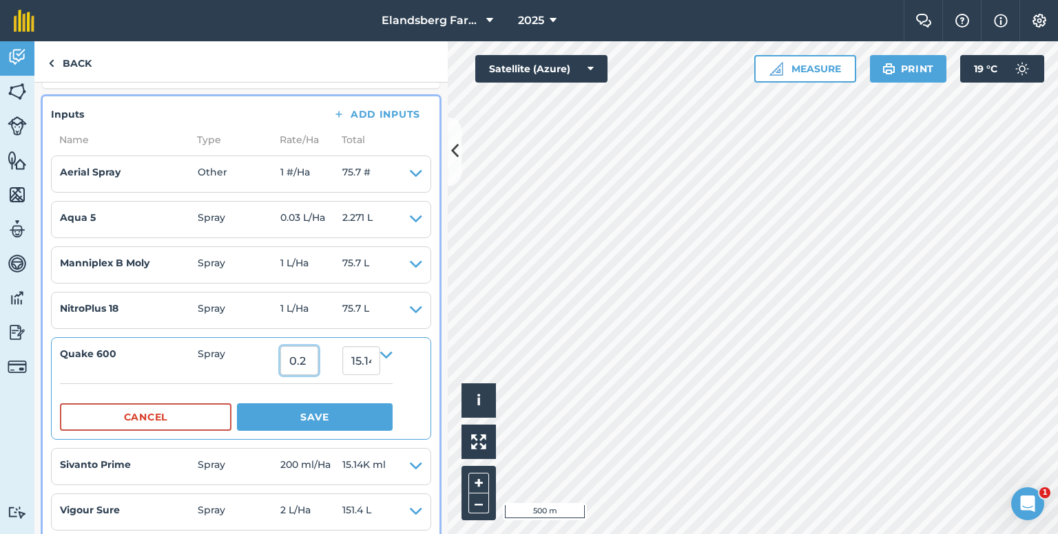
click at [307, 355] on input "0.2" at bounding box center [299, 360] width 38 height 29
type input "0.25"
type input "18.925"
click at [317, 416] on button "Save" at bounding box center [315, 418] width 156 height 28
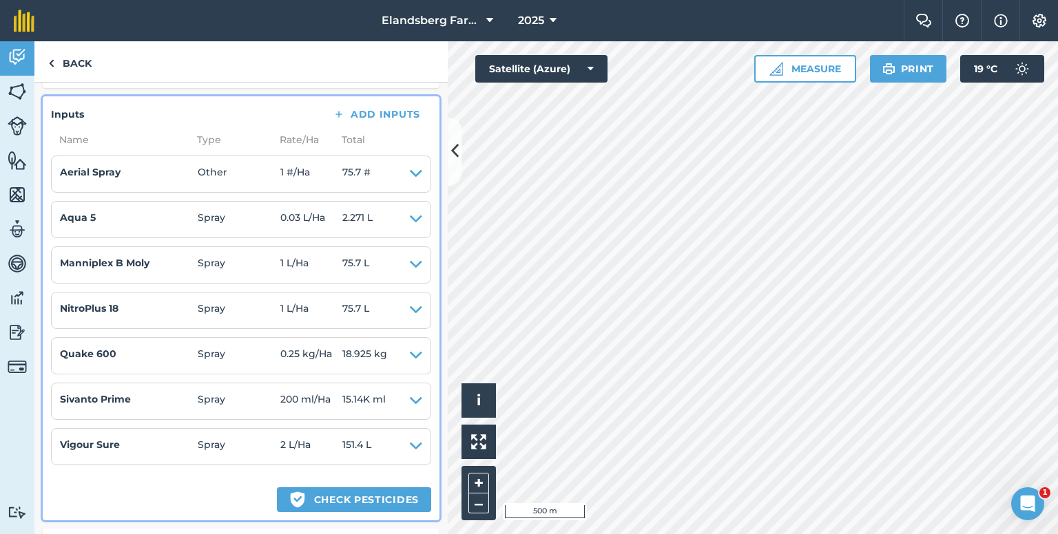
scroll to position [0, 0]
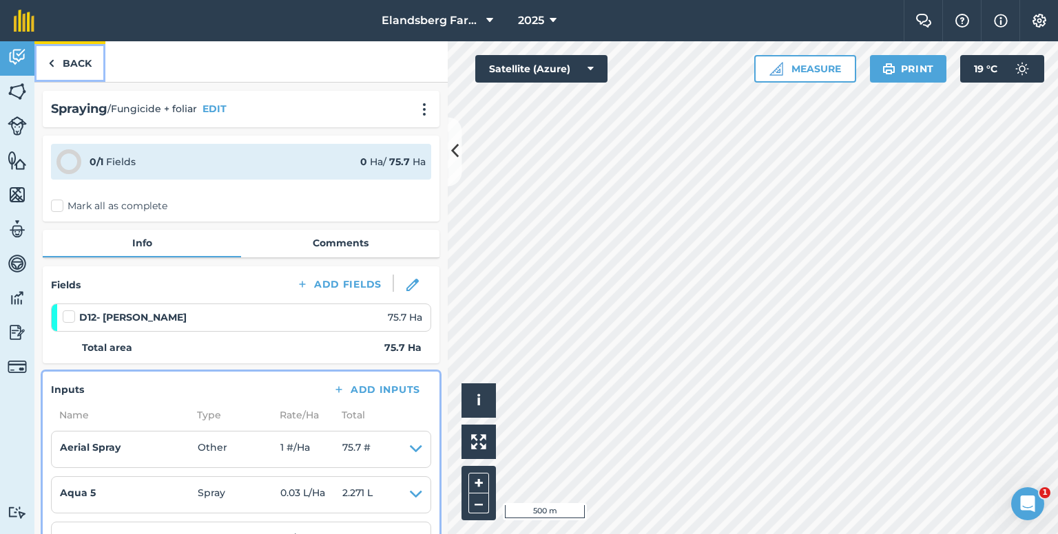
click at [76, 62] on link "Back" at bounding box center [69, 61] width 71 height 41
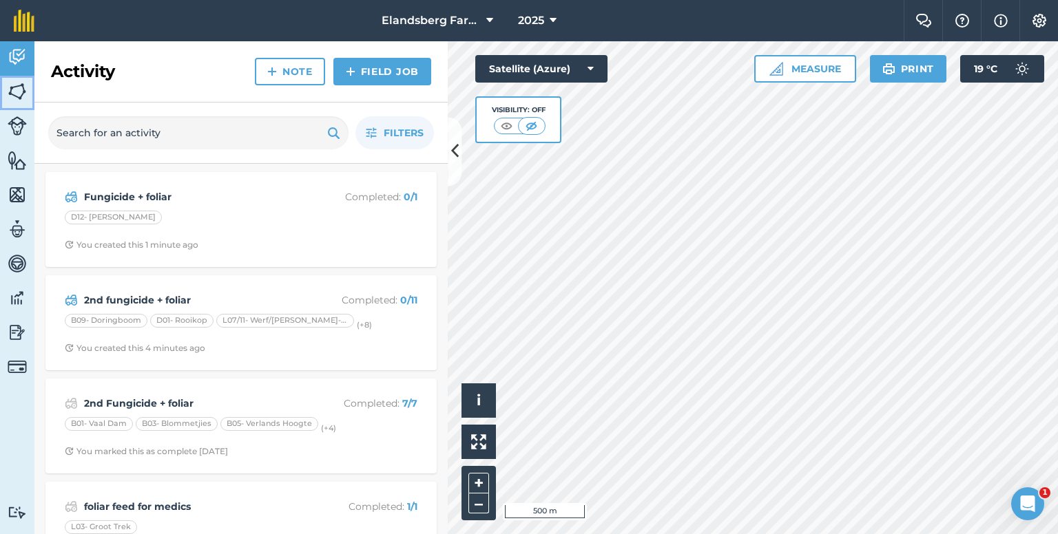
click at [11, 97] on img at bounding box center [17, 91] width 19 height 21
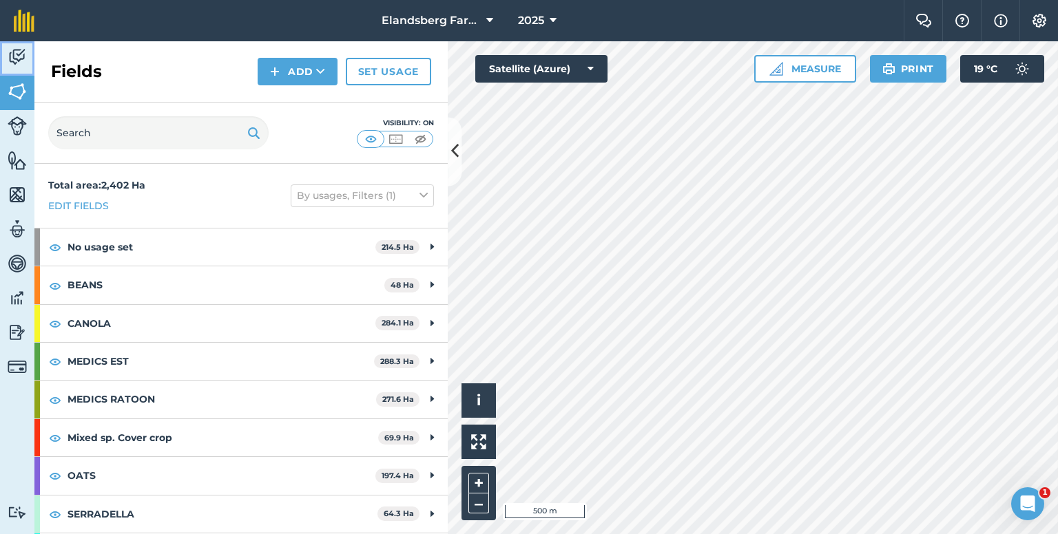
click at [21, 61] on img at bounding box center [17, 57] width 19 height 21
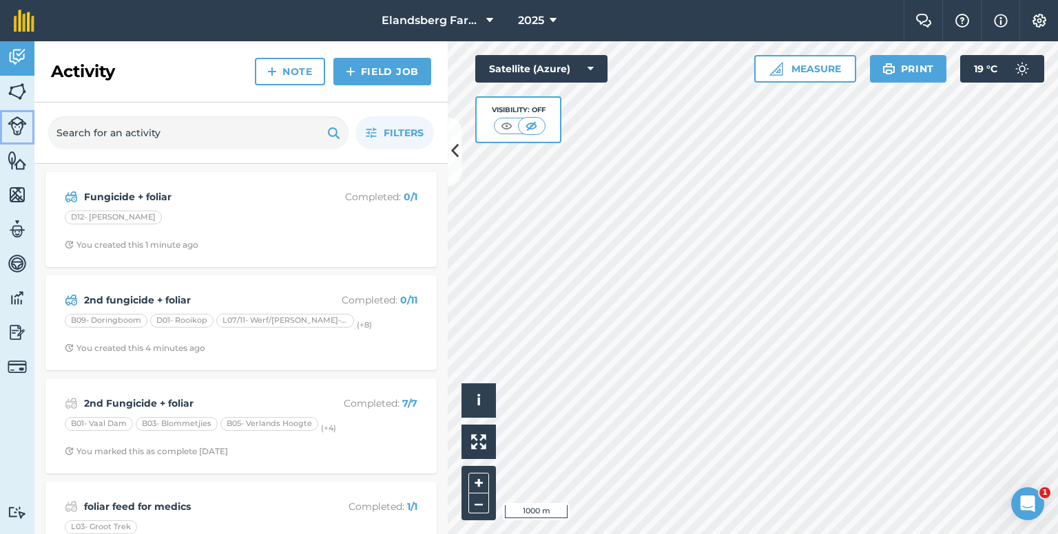
click at [16, 130] on img at bounding box center [17, 125] width 19 height 19
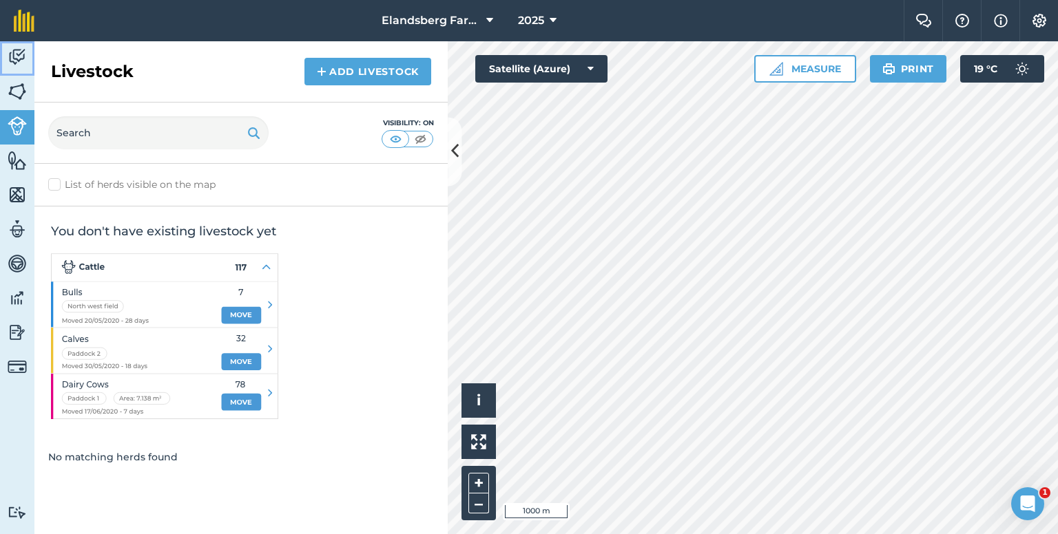
click at [14, 53] on img at bounding box center [17, 57] width 19 height 21
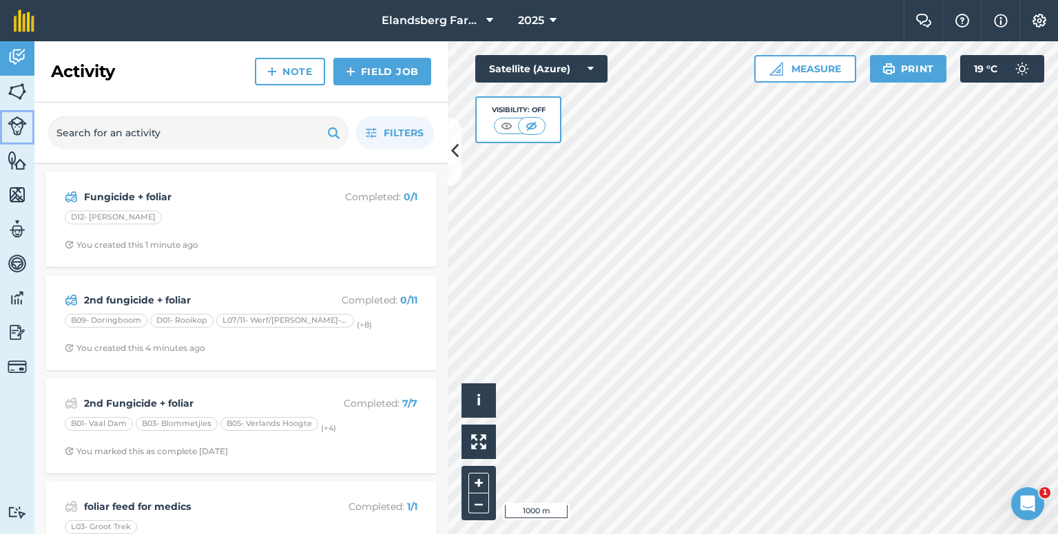
click at [24, 123] on img at bounding box center [17, 125] width 19 height 19
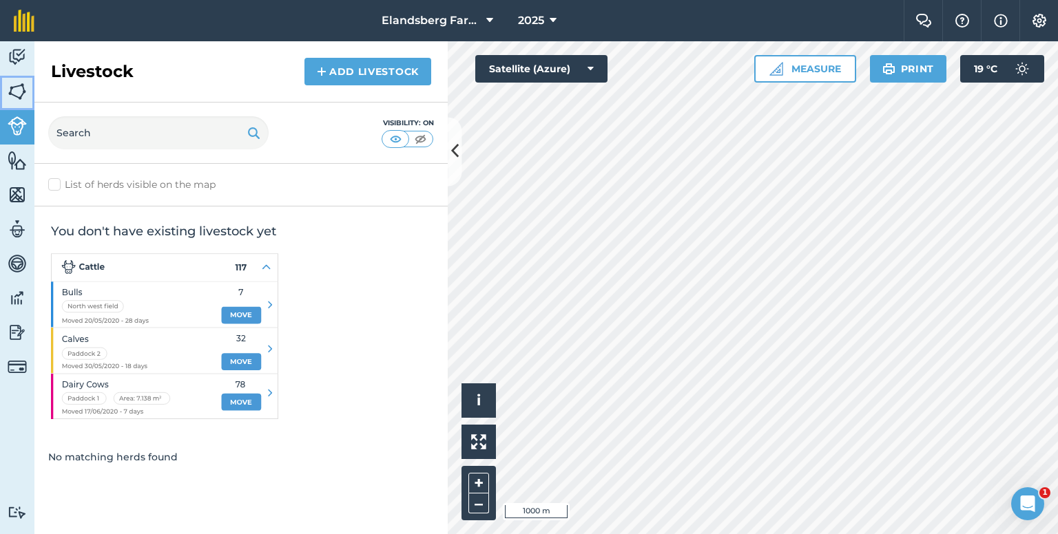
click at [17, 88] on img at bounding box center [17, 91] width 19 height 21
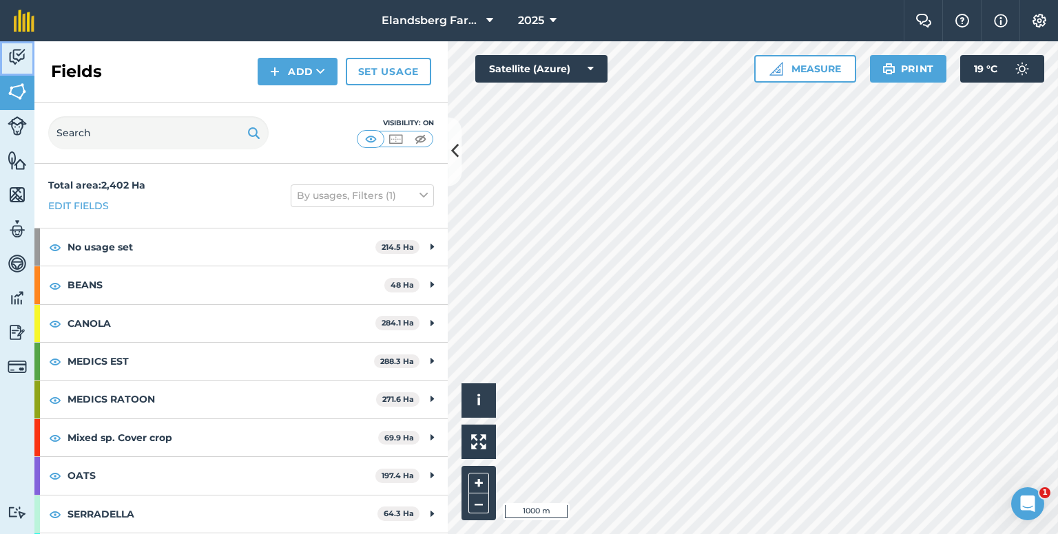
click at [17, 58] on img at bounding box center [17, 57] width 19 height 21
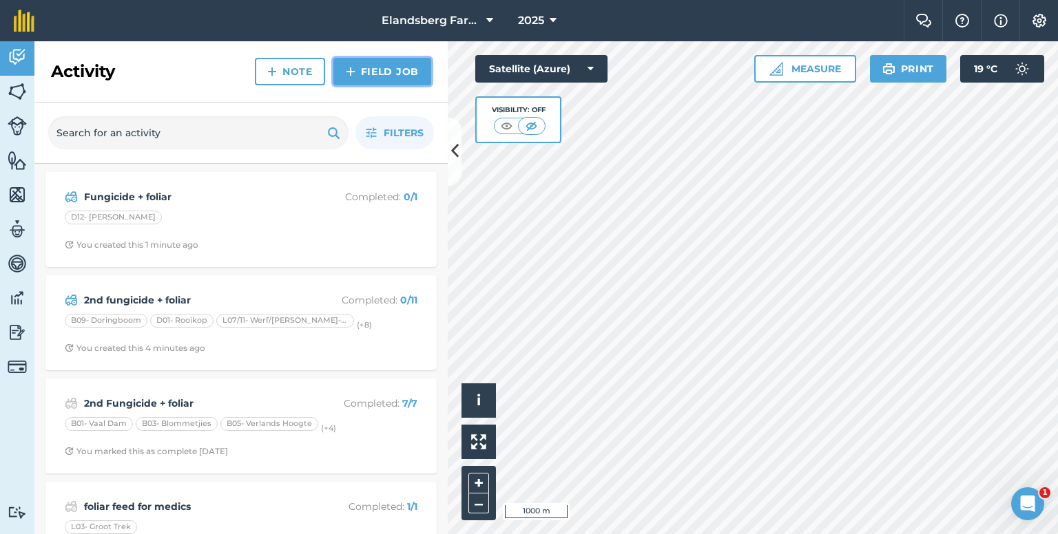
click at [355, 69] on img at bounding box center [351, 71] width 10 height 17
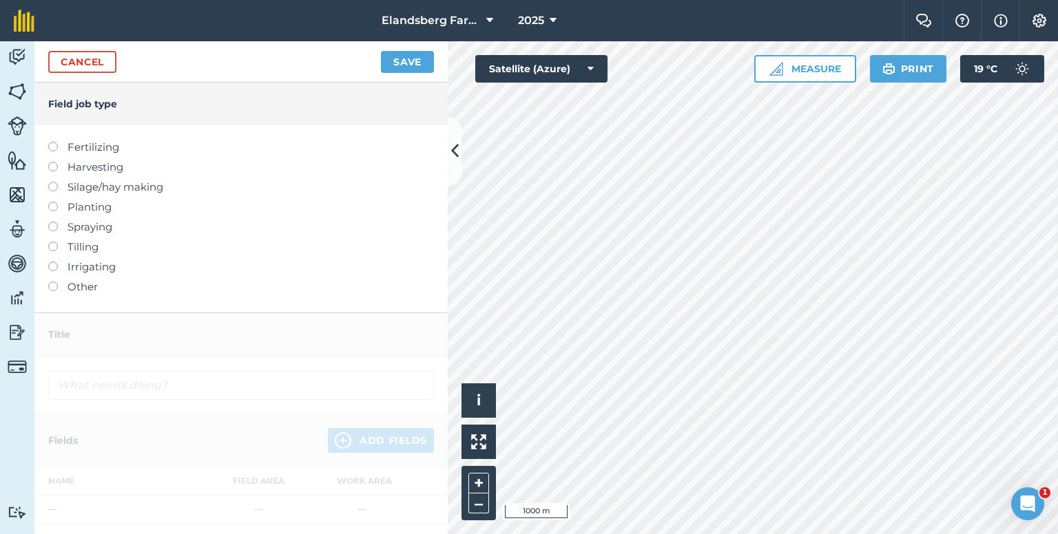
click at [56, 222] on label at bounding box center [57, 222] width 19 height 0
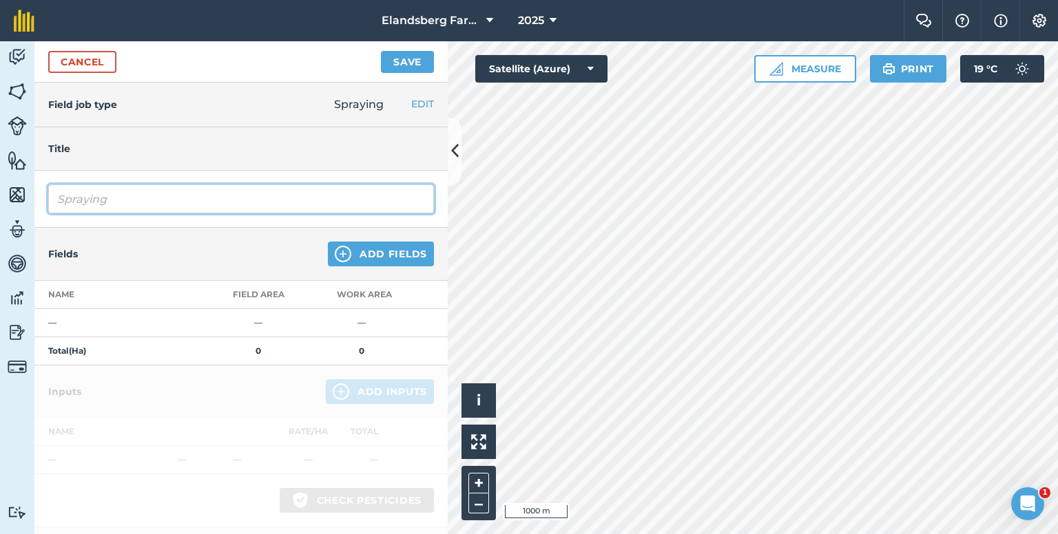
click at [107, 199] on input "Spraying" at bounding box center [241, 199] width 386 height 29
drag, startPoint x: 130, startPoint y: 198, endPoint x: 18, endPoint y: 202, distance: 112.3
click at [18, 202] on div "Activity Fields Livestock Features Maps Team Vehicles Data Reporting Billing Tu…" at bounding box center [529, 287] width 1058 height 493
type input "2nd fungicide"
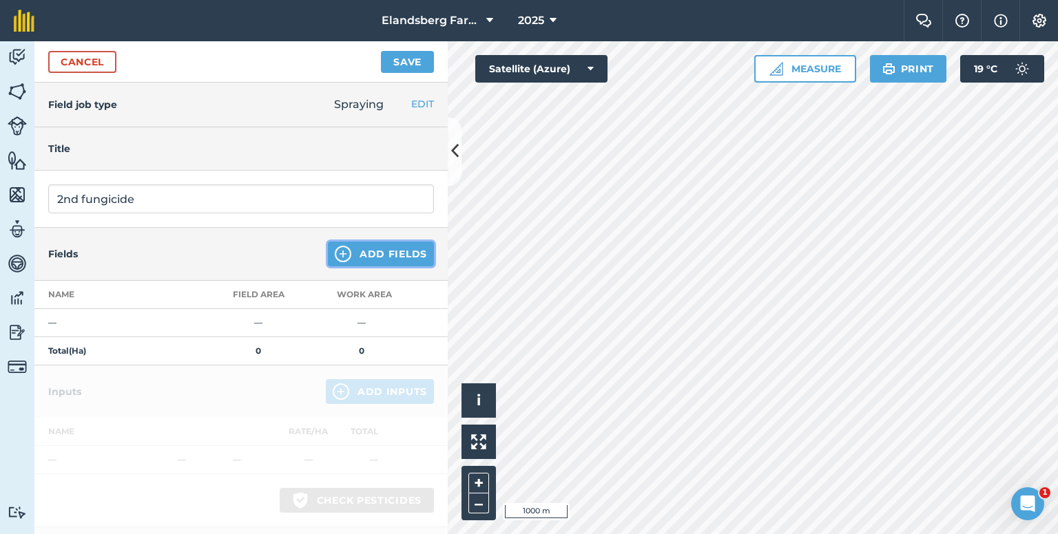
click at [342, 255] on button "Add Fields" at bounding box center [381, 254] width 106 height 25
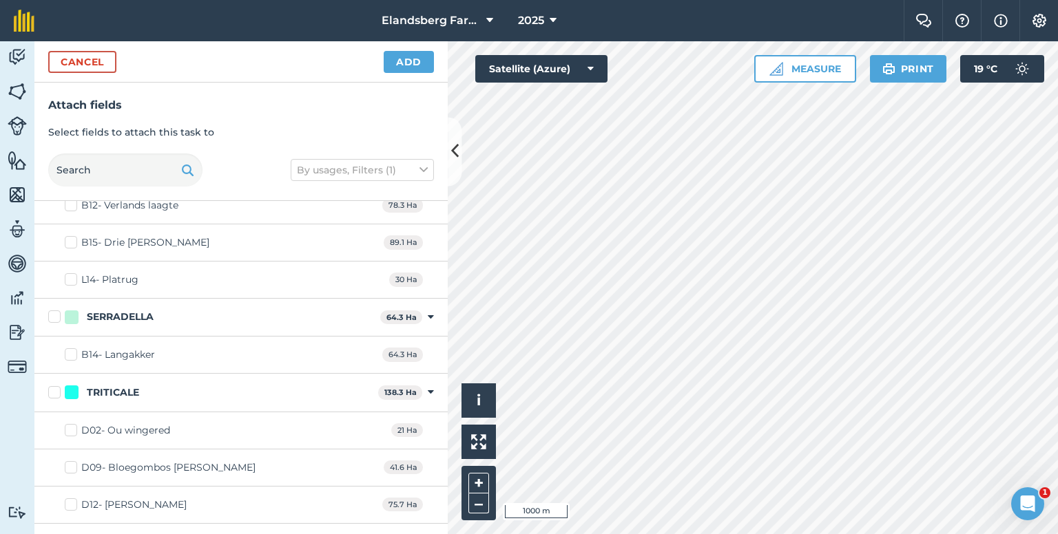
scroll to position [1997, 0]
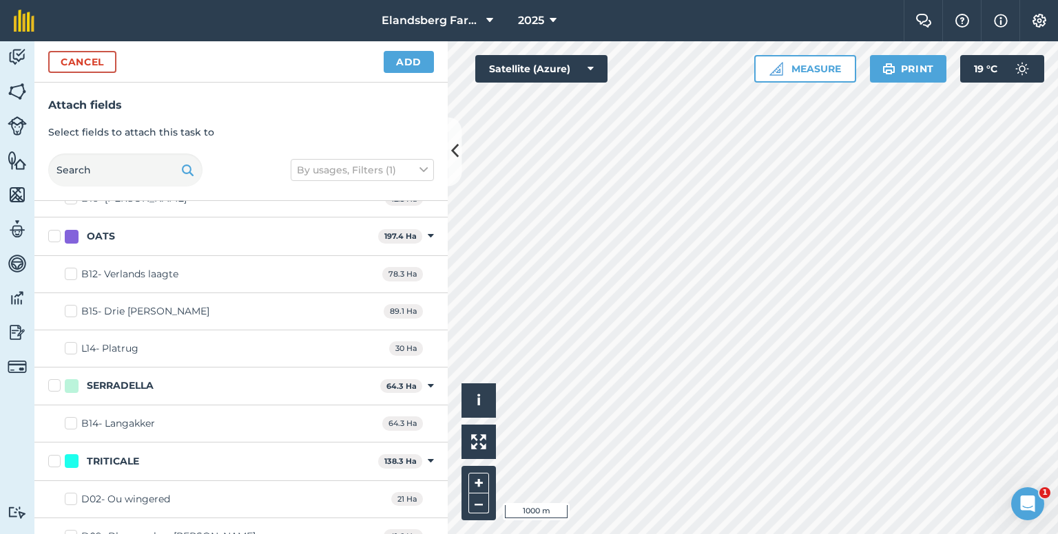
click at [55, 229] on label "OATS" at bounding box center [210, 236] width 324 height 14
click at [55, 229] on input "OATS" at bounding box center [52, 233] width 9 height 9
checkbox input "true"
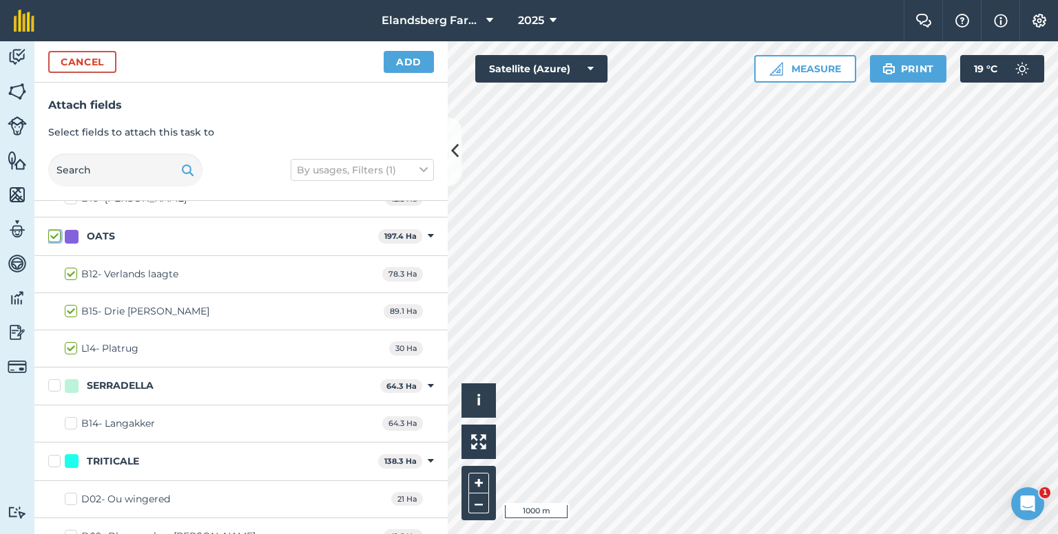
checkbox input "true"
click at [413, 65] on button "Add" at bounding box center [409, 62] width 50 height 22
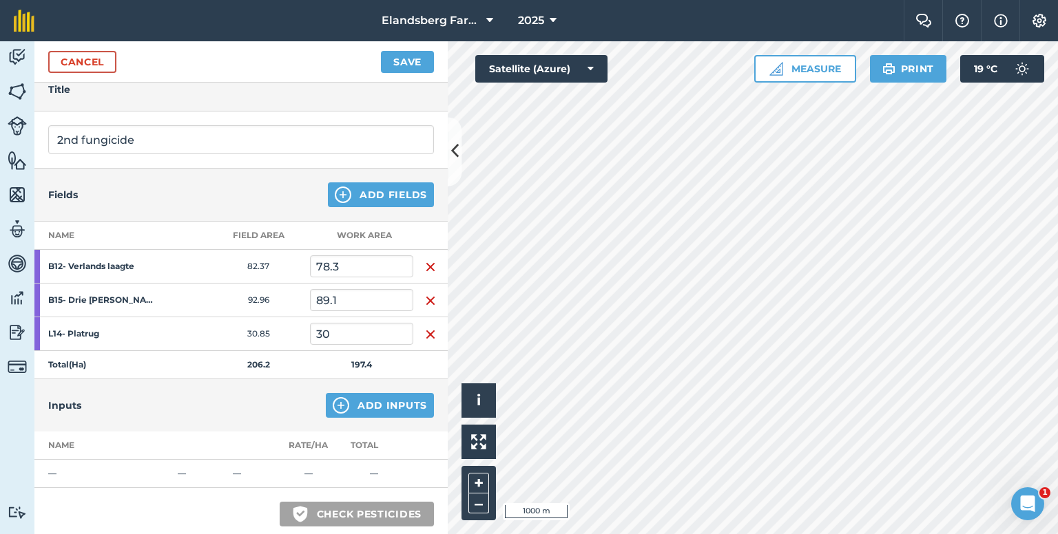
scroll to position [207, 0]
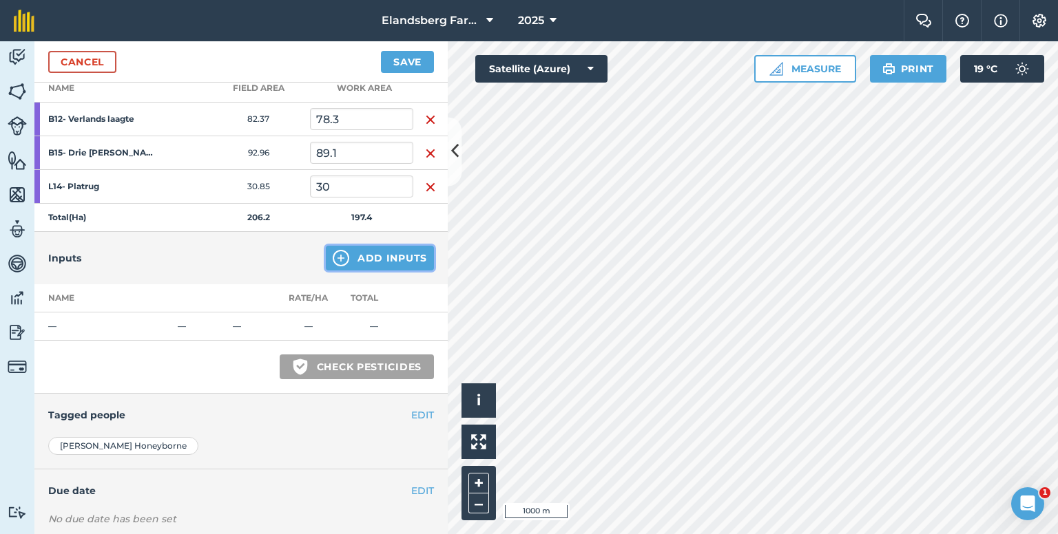
click at [347, 264] on button "Add Inputs" at bounding box center [380, 258] width 108 height 25
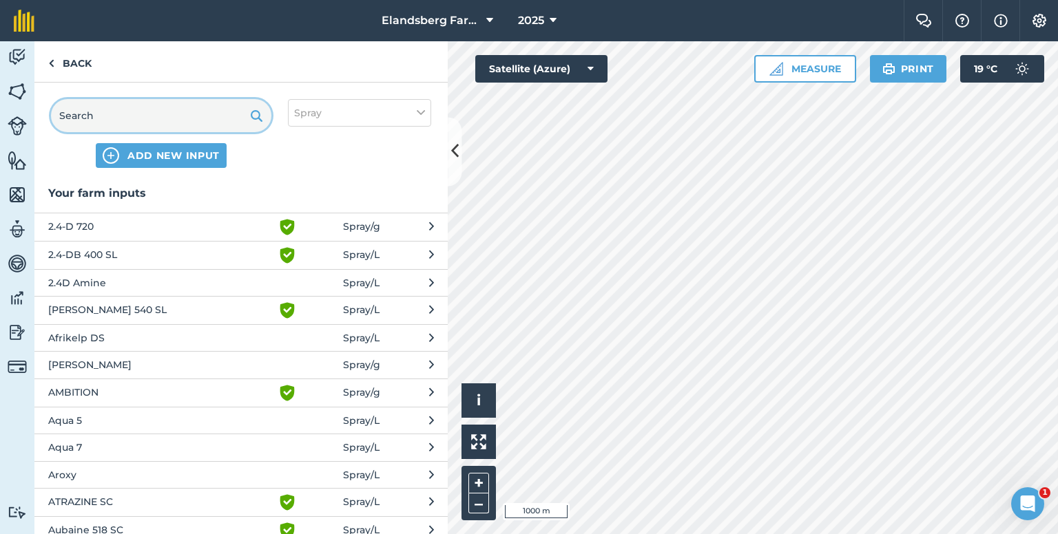
click at [107, 114] on input "text" at bounding box center [161, 115] width 220 height 33
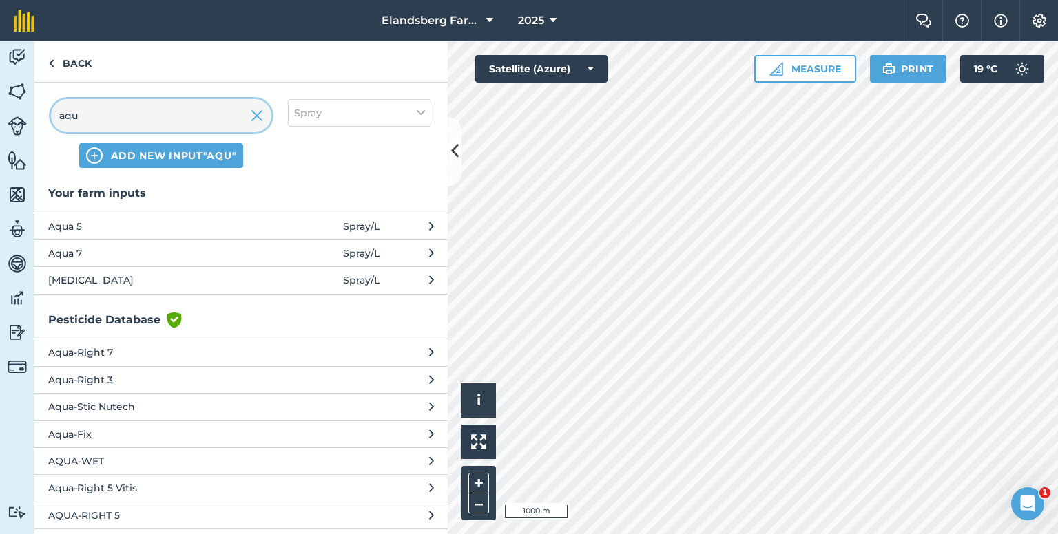
type input "aqu"
click at [115, 224] on span "Aqua 5" at bounding box center [160, 226] width 225 height 15
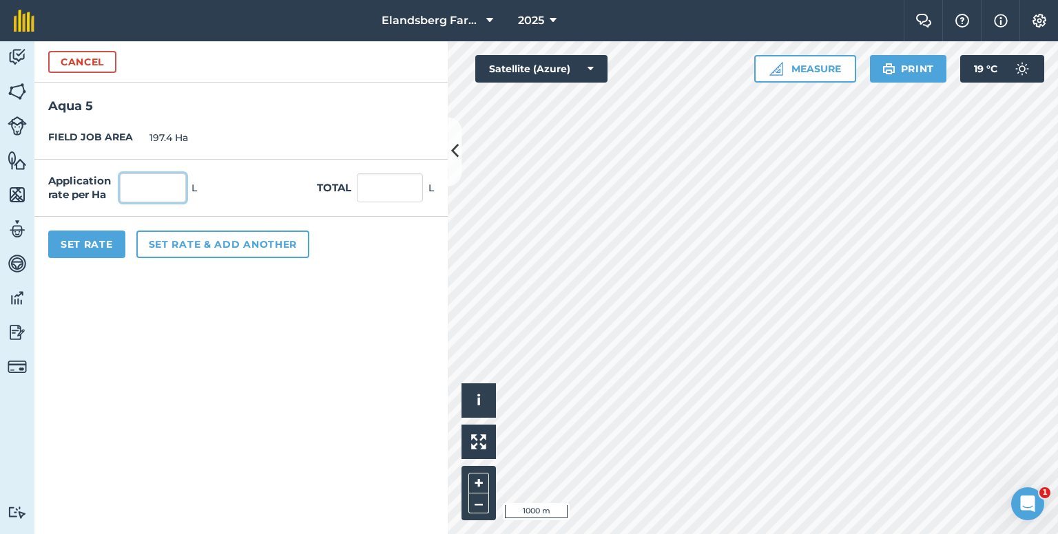
click at [165, 180] on input "text" at bounding box center [153, 188] width 66 height 29
type input "0.03"
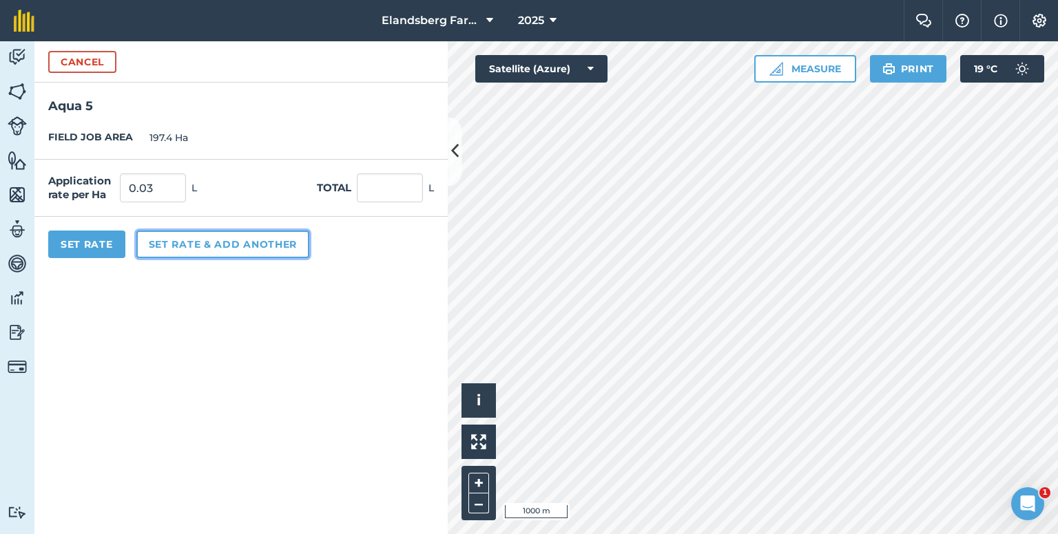
type input "5.922"
click at [174, 246] on button "Set rate & add another" at bounding box center [222, 245] width 173 height 28
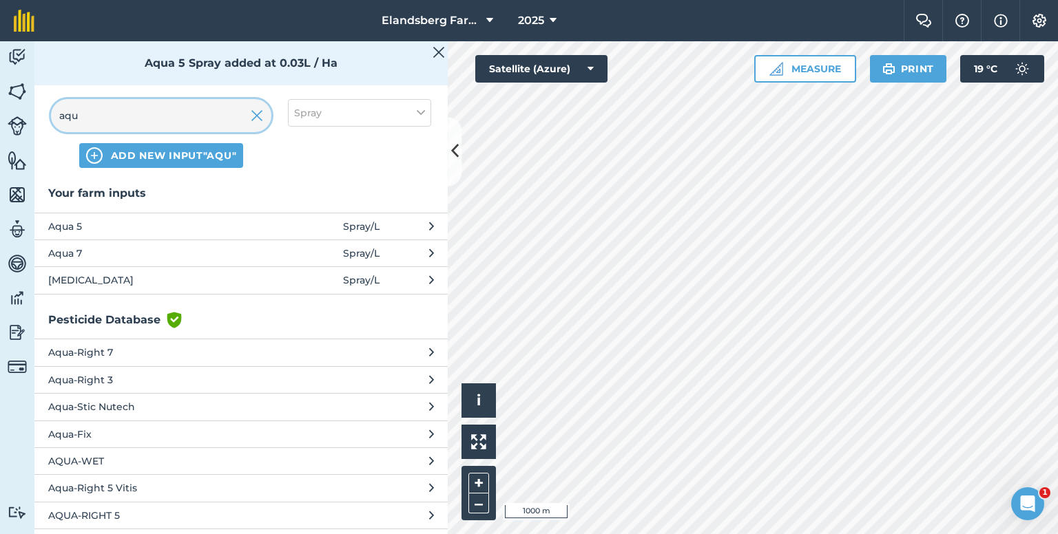
drag, startPoint x: 125, startPoint y: 118, endPoint x: 0, endPoint y: 97, distance: 127.1
click at [0, 107] on div "Activity Fields Livestock Features Maps Team Vehicles Data Reporting Billing Tu…" at bounding box center [529, 287] width 1058 height 493
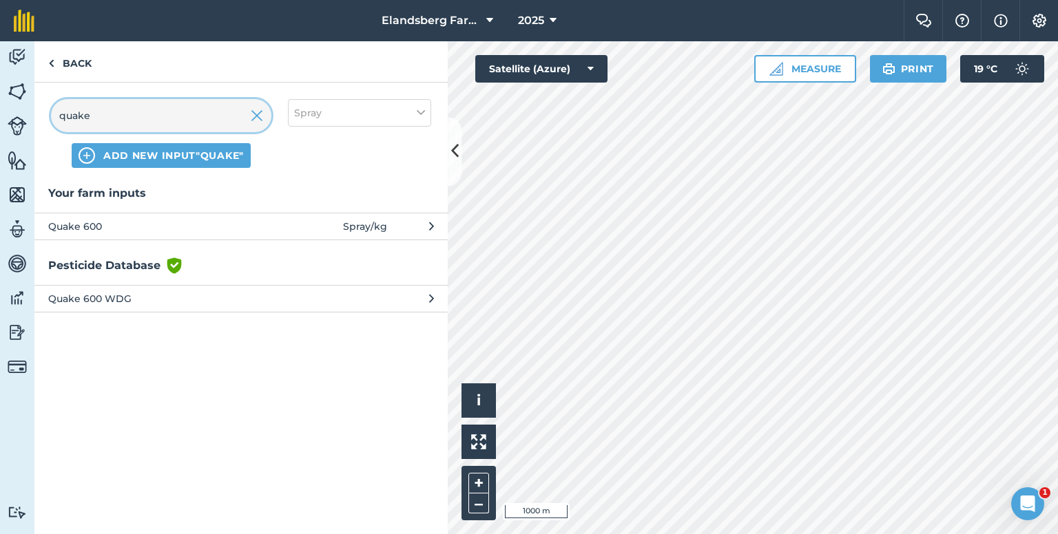
type input "quake"
click at [273, 225] on span "Quake 600" at bounding box center [160, 226] width 225 height 15
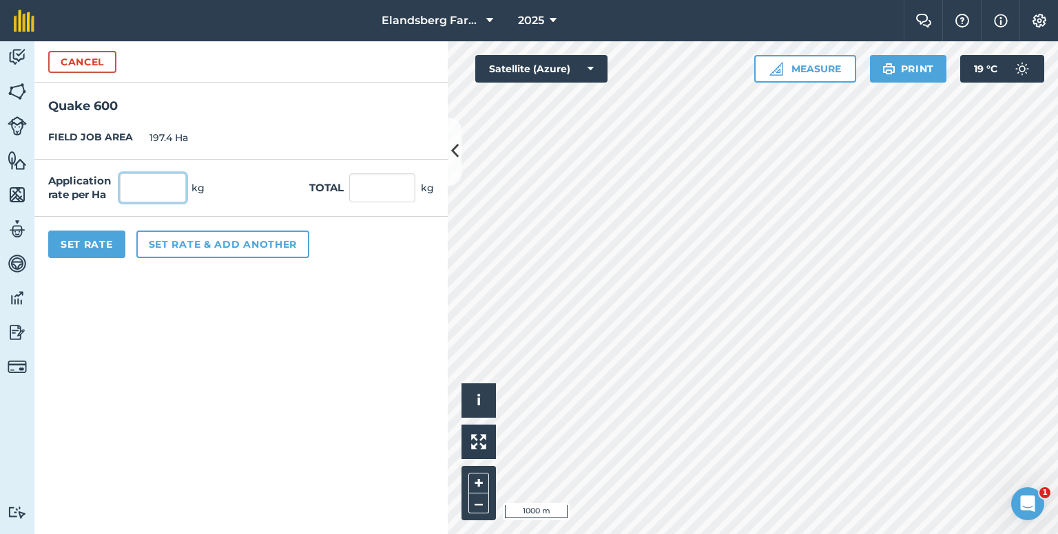
click at [160, 190] on input "text" at bounding box center [153, 188] width 66 height 29
type input "0.167"
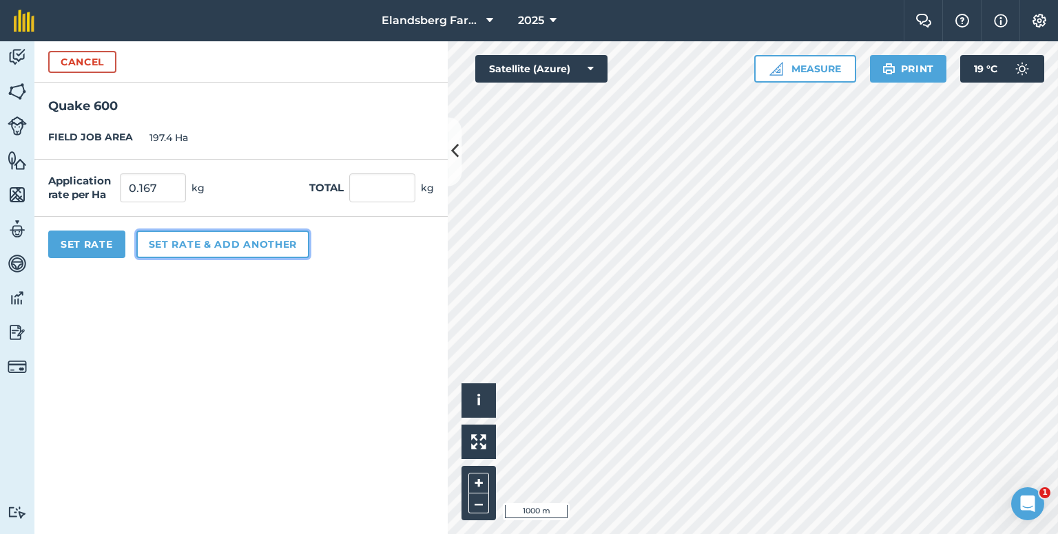
type input "32.966"
click at [216, 240] on button "Set rate & add another" at bounding box center [222, 245] width 173 height 28
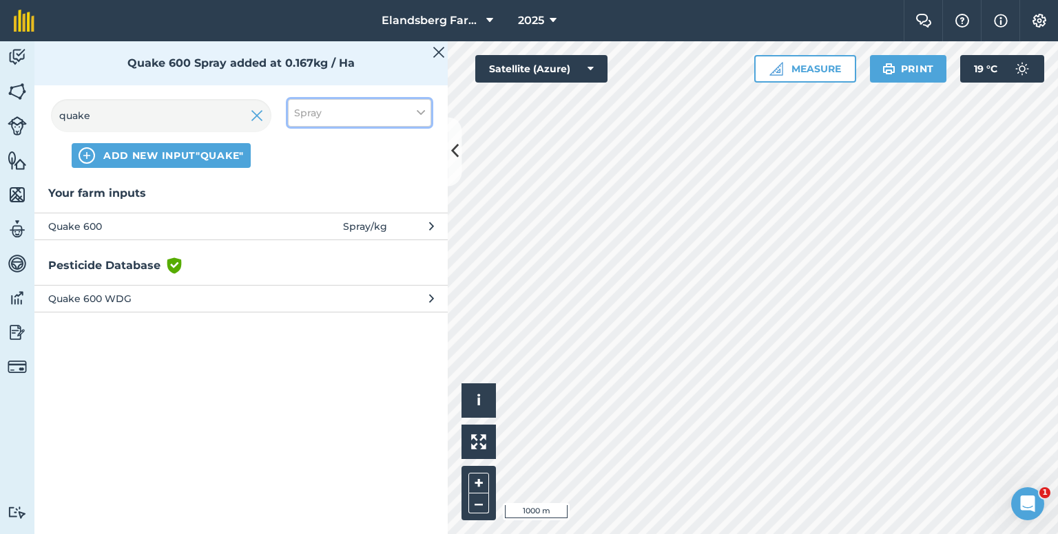
click at [322, 112] on button "Spray" at bounding box center [359, 113] width 143 height 28
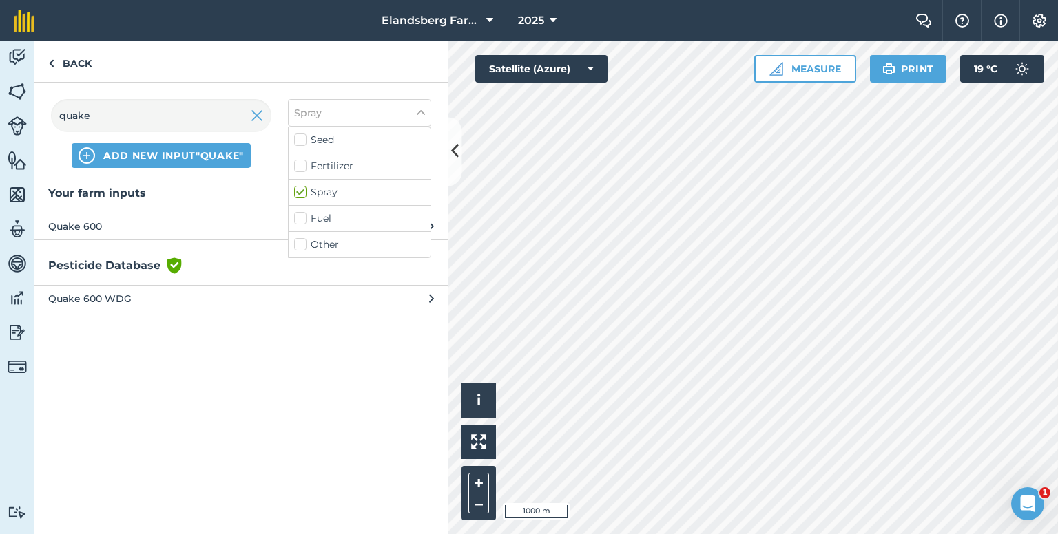
click at [303, 243] on label "Other" at bounding box center [359, 245] width 131 height 14
click at [303, 243] on input "Other" at bounding box center [298, 242] width 9 height 9
checkbox input "true"
drag, startPoint x: 24, startPoint y: 129, endPoint x: 0, endPoint y: 129, distance: 24.1
click at [0, 129] on div "Activity Fields Livestock Features Maps Team Vehicles Data Reporting Billing Tu…" at bounding box center [529, 287] width 1058 height 493
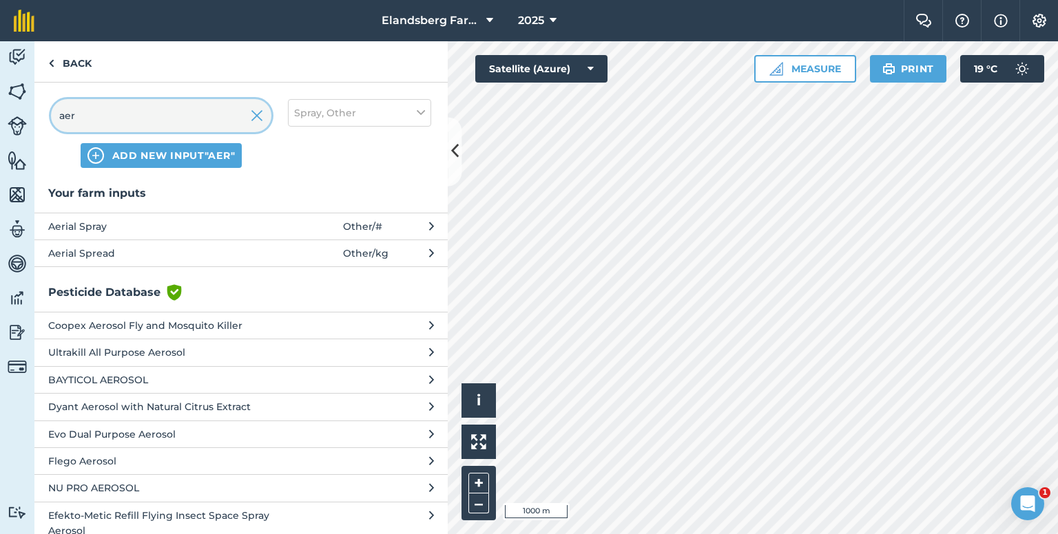
type input "aer"
click at [127, 224] on span "Aerial Spray" at bounding box center [160, 226] width 225 height 15
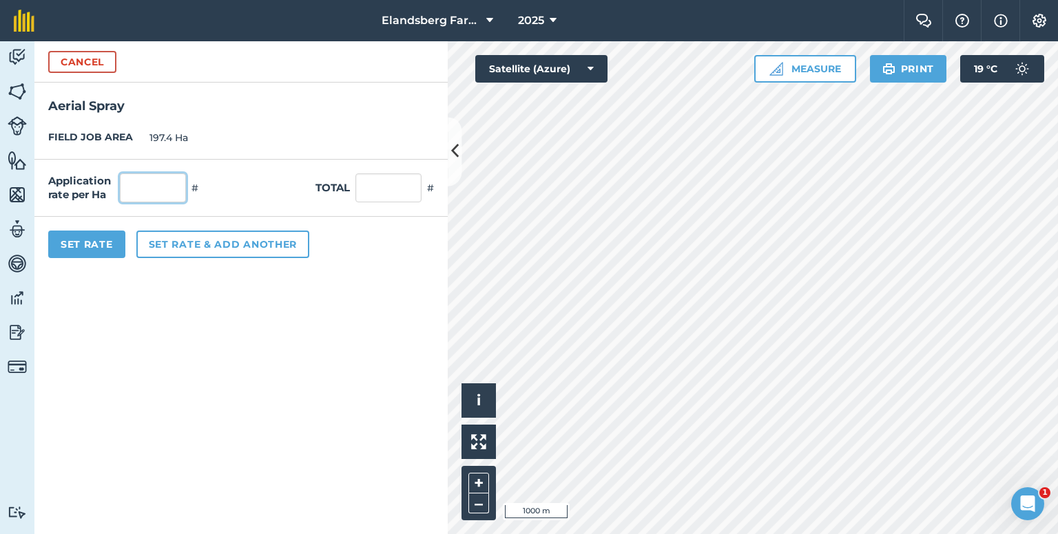
click at [145, 186] on input "text" at bounding box center [153, 188] width 66 height 29
type input "1"
type input "197.4"
click at [90, 247] on button "Set Rate" at bounding box center [86, 245] width 77 height 28
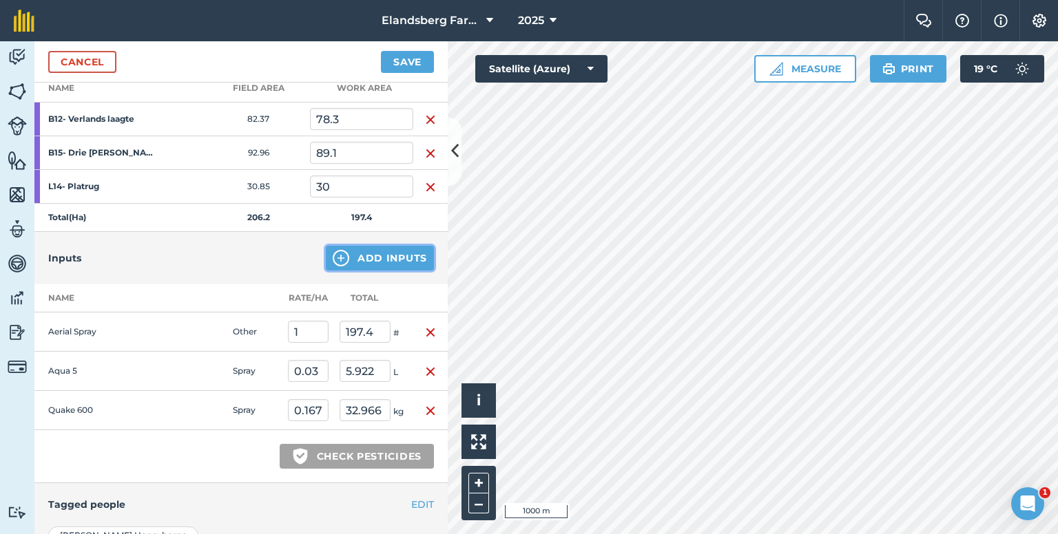
click at [377, 255] on button "Add Inputs" at bounding box center [380, 258] width 108 height 25
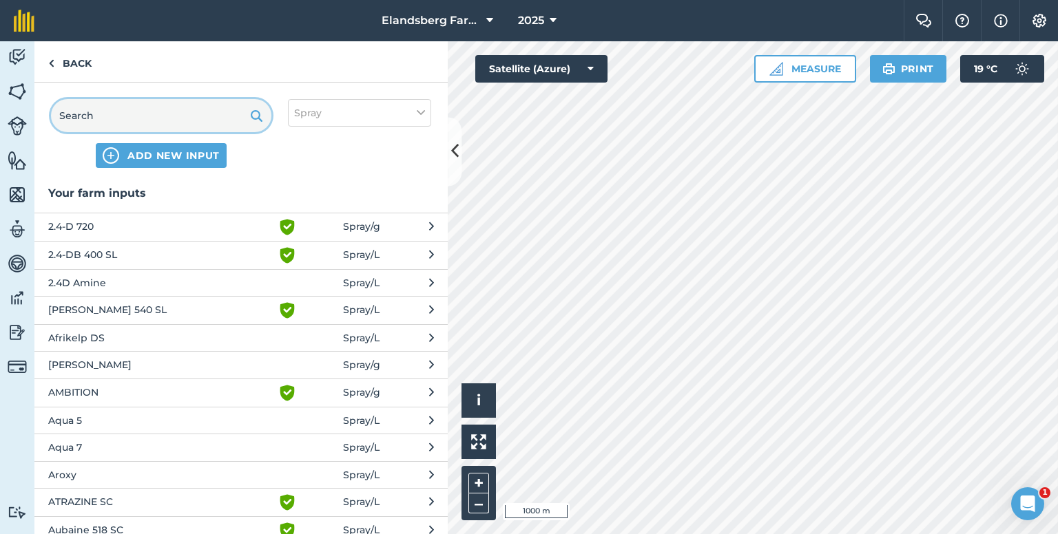
click at [136, 111] on input "text" at bounding box center [161, 115] width 220 height 33
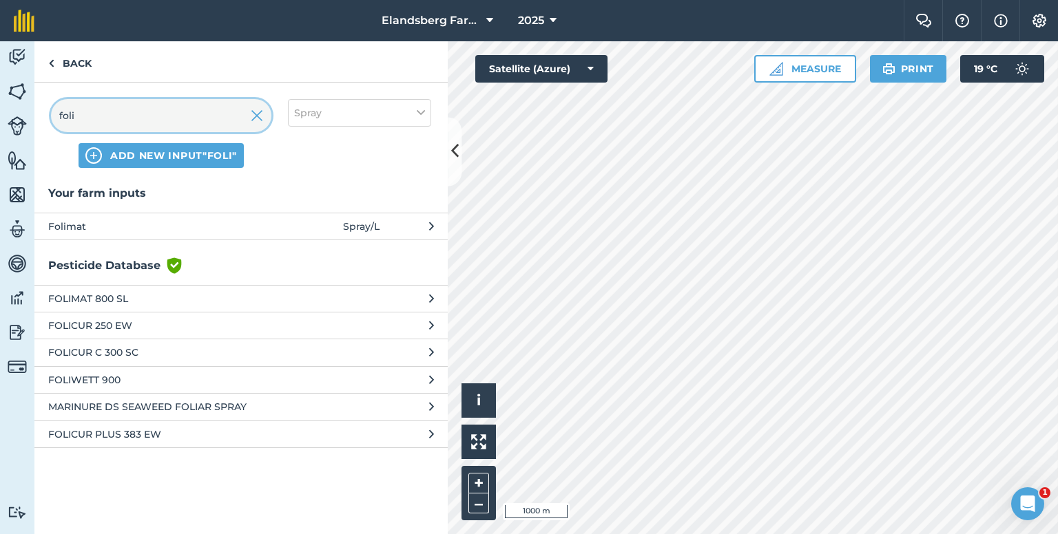
type input "foli"
click at [126, 227] on span "Folimat" at bounding box center [160, 226] width 225 height 15
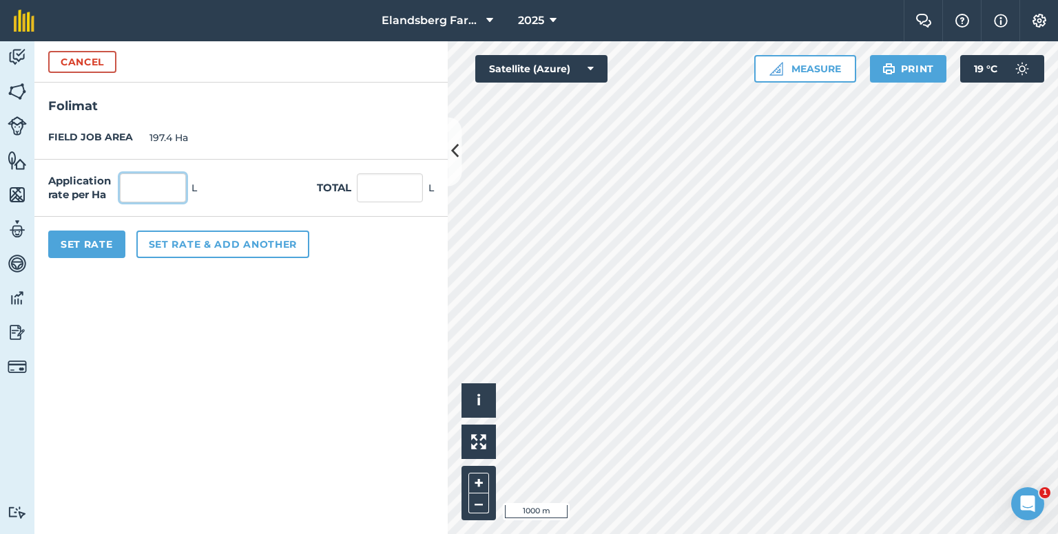
click at [154, 196] on input "text" at bounding box center [153, 188] width 66 height 29
type input "0.1"
type input "19.74"
click at [84, 244] on button "Set Rate" at bounding box center [86, 245] width 77 height 28
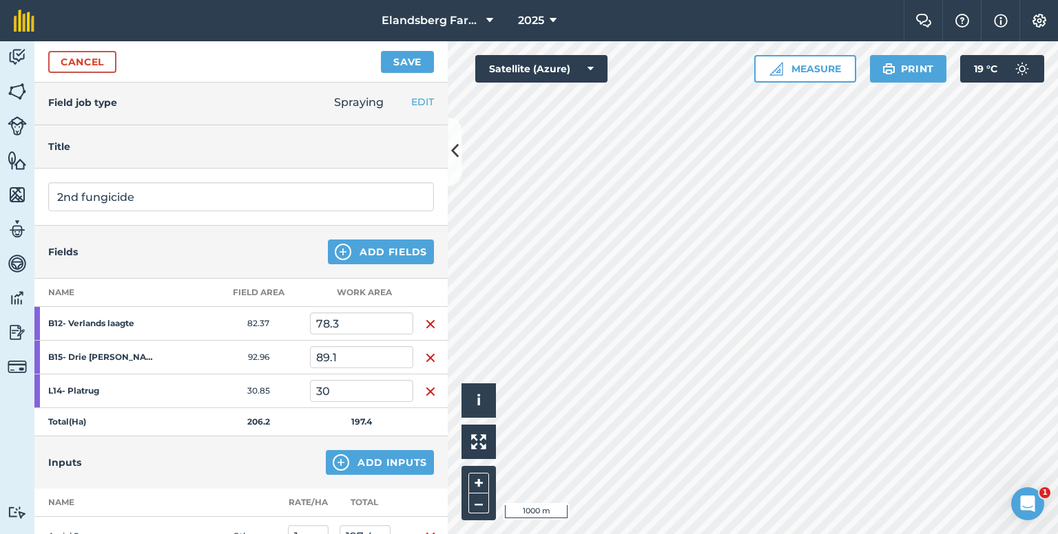
scroll to position [0, 0]
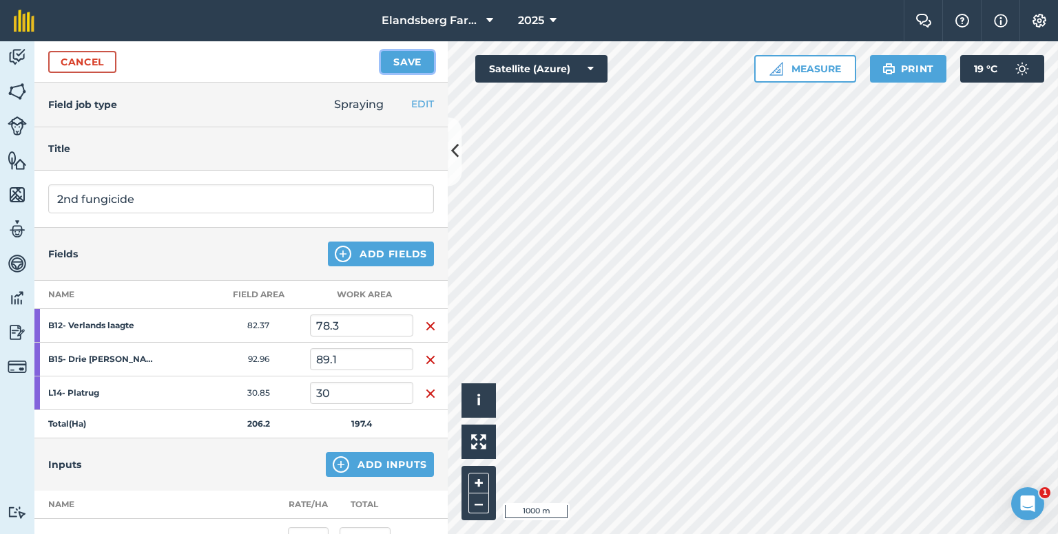
click at [397, 57] on button "Save" at bounding box center [407, 62] width 53 height 22
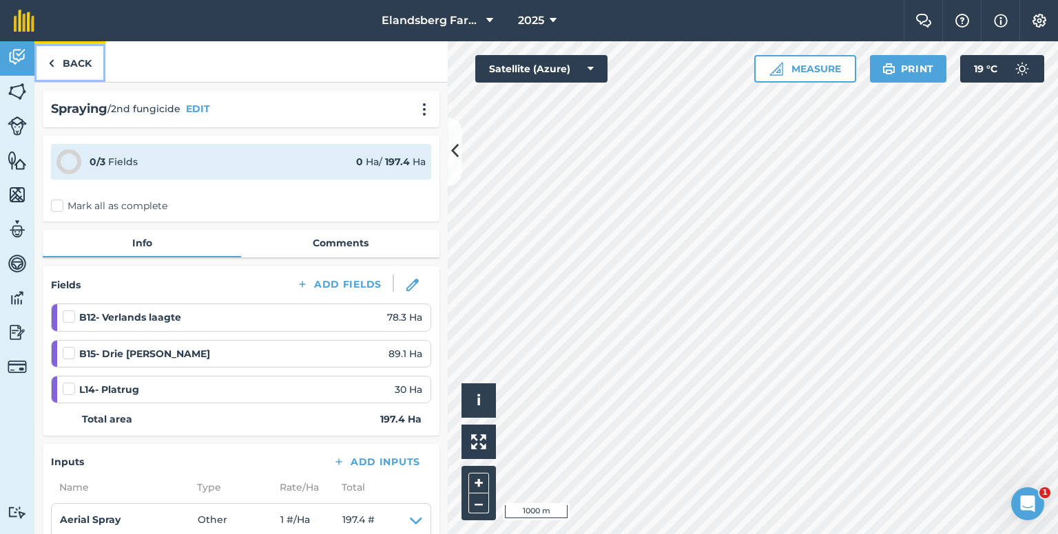
click at [79, 64] on link "Back" at bounding box center [69, 61] width 71 height 41
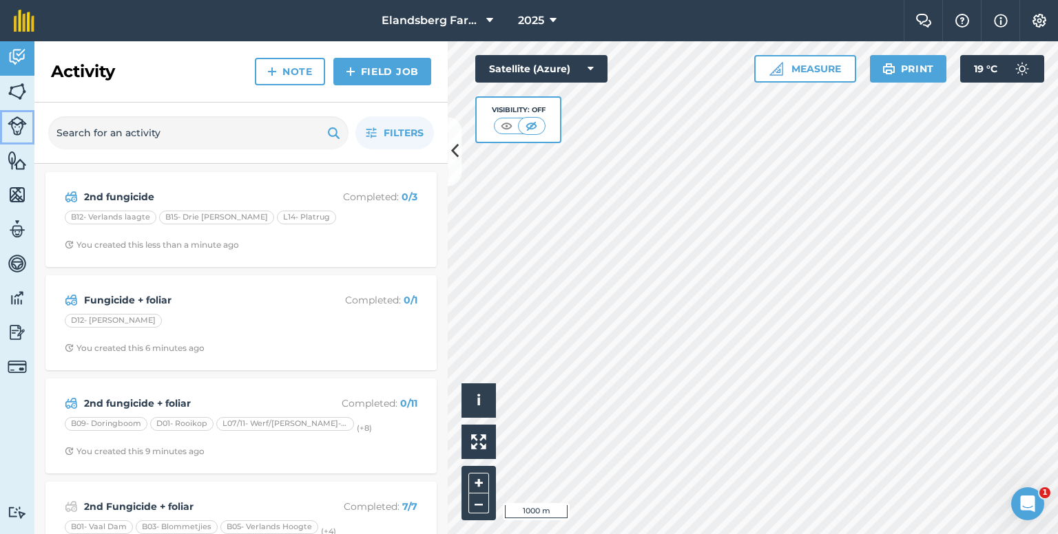
click at [19, 116] on img at bounding box center [17, 125] width 19 height 19
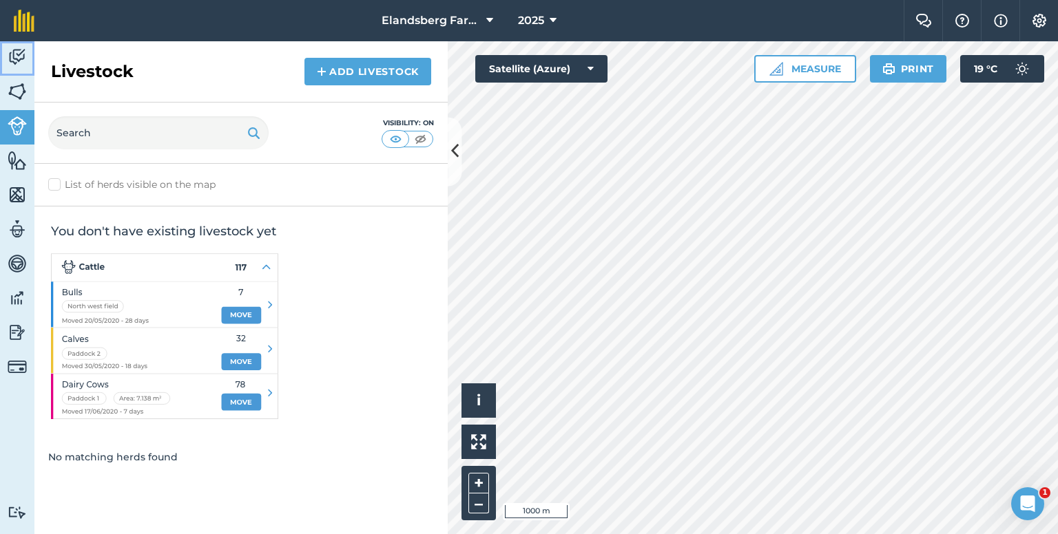
click at [19, 61] on img at bounding box center [17, 57] width 19 height 21
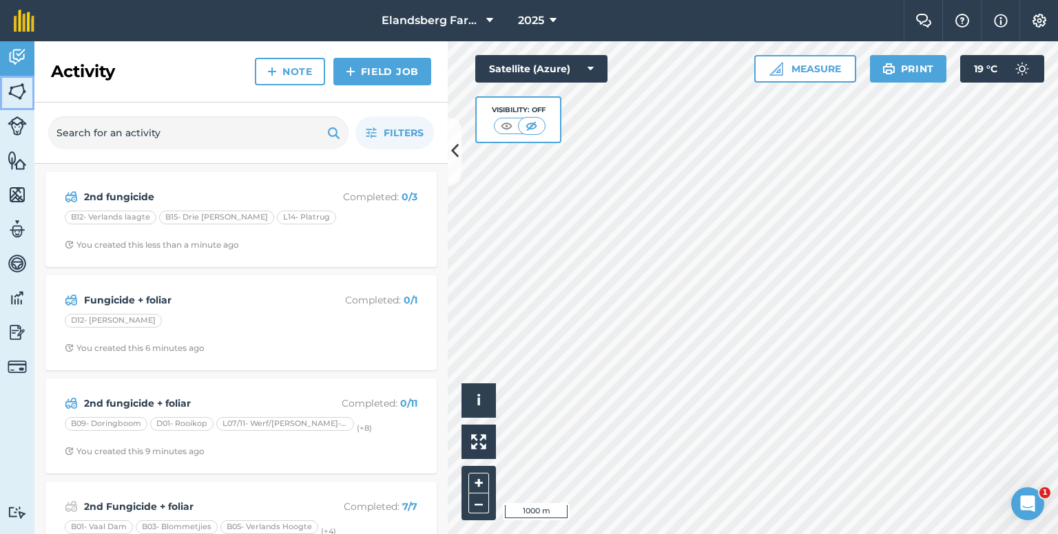
click at [14, 88] on img at bounding box center [17, 91] width 19 height 21
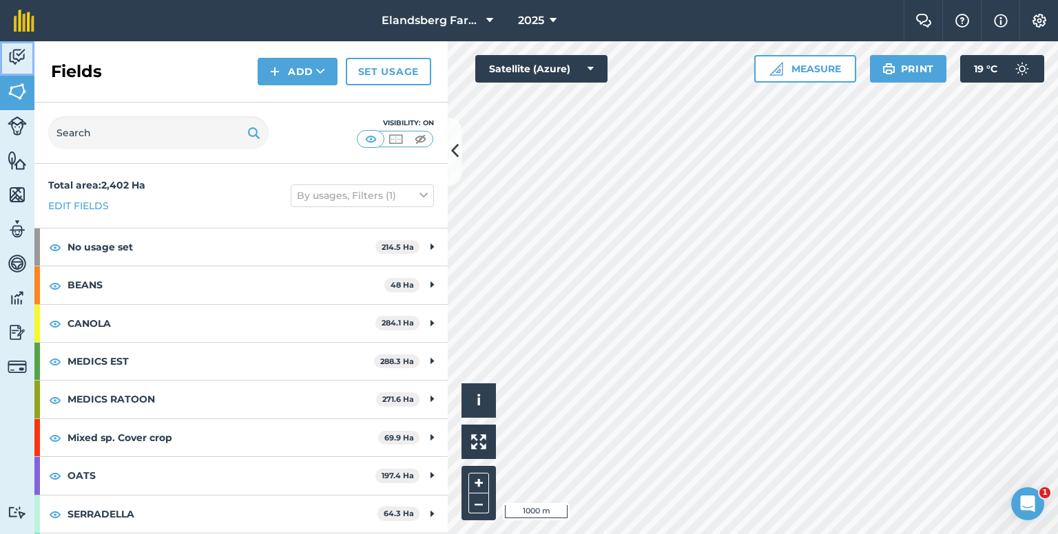
click at [14, 63] on img at bounding box center [17, 57] width 19 height 21
